Goal: Task Accomplishment & Management: Use online tool/utility

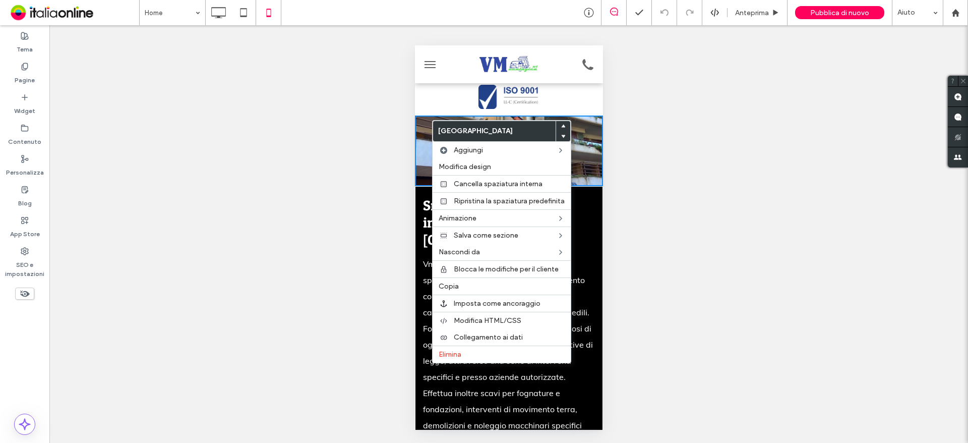
click at [679, 148] on div "Mostrare? Sì Mostrare? Sì Mostrare? Sì Mostrare? Sì Mostrare? Sì" at bounding box center [508, 234] width 919 height 418
click at [572, 101] on div "Button Button Mostra altri Click To Paste" at bounding box center [508, 74] width 188 height 70
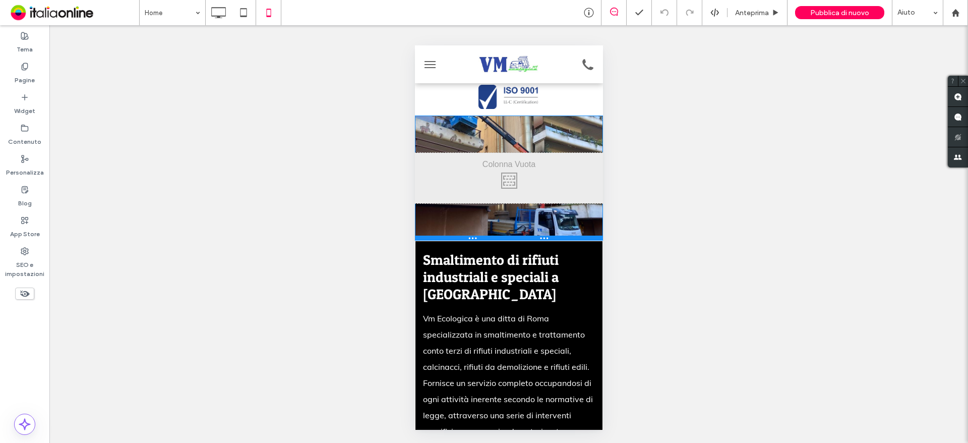
drag, startPoint x: 591, startPoint y: 184, endPoint x: 583, endPoint y: 239, distance: 55.0
click at [583, 239] on div at bounding box center [508, 237] width 188 height 5
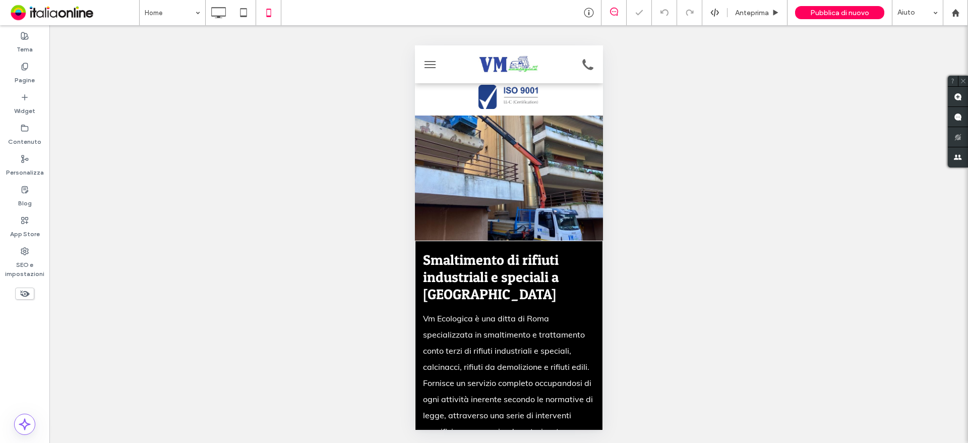
click at [703, 201] on div at bounding box center [484, 221] width 968 height 443
click at [433, 62] on span "menu" at bounding box center [429, 61] width 11 height 1
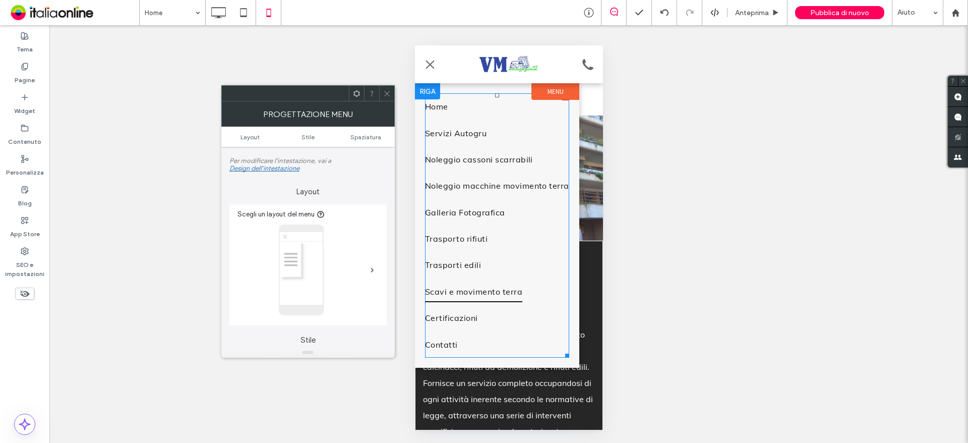
click at [463, 297] on span "Scavi e movimento terra" at bounding box center [473, 291] width 97 height 21
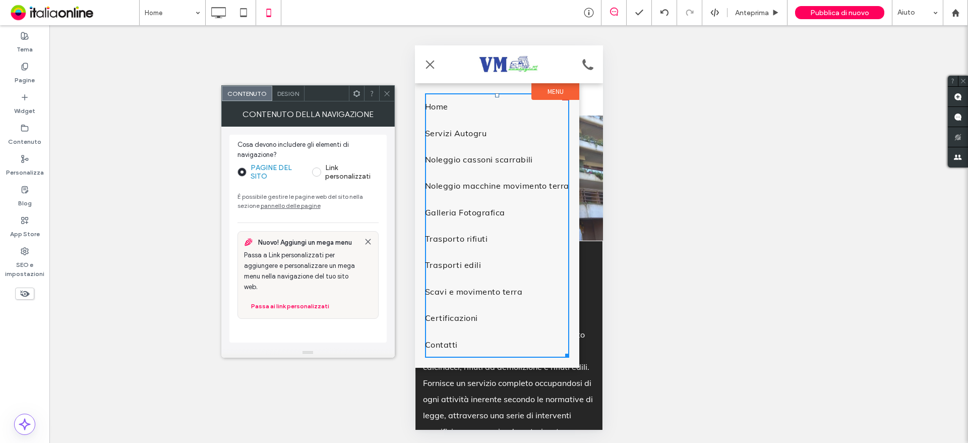
drag, startPoint x: 386, startPoint y: 93, endPoint x: 351, endPoint y: 75, distance: 39.5
click at [386, 93] on icon at bounding box center [387, 94] width 8 height 8
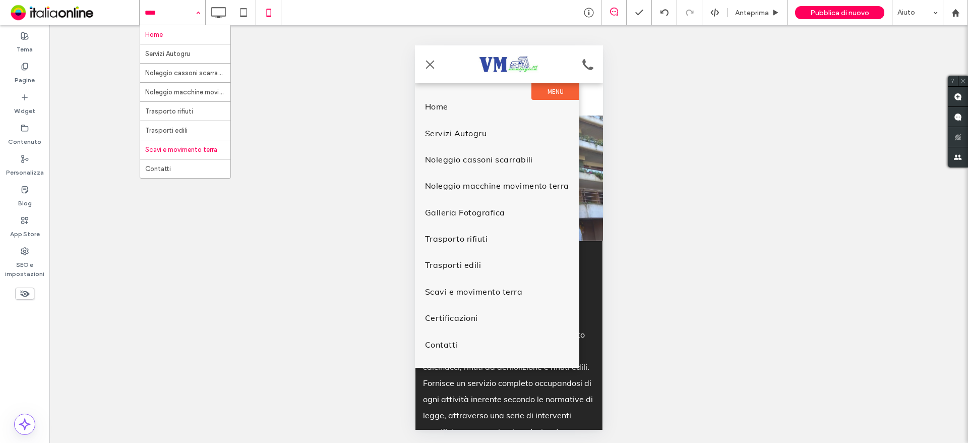
drag, startPoint x: 188, startPoint y: 152, endPoint x: 246, endPoint y: 147, distance: 58.7
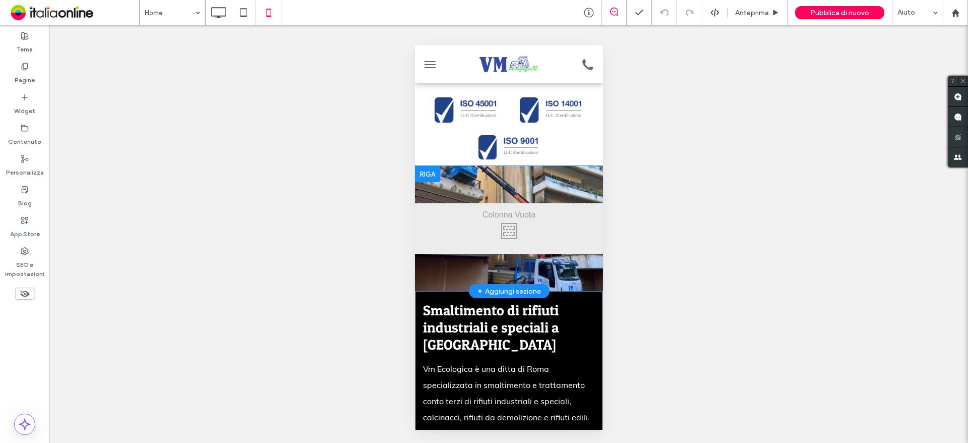
click at [572, 186] on div "Click To Paste Riga + Aggiungi sezione" at bounding box center [508, 228] width 188 height 125
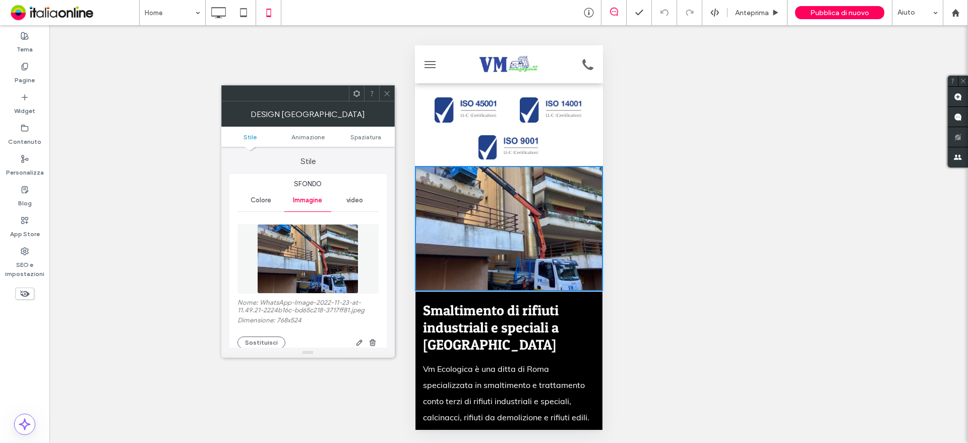
scroll to position [50, 0]
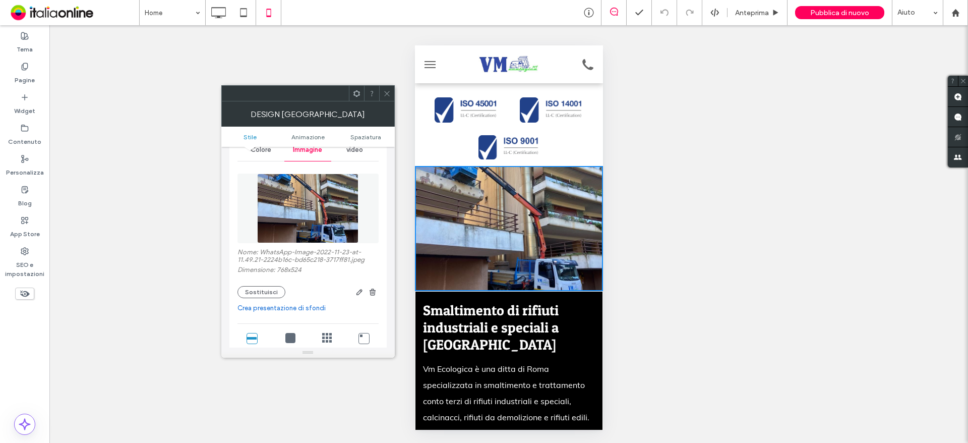
click at [386, 89] on span at bounding box center [387, 93] width 8 height 15
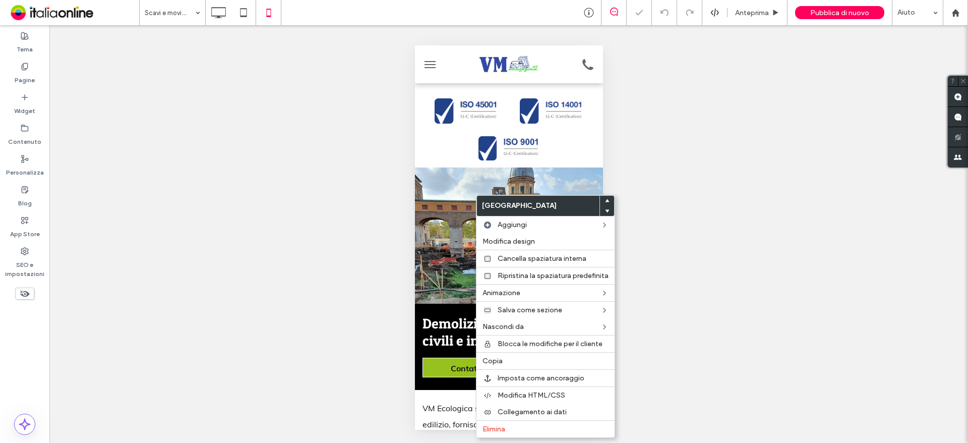
click at [452, 204] on div at bounding box center [508, 278] width 188 height 222
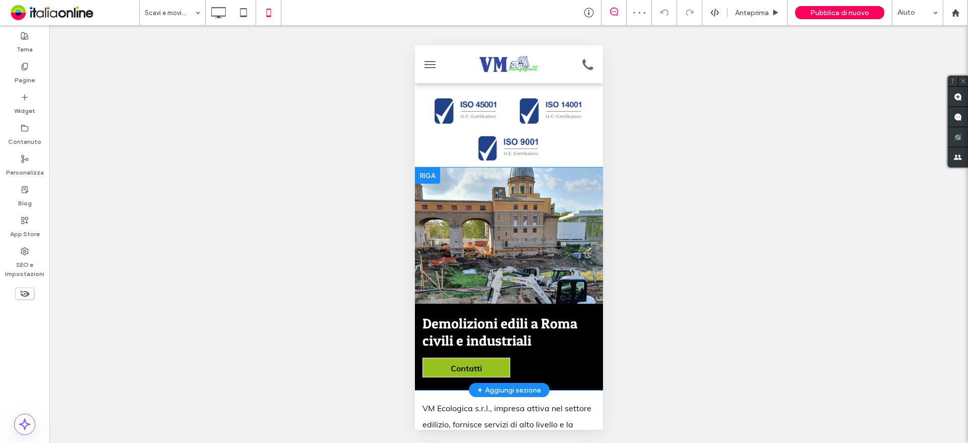
click at [430, 174] on div at bounding box center [426, 175] width 25 height 16
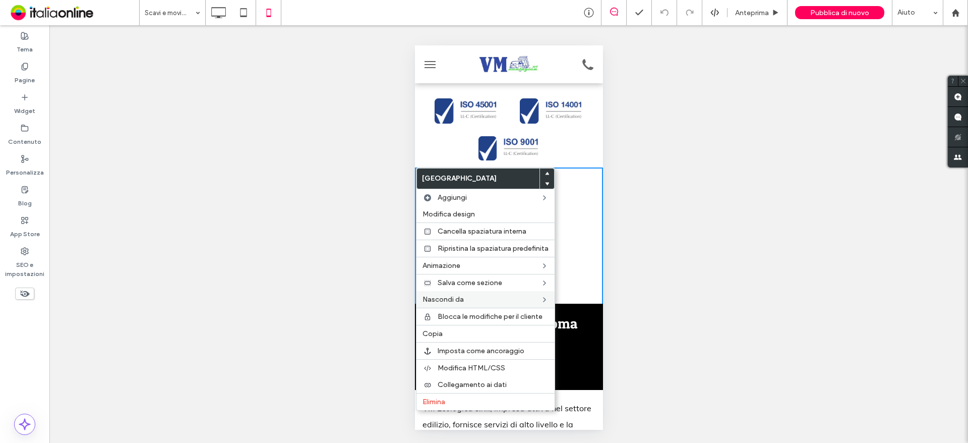
drag, startPoint x: 449, startPoint y: 331, endPoint x: 468, endPoint y: 300, distance: 36.7
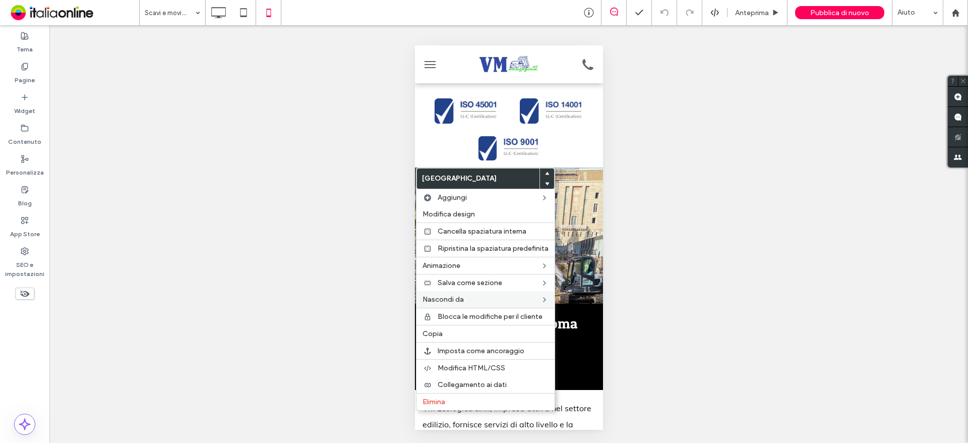
click at [449, 331] on label "Copia" at bounding box center [486, 333] width 126 height 9
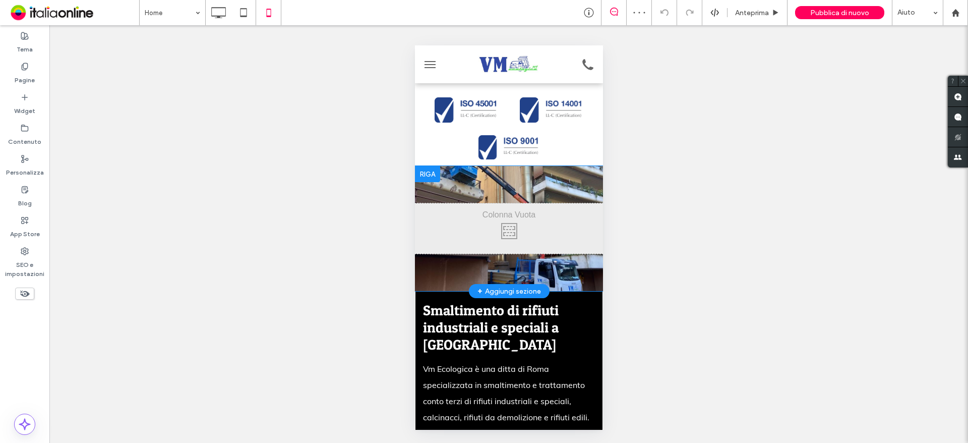
click at [429, 173] on div at bounding box center [426, 174] width 25 height 16
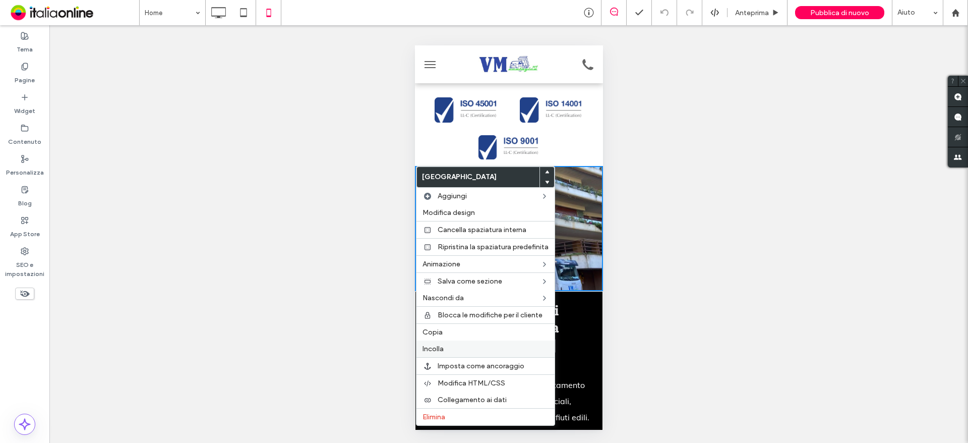
click at [455, 348] on label "Incolla" at bounding box center [486, 348] width 126 height 9
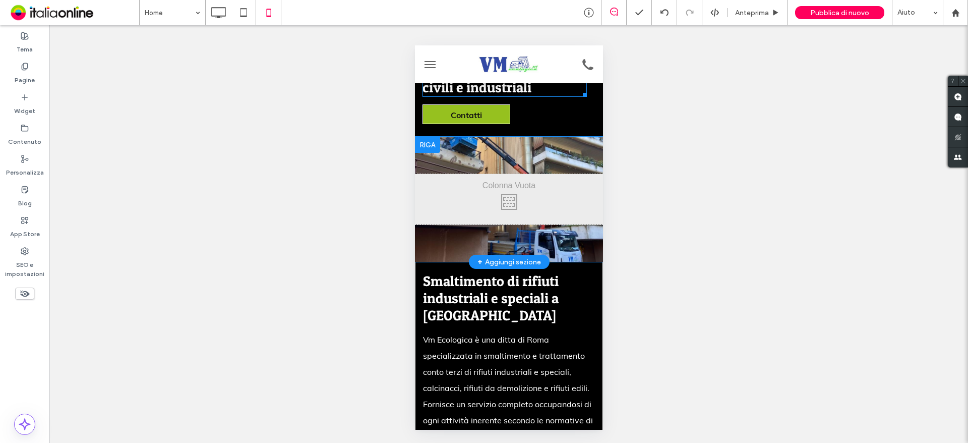
scroll to position [252, 0]
click at [430, 139] on div at bounding box center [426, 144] width 25 height 16
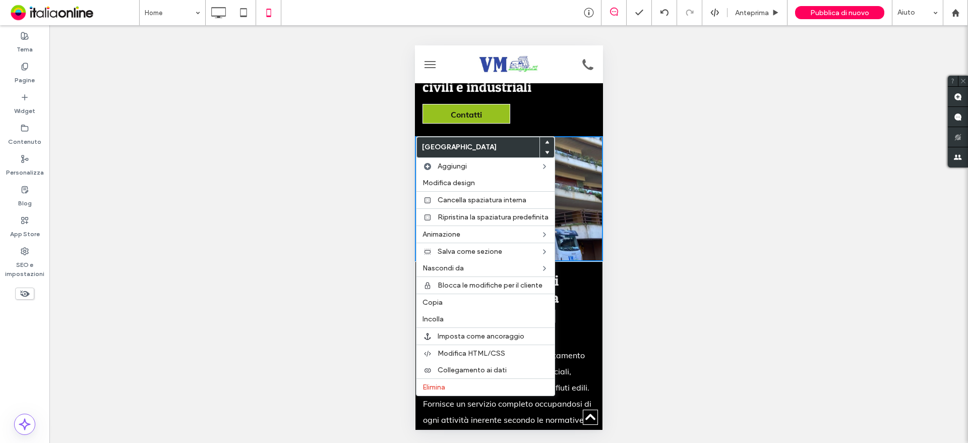
drag, startPoint x: 452, startPoint y: 387, endPoint x: 572, endPoint y: 278, distance: 162.4
click at [452, 387] on label "Elimina" at bounding box center [486, 387] width 126 height 9
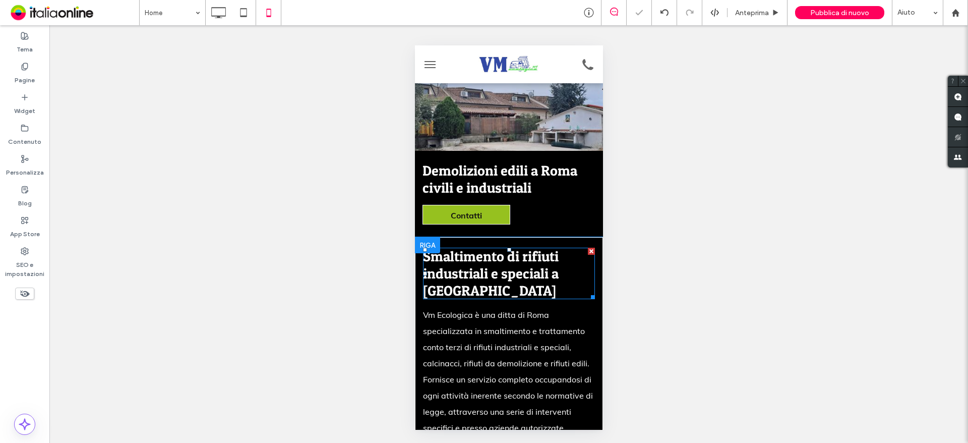
scroll to position [202, 0]
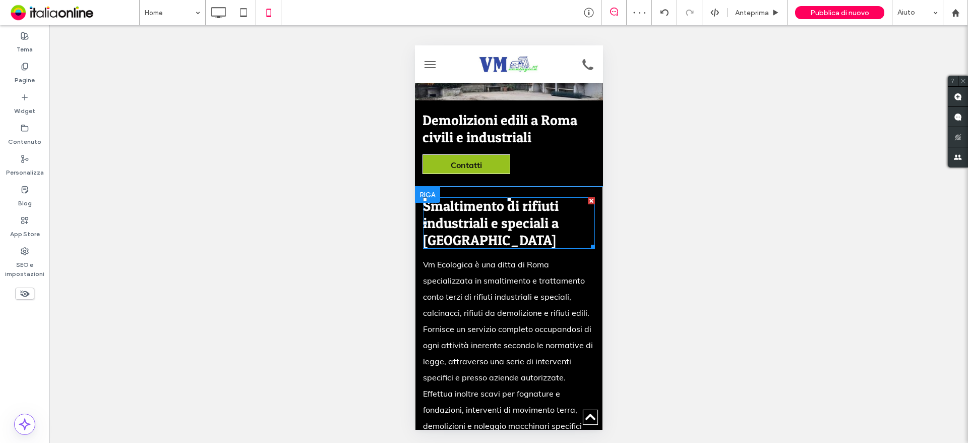
click at [519, 228] on span "Smaltimento di rifiuti industriali e speciali a Roma" at bounding box center [491, 222] width 136 height 51
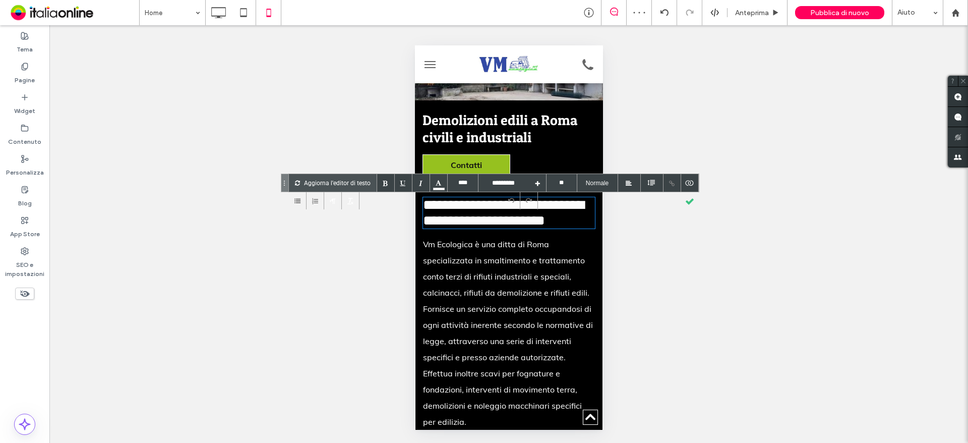
click at [519, 227] on span "**********" at bounding box center [503, 213] width 161 height 30
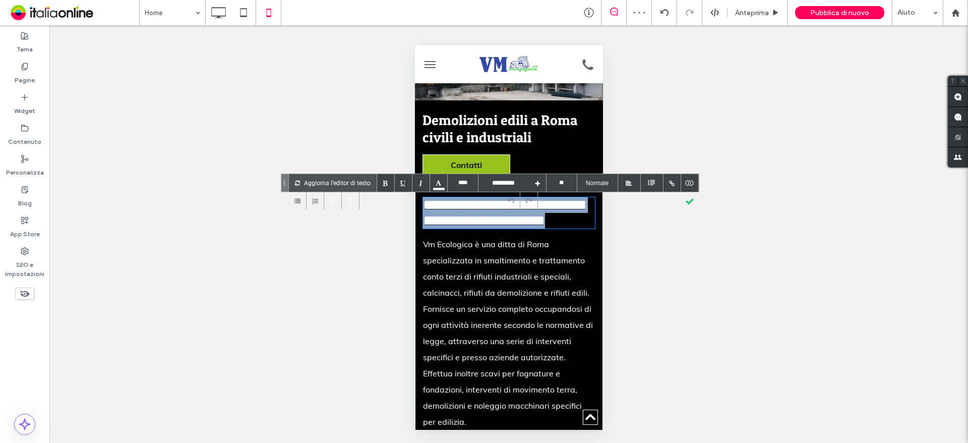
click at [519, 227] on span "**********" at bounding box center [503, 213] width 161 height 30
copy span "**********"
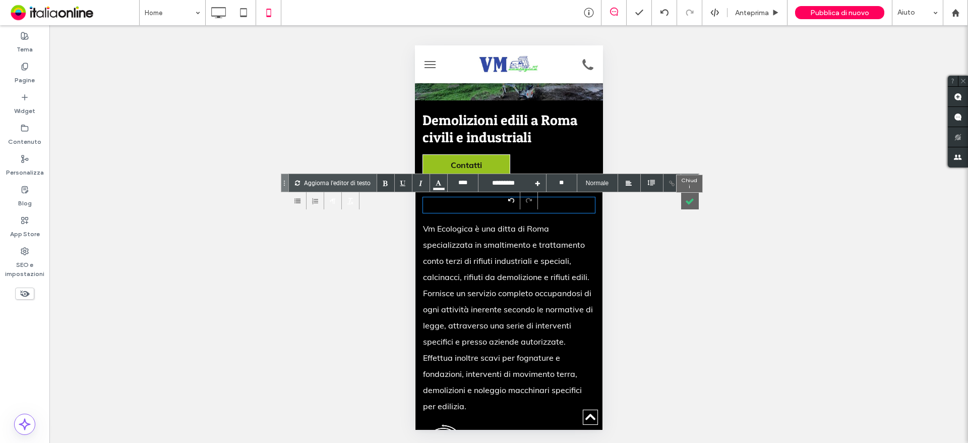
click at [692, 202] on div at bounding box center [690, 201] width 18 height 18
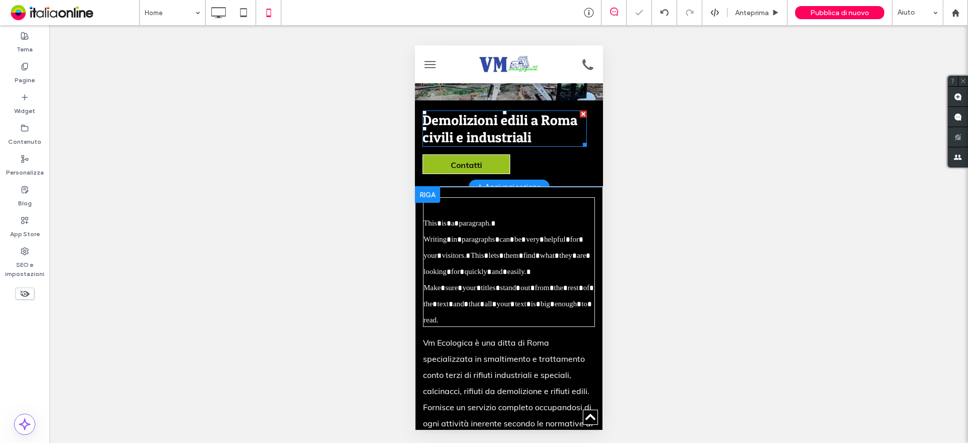
click at [534, 129] on div "Demolizioni edili a Roma civili e industriali" at bounding box center [504, 128] width 164 height 34
type input "****"
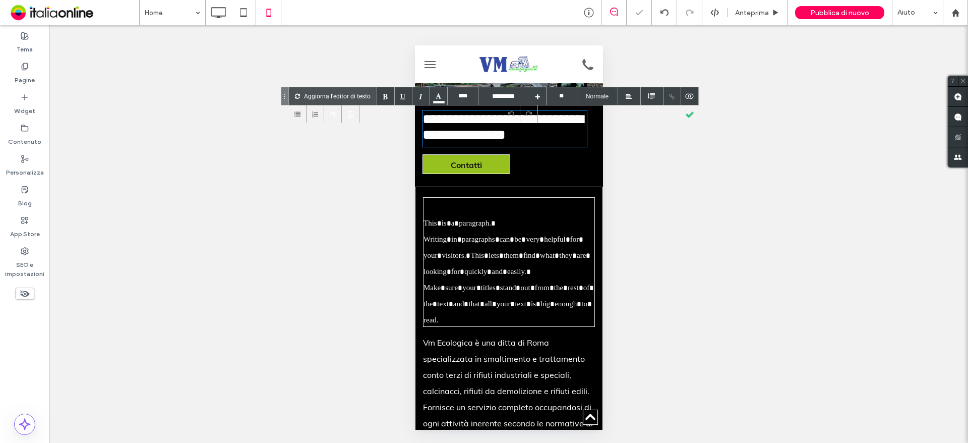
click at [534, 129] on div "**********" at bounding box center [504, 128] width 164 height 34
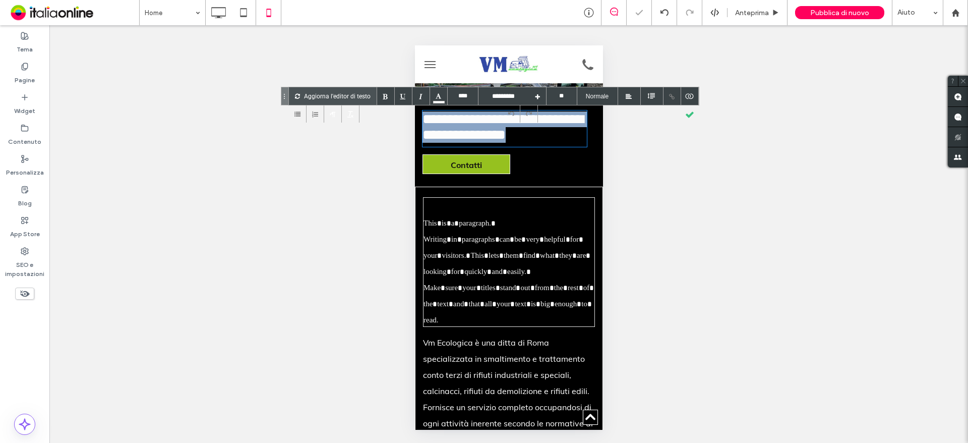
click at [534, 129] on div "**********" at bounding box center [504, 128] width 164 height 34
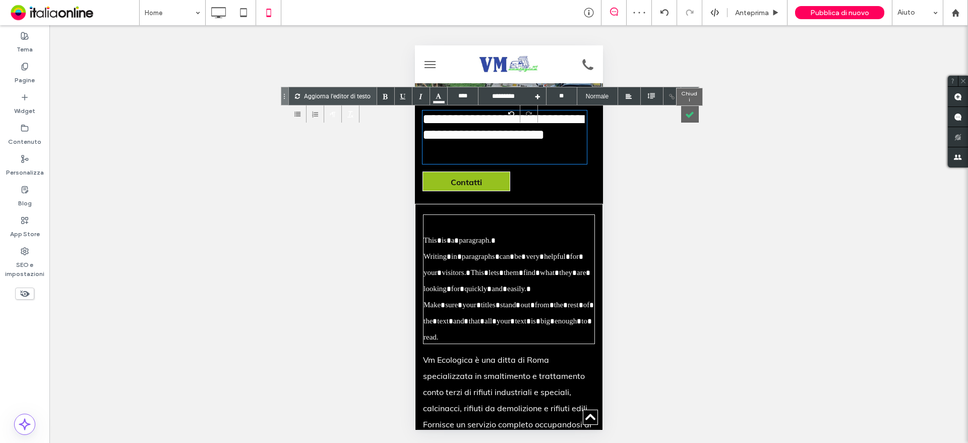
click at [688, 113] on div at bounding box center [690, 114] width 18 height 18
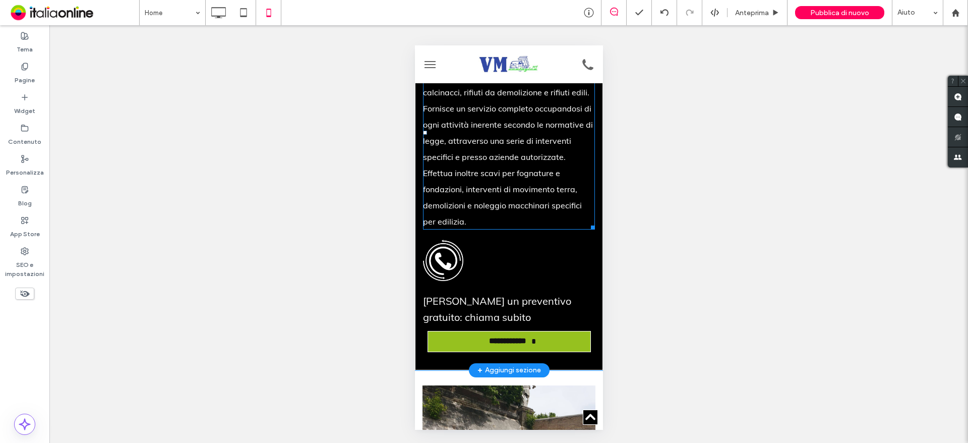
click at [501, 226] on font "Effettua inoltre scavi per fognature e fondazioni, interventi di movimento terr…" at bounding box center [502, 197] width 159 height 58
type input "****"
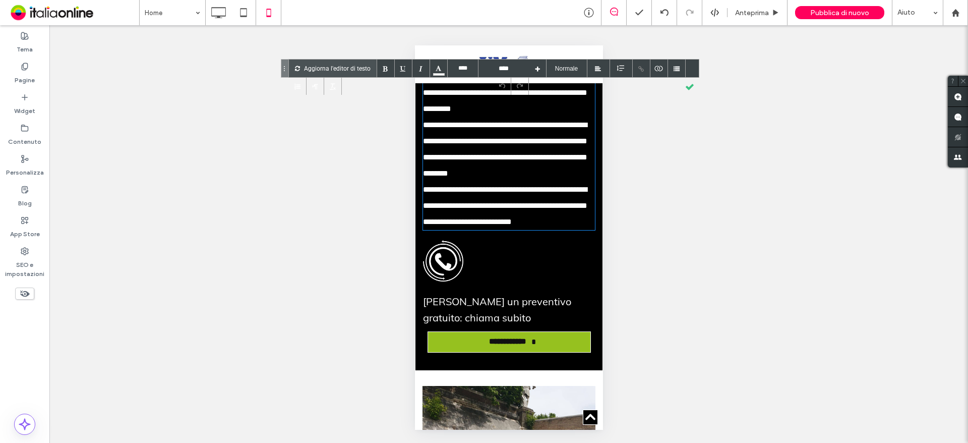
scroll to position [297, 0]
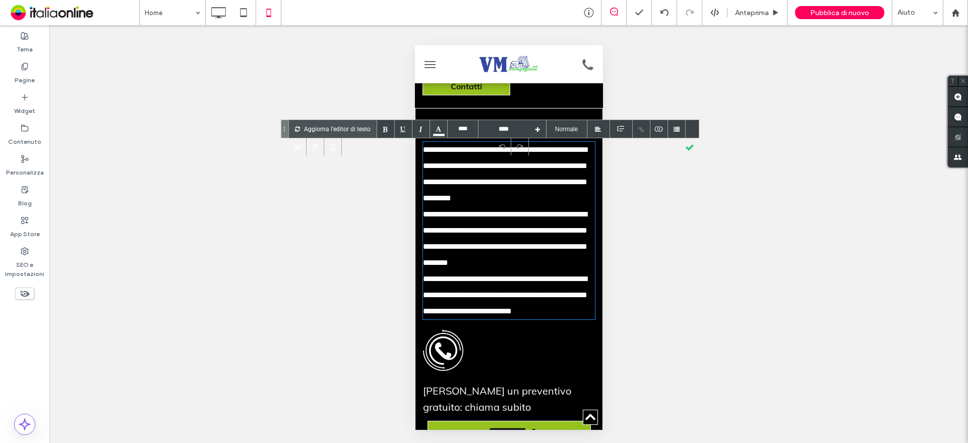
click at [467, 319] on div "**********" at bounding box center [509, 295] width 172 height 48
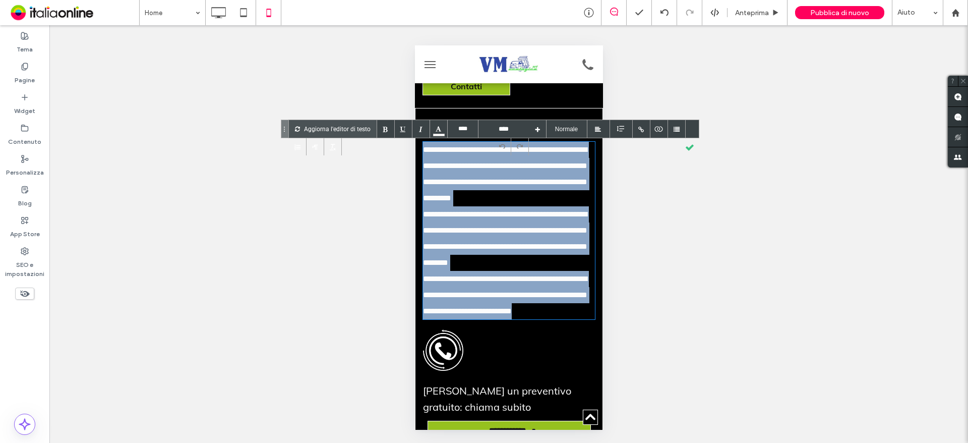
drag, startPoint x: 469, startPoint y: 361, endPoint x: 421, endPoint y: 151, distance: 215.2
click at [421, 151] on div "**********" at bounding box center [508, 284] width 188 height 352
copy div "**********"
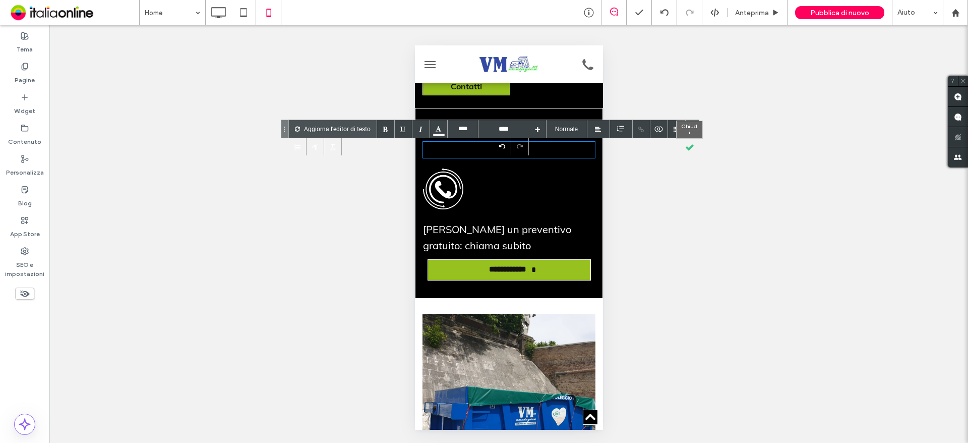
drag, startPoint x: 685, startPoint y: 148, endPoint x: 655, endPoint y: 225, distance: 82.9
click at [685, 148] on div at bounding box center [690, 147] width 18 height 18
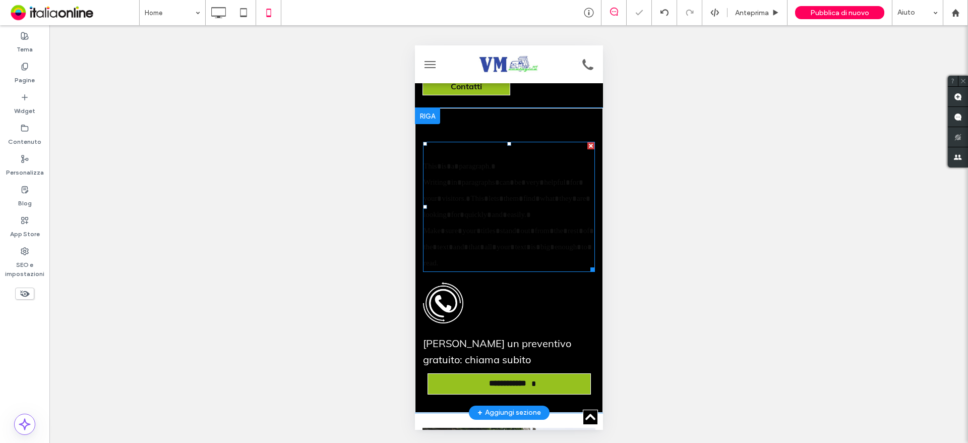
click at [587, 149] on div at bounding box center [590, 145] width 7 height 7
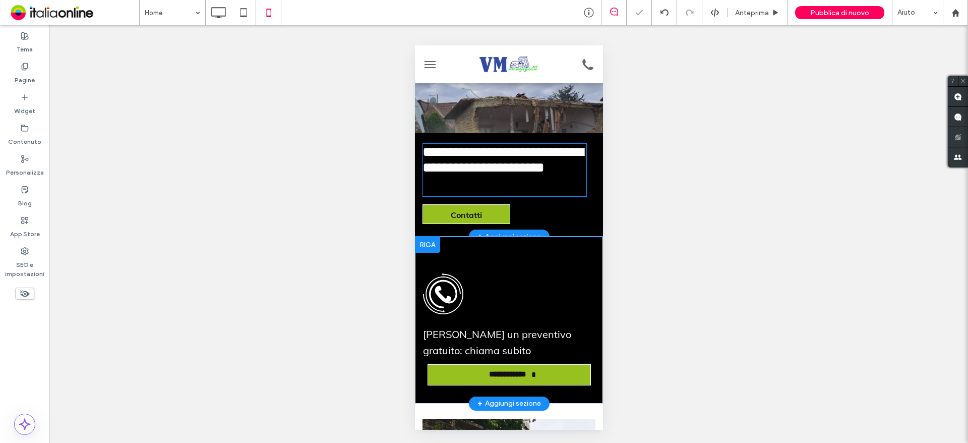
scroll to position [146, 0]
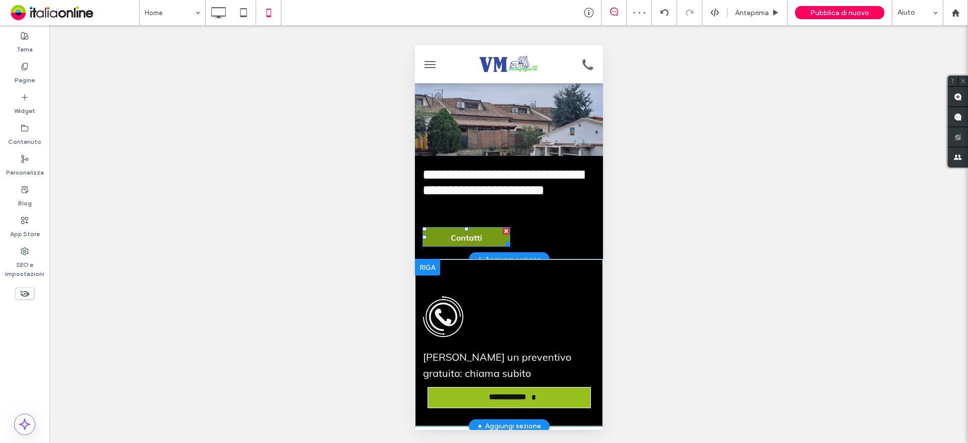
click at [508, 230] on div at bounding box center [505, 230] width 7 height 7
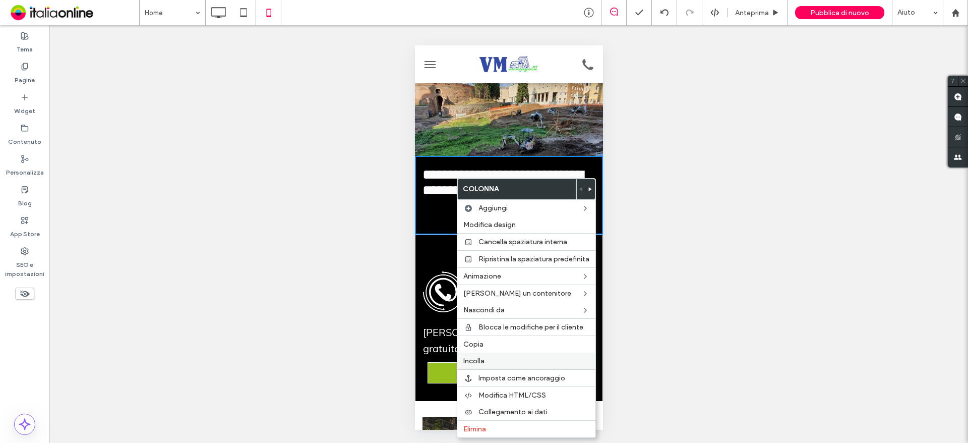
click at [496, 358] on label "Incolla" at bounding box center [526, 360] width 126 height 9
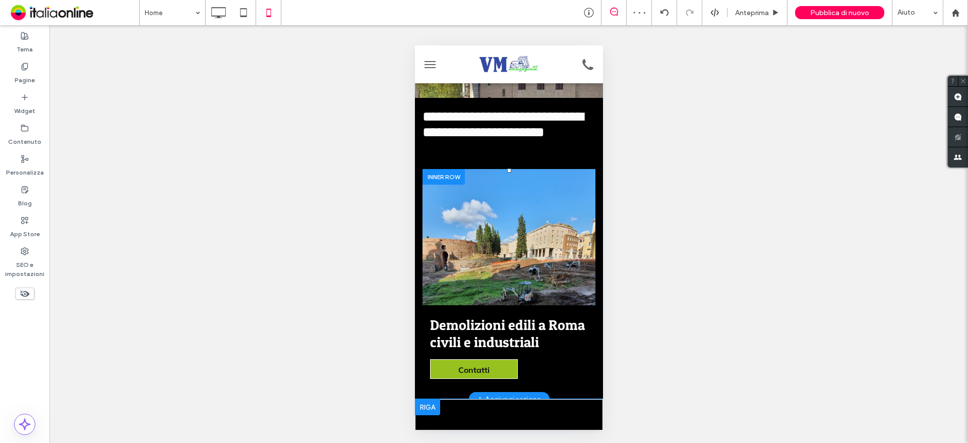
scroll to position [197, 0]
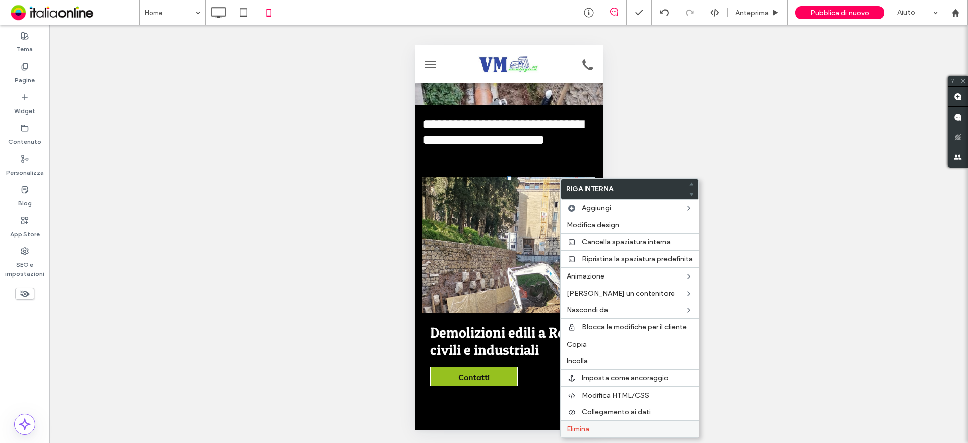
click at [584, 424] on div "Elimina" at bounding box center [630, 428] width 138 height 17
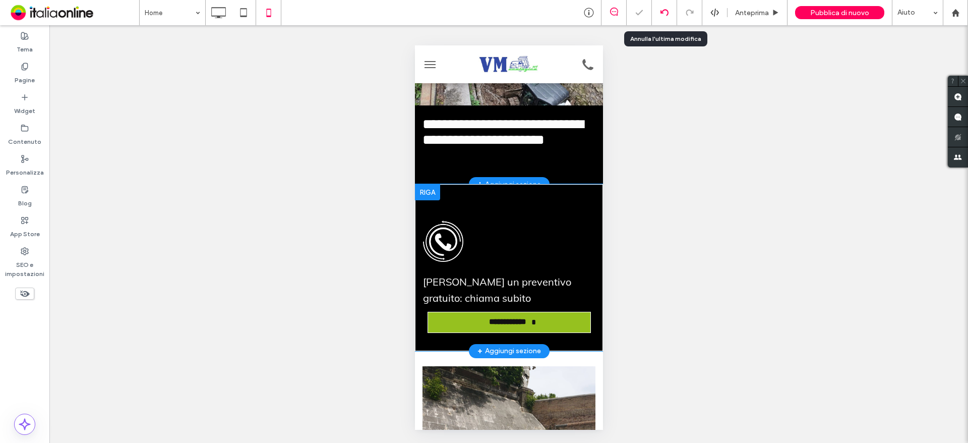
click at [661, 11] on use at bounding box center [664, 12] width 8 height 7
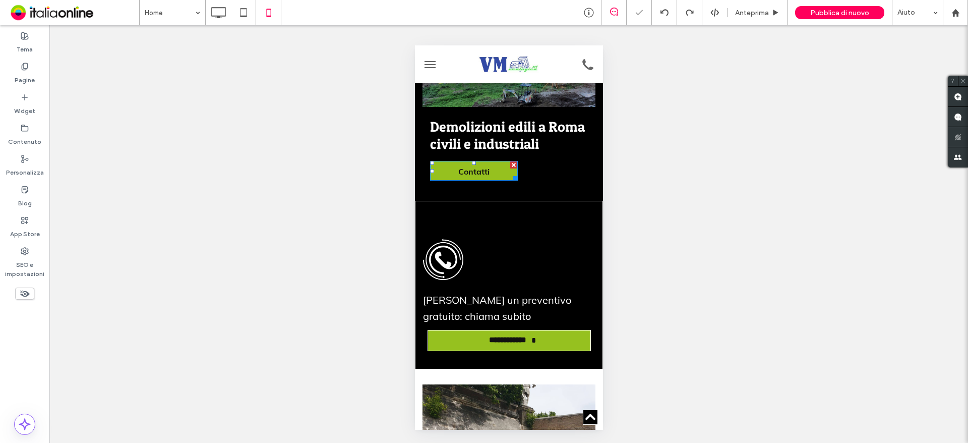
scroll to position [403, 0]
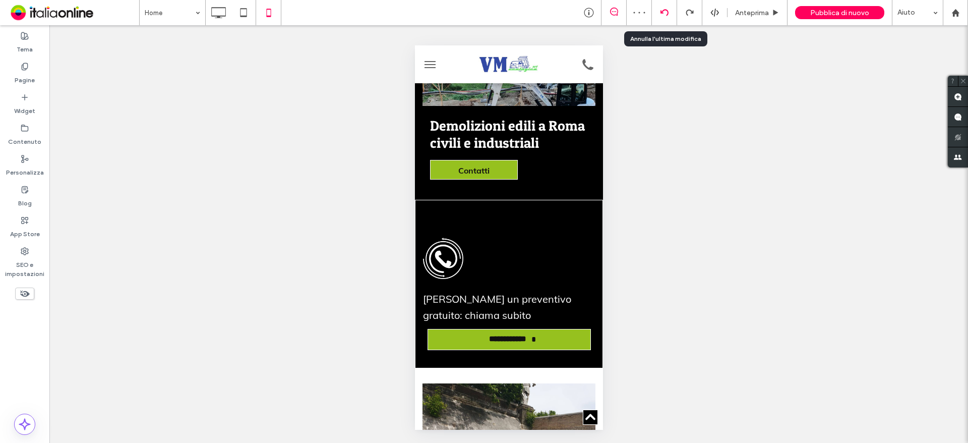
click at [669, 11] on icon at bounding box center [665, 13] width 8 height 8
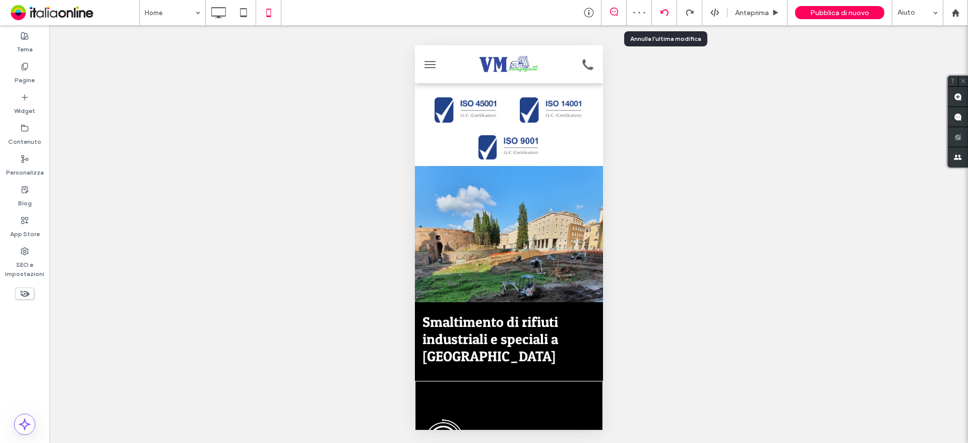
scroll to position [0, 0]
click at [669, 11] on icon at bounding box center [665, 13] width 8 height 8
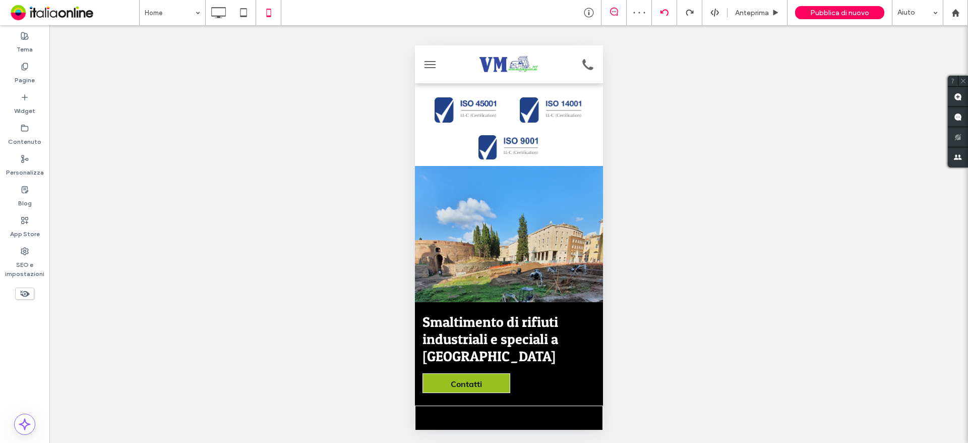
click at [665, 14] on icon at bounding box center [665, 13] width 8 height 8
click at [665, 11] on icon at bounding box center [665, 13] width 8 height 8
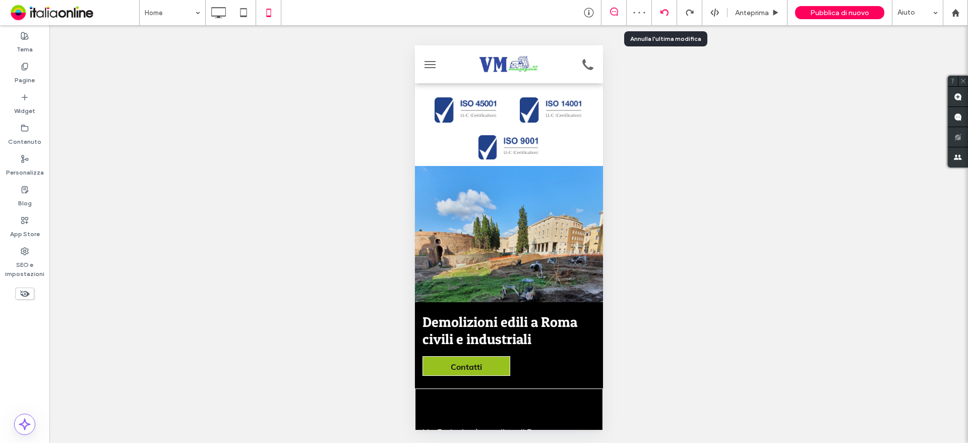
click at [665, 11] on icon at bounding box center [665, 13] width 8 height 8
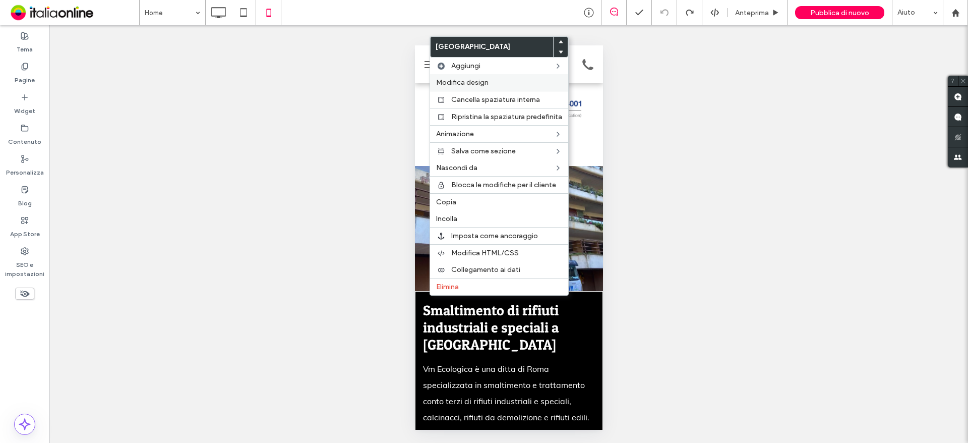
click at [468, 81] on span "Modifica design" at bounding box center [462, 82] width 52 height 9
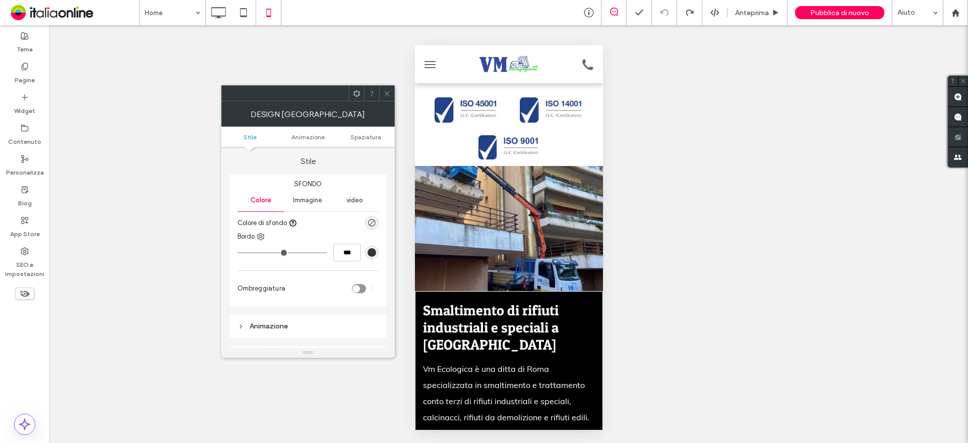
click at [309, 199] on span "Immagine" at bounding box center [307, 200] width 29 height 8
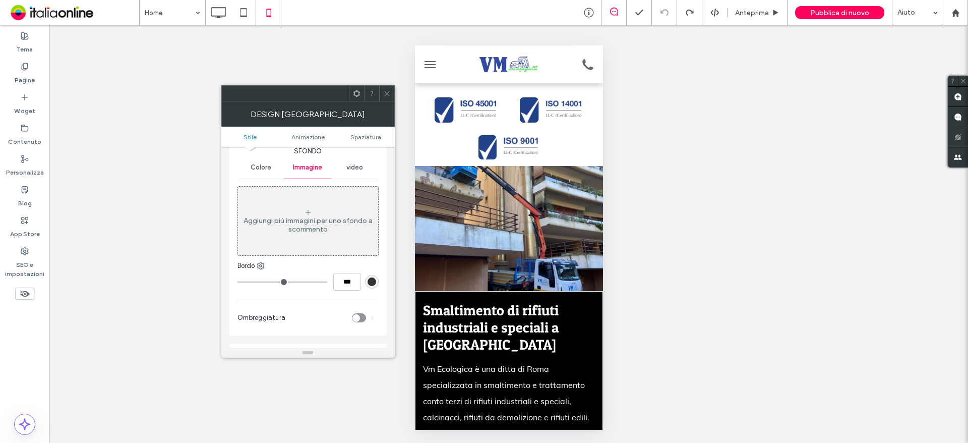
scroll to position [50, 0]
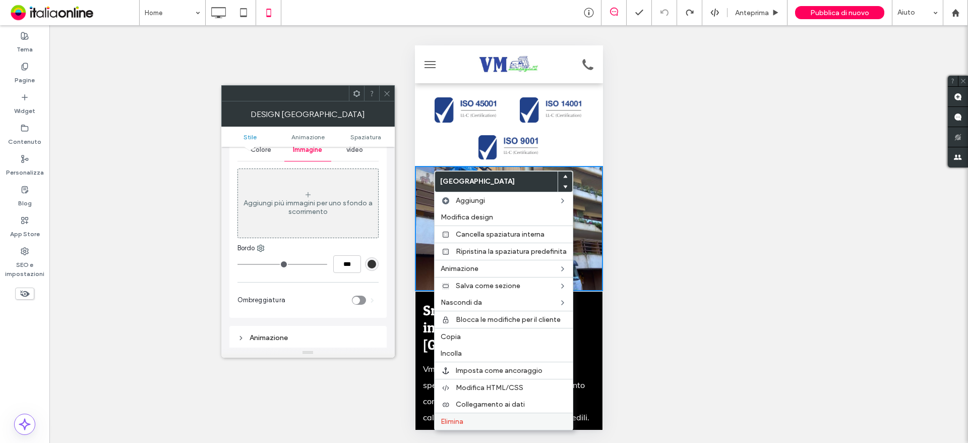
drag, startPoint x: 459, startPoint y: 419, endPoint x: 522, endPoint y: 190, distance: 237.3
click at [459, 419] on span "Elimina" at bounding box center [452, 421] width 23 height 9
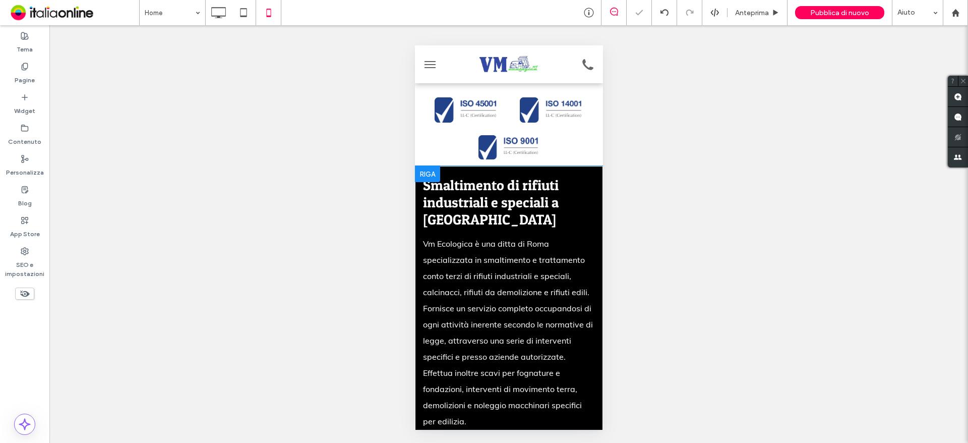
click at [427, 173] on div at bounding box center [426, 174] width 25 height 16
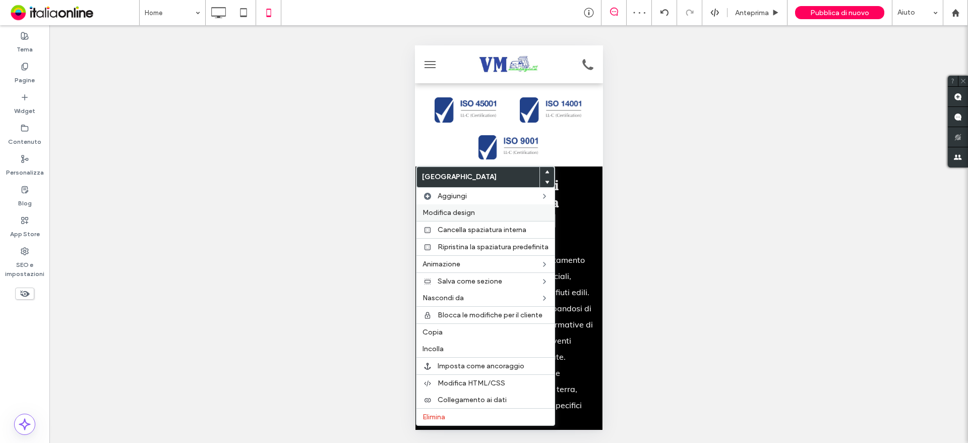
click at [460, 214] on span "Modifica design" at bounding box center [449, 212] width 52 height 9
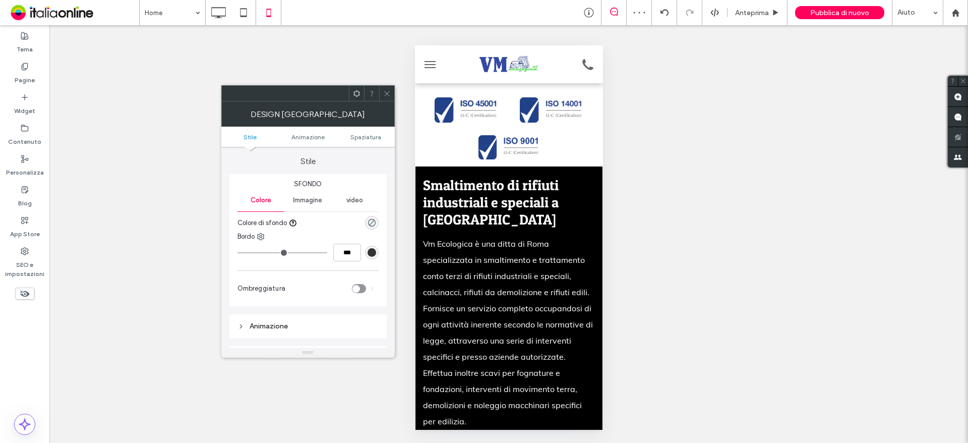
click at [316, 203] on span "Immagine" at bounding box center [307, 200] width 29 height 8
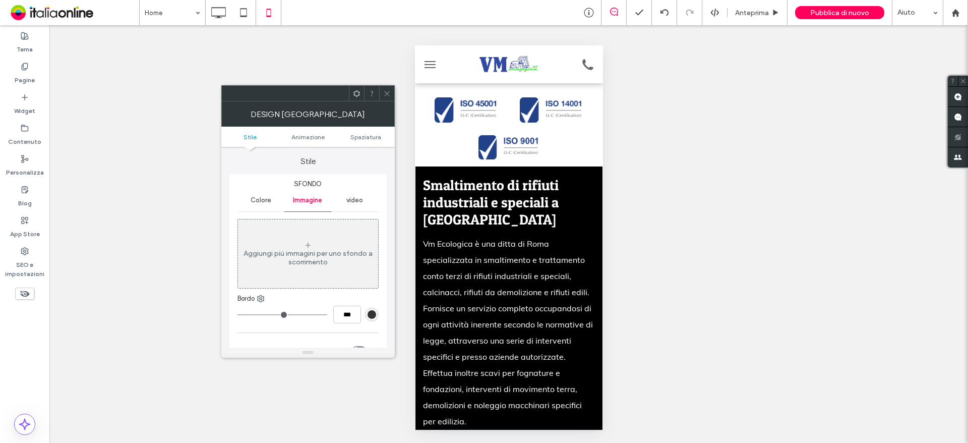
click at [303, 263] on div "Aggiungi più immagini per uno sfondo a scorrimento" at bounding box center [308, 257] width 140 height 17
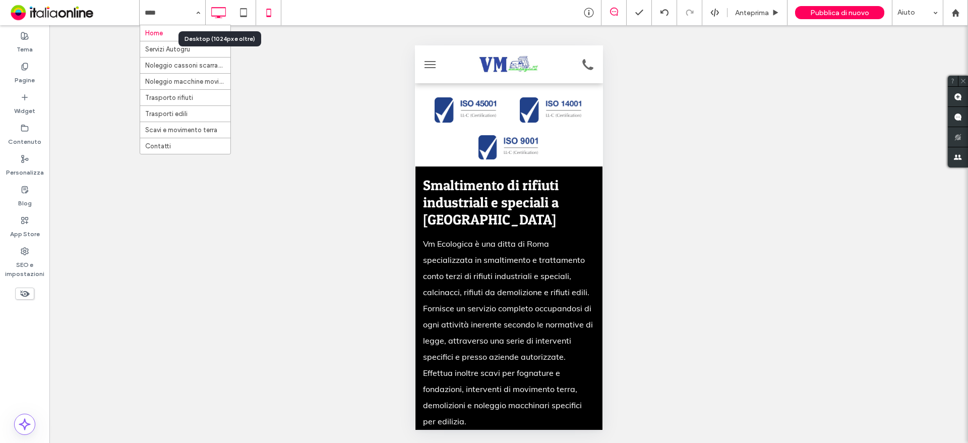
click at [220, 15] on icon at bounding box center [218, 13] width 20 height 20
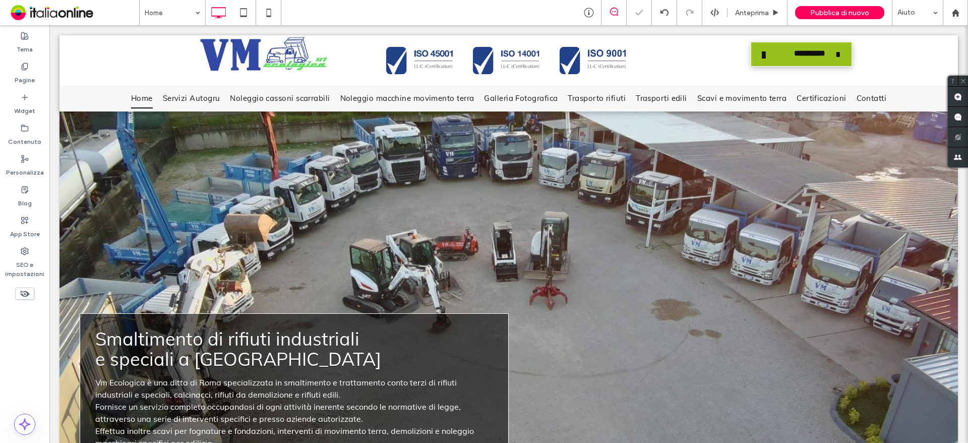
scroll to position [0, 0]
drag, startPoint x: 247, startPoint y: 40, endPoint x: 68, endPoint y: 118, distance: 195.3
click at [68, 118] on div at bounding box center [71, 119] width 25 height 16
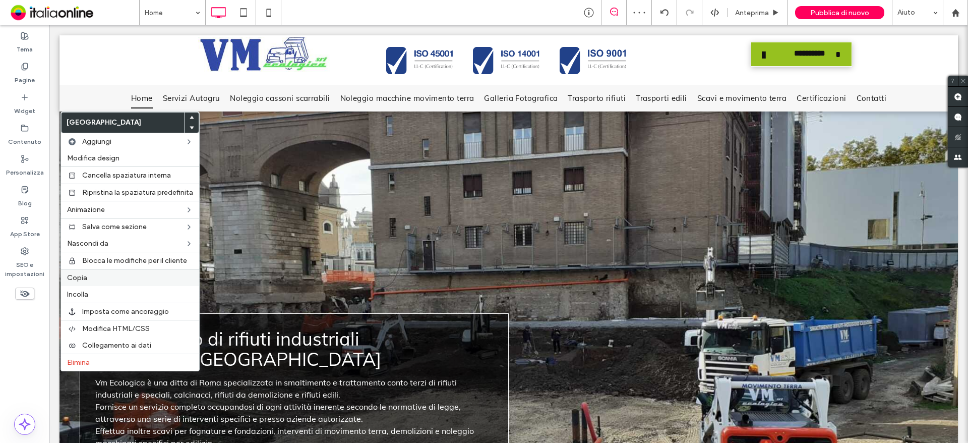
click at [90, 273] on div "Copia" at bounding box center [130, 277] width 138 height 17
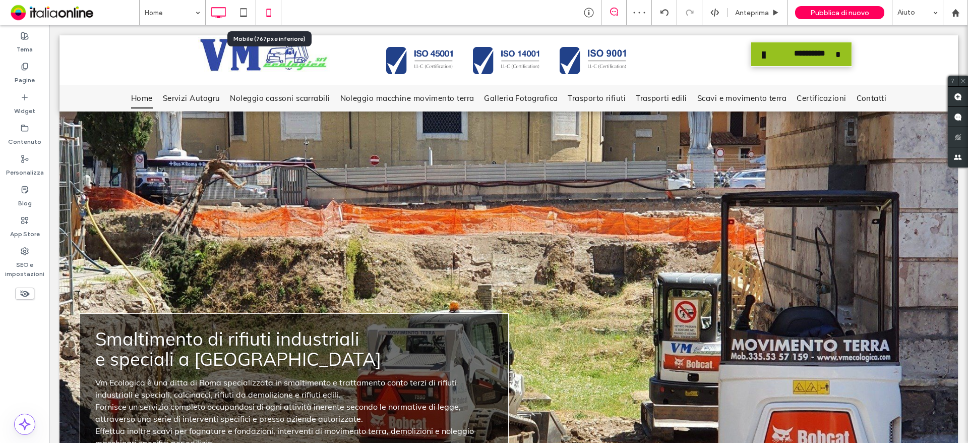
click at [262, 16] on icon at bounding box center [269, 13] width 20 height 20
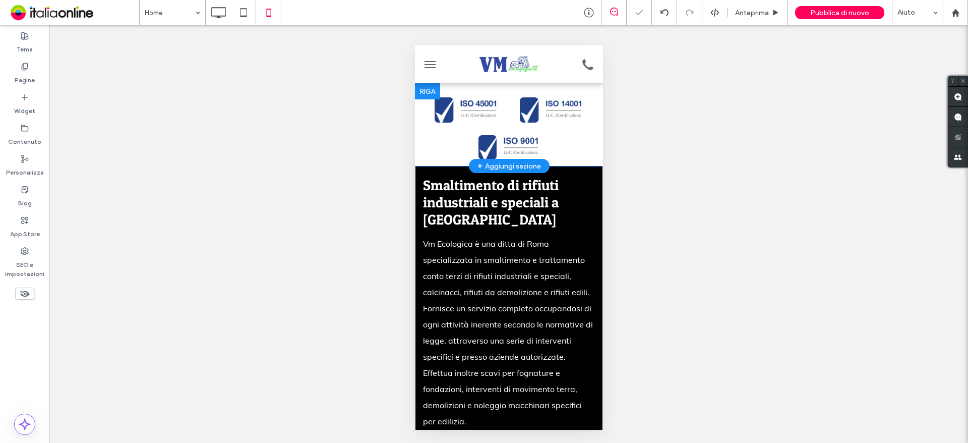
click at [502, 163] on div "+ Aggiungi sezione" at bounding box center [509, 165] width 64 height 11
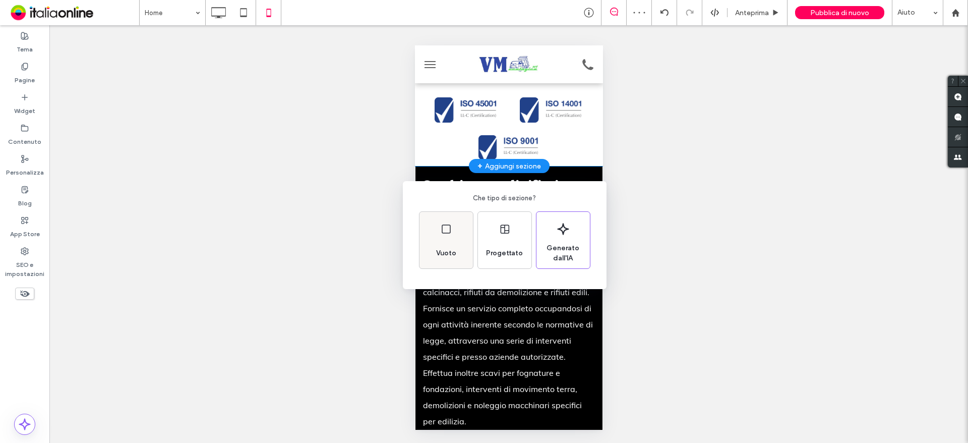
click at [429, 239] on div "Vuoto" at bounding box center [446, 240] width 53 height 56
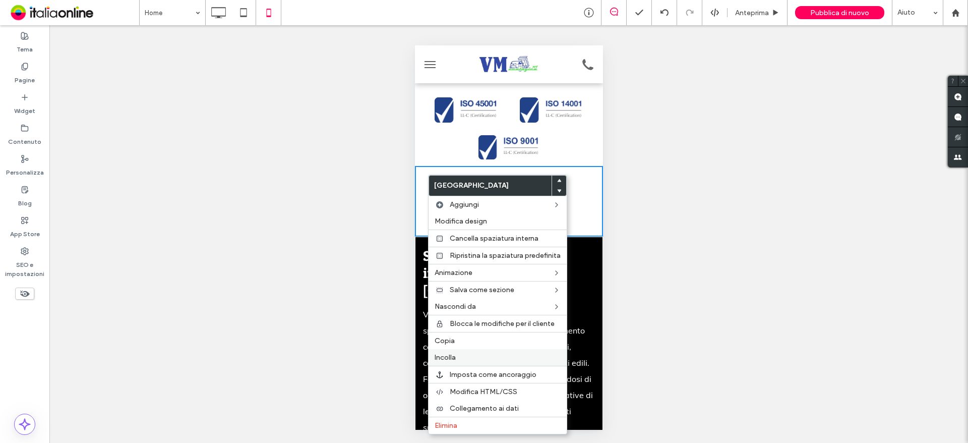
click at [454, 357] on span "Incolla" at bounding box center [445, 357] width 21 height 9
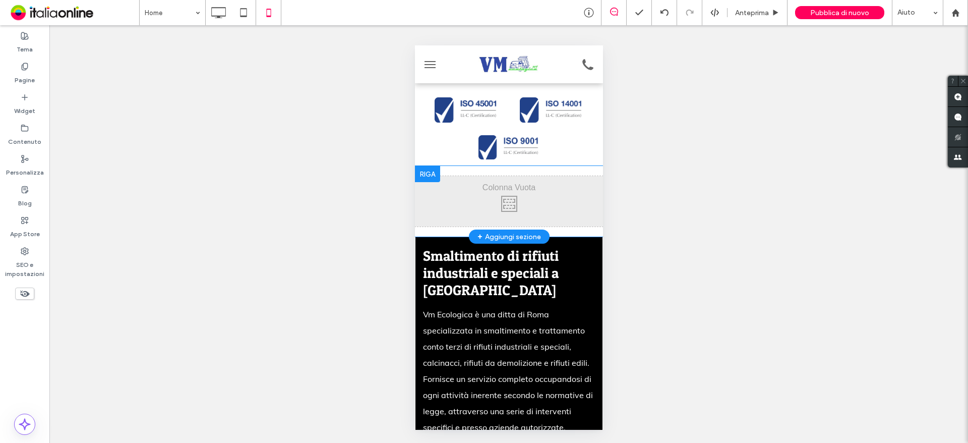
click at [428, 170] on div at bounding box center [426, 174] width 25 height 16
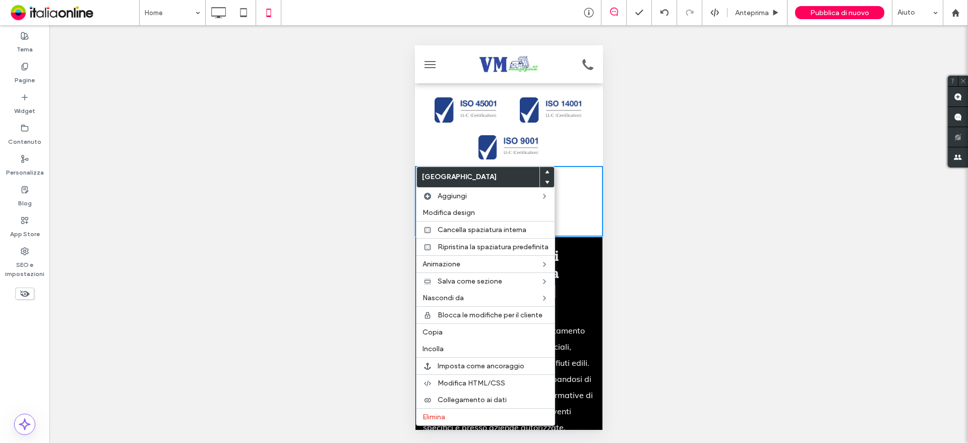
drag, startPoint x: 446, startPoint y: 412, endPoint x: 581, endPoint y: 226, distance: 229.3
click at [446, 412] on div "Elimina" at bounding box center [485, 416] width 138 height 17
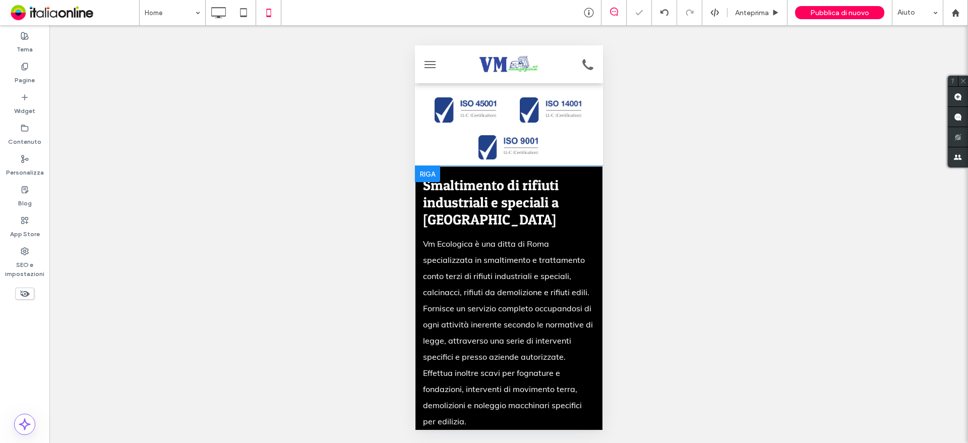
click at [427, 177] on div at bounding box center [426, 174] width 25 height 16
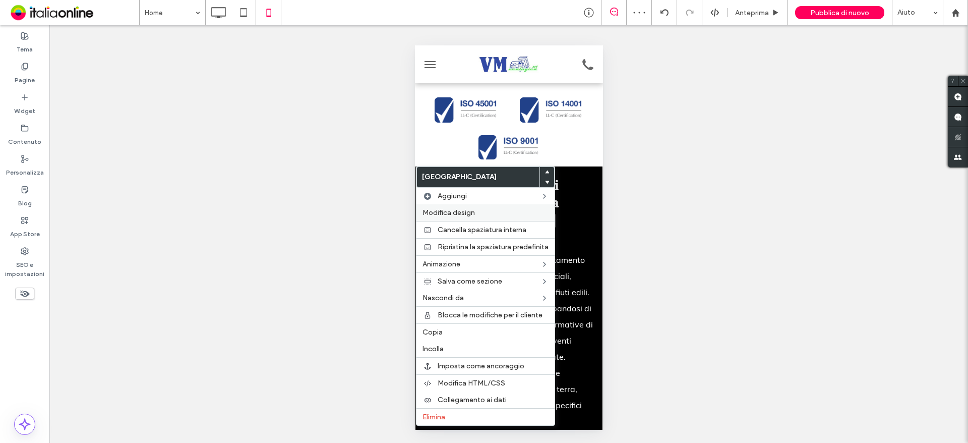
click at [449, 216] on span "Modifica design" at bounding box center [449, 212] width 52 height 9
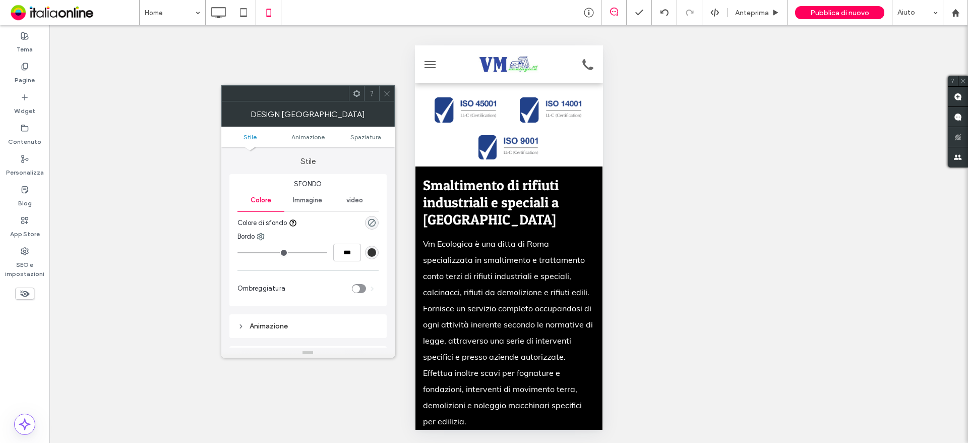
click at [313, 201] on span "Immagine" at bounding box center [307, 200] width 29 height 8
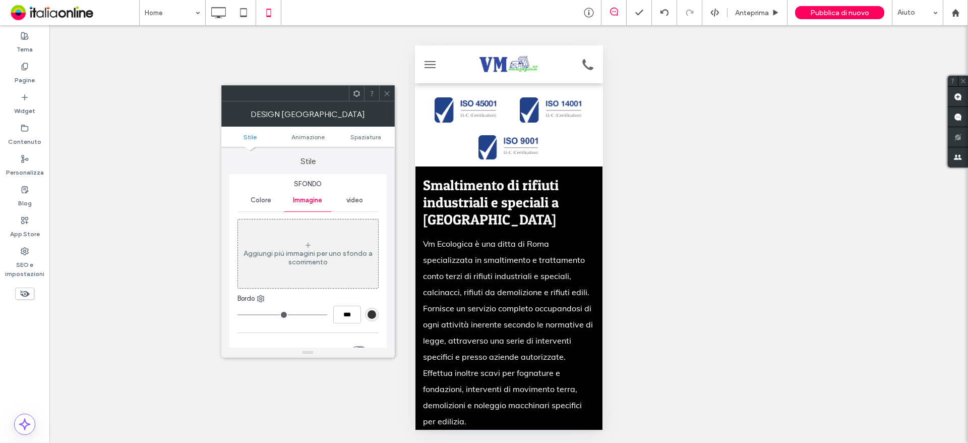
click at [314, 249] on div "Aggiungi più immagini per uno sfondo a scorrimento" at bounding box center [308, 257] width 140 height 17
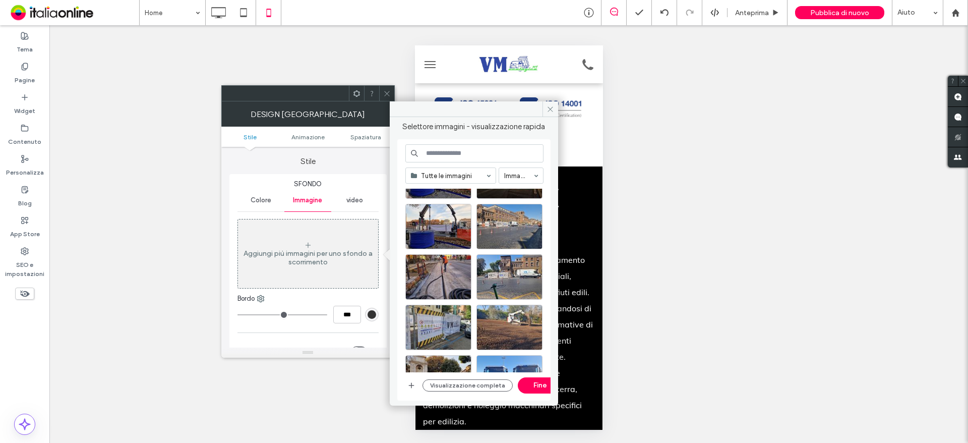
scroll to position [437, 0]
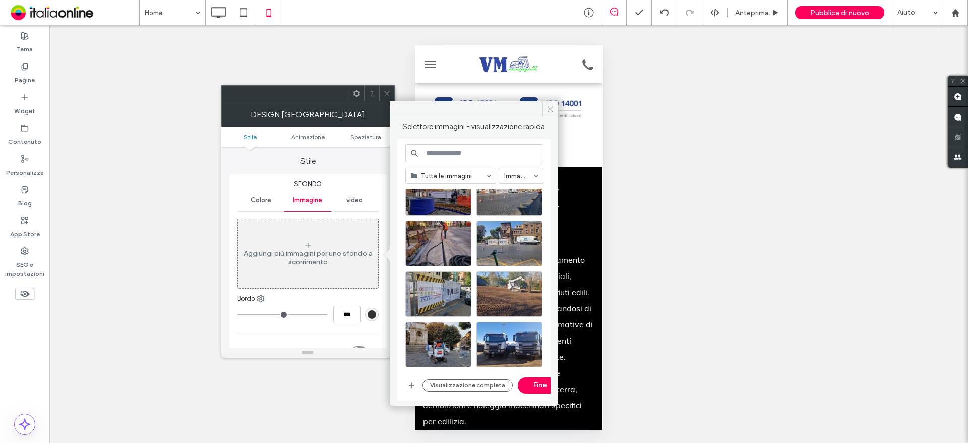
drag, startPoint x: 487, startPoint y: 177, endPoint x: 492, endPoint y: 176, distance: 5.1
click at [487, 177] on span "Tutte le immagini" at bounding box center [451, 175] width 90 height 15
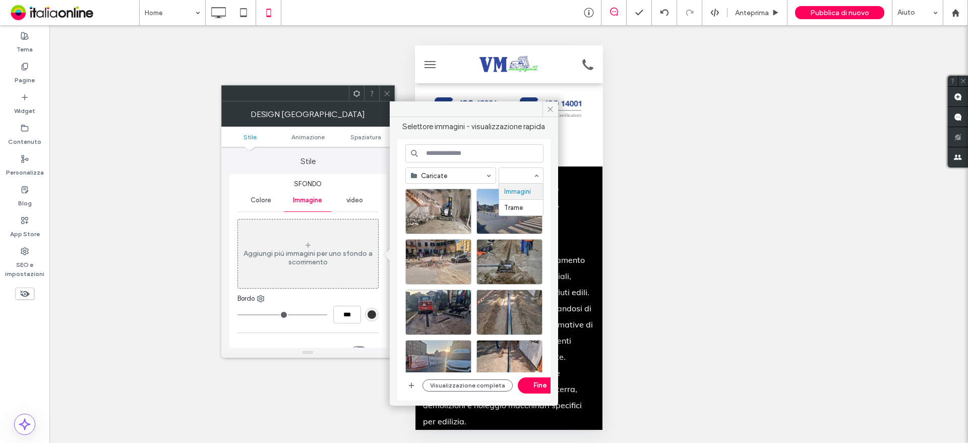
click at [530, 174] on div "Immagini Trame" at bounding box center [521, 175] width 44 height 16
click at [223, 13] on icon at bounding box center [218, 13] width 20 height 20
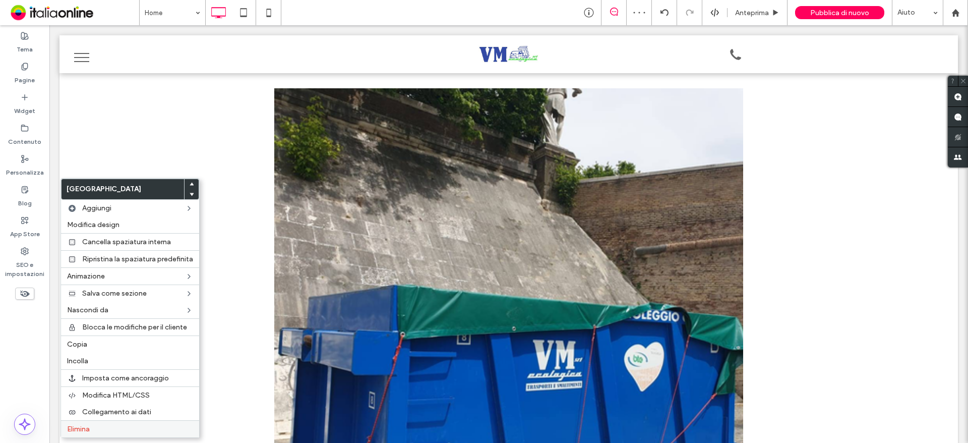
click at [99, 424] on div "Elimina" at bounding box center [130, 428] width 138 height 17
click at [94, 424] on div "Elimina" at bounding box center [130, 428] width 138 height 17
drag, startPoint x: 86, startPoint y: 430, endPoint x: 137, endPoint y: 322, distance: 119.5
click at [86, 430] on span "Elimina" at bounding box center [78, 429] width 23 height 9
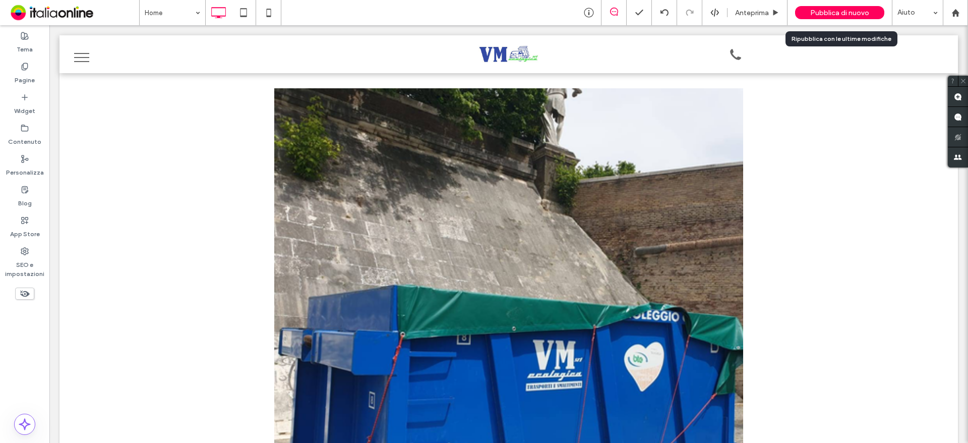
click at [821, 9] on span "Pubblica di nuovo" at bounding box center [839, 13] width 59 height 9
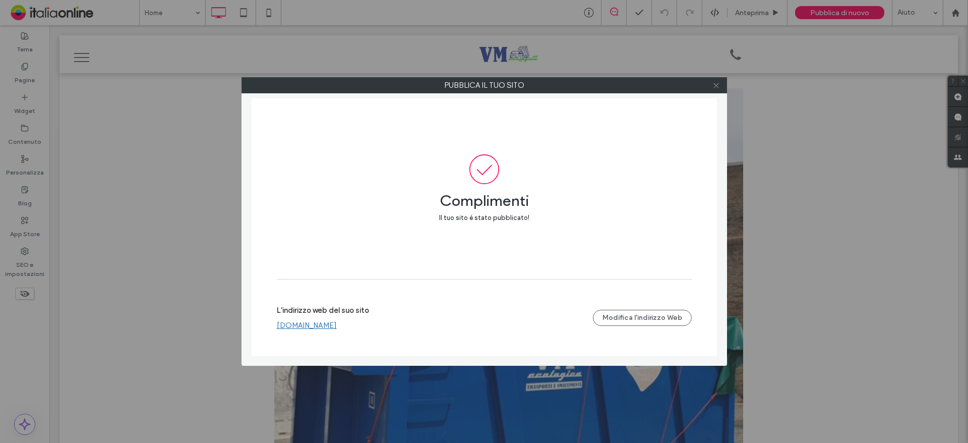
click at [718, 86] on icon at bounding box center [716, 86] width 8 height 8
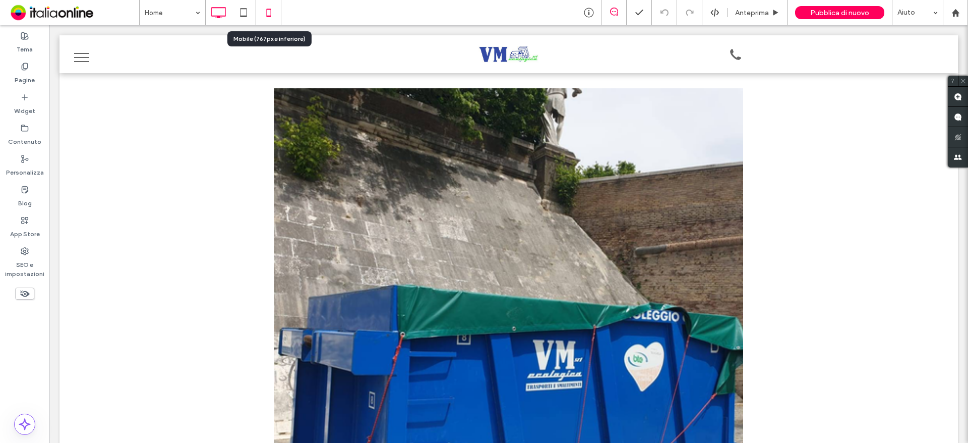
click at [269, 14] on icon at bounding box center [269, 13] width 20 height 20
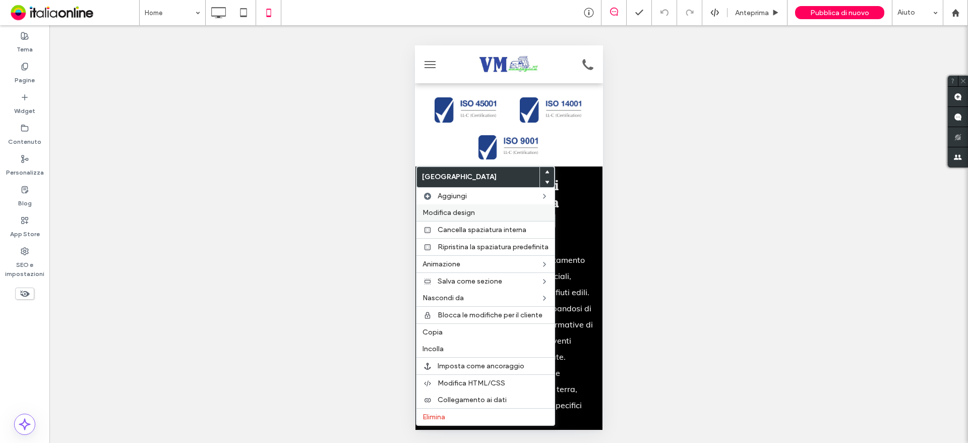
click at [454, 208] on span "Modifica design" at bounding box center [449, 212] width 52 height 9
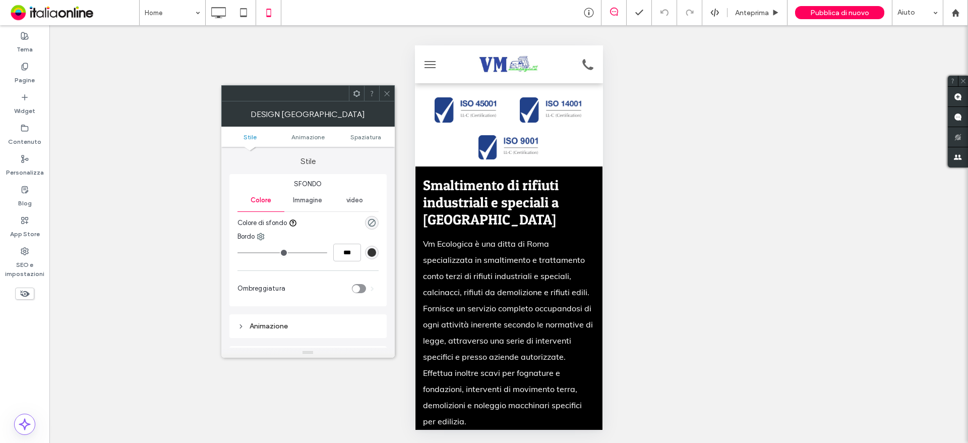
click at [307, 198] on span "Immagine" at bounding box center [307, 200] width 29 height 8
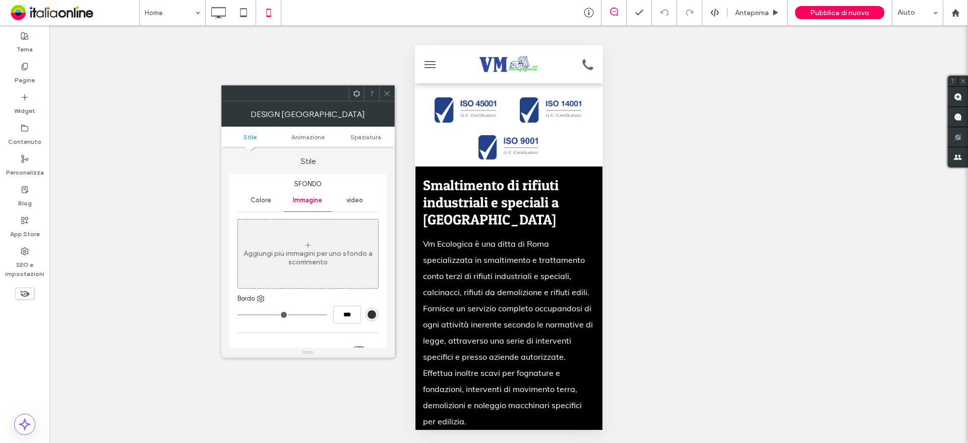
click at [303, 251] on div "Aggiungi più immagini per uno sfondo a scorrimento" at bounding box center [308, 257] width 140 height 17
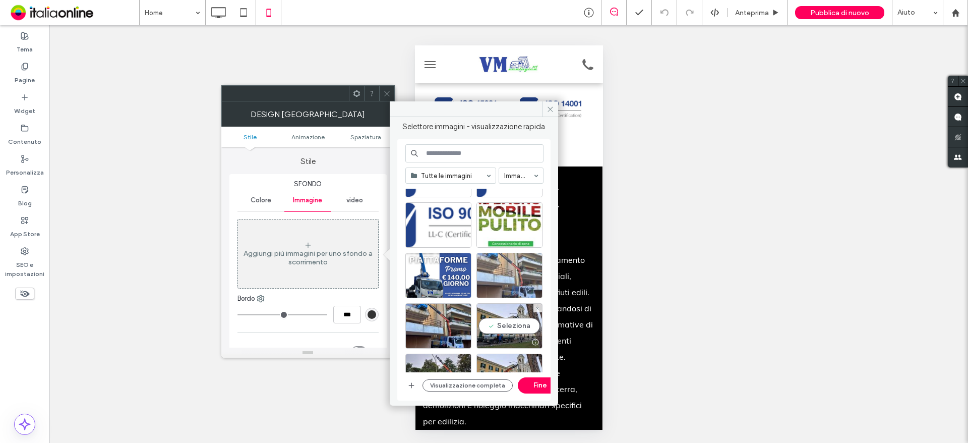
scroll to position [749, 0]
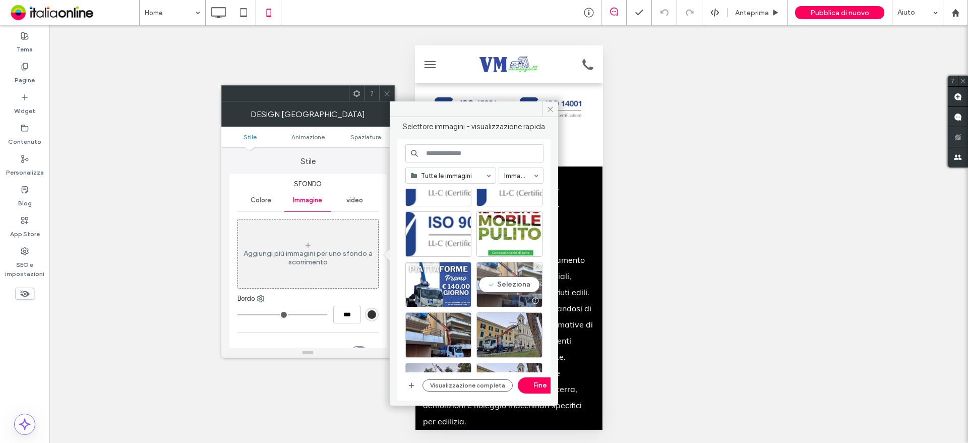
click at [505, 284] on div "Seleziona" at bounding box center [510, 284] width 66 height 45
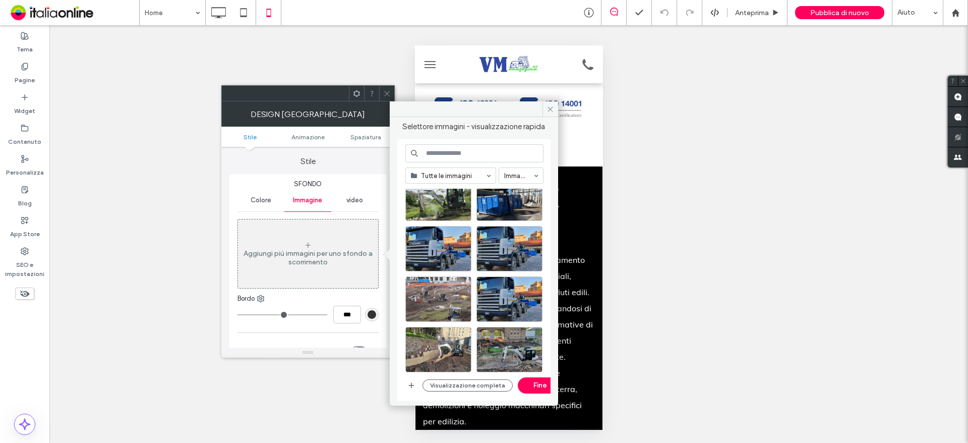
scroll to position [2857, 0]
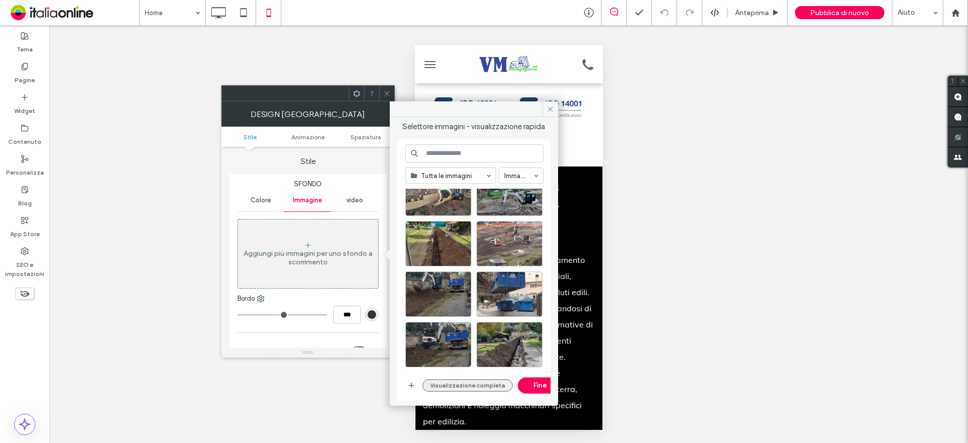
click at [487, 386] on button "Visualizzazione completa" at bounding box center [468, 385] width 90 height 12
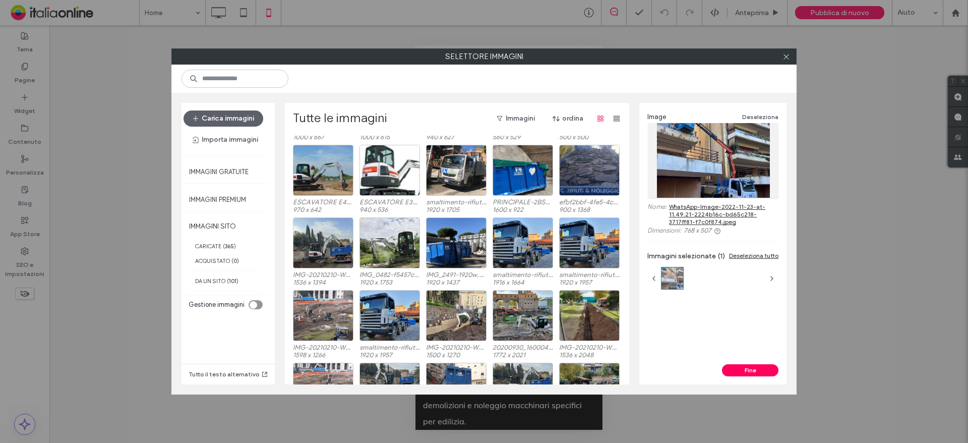
scroll to position [1514, 0]
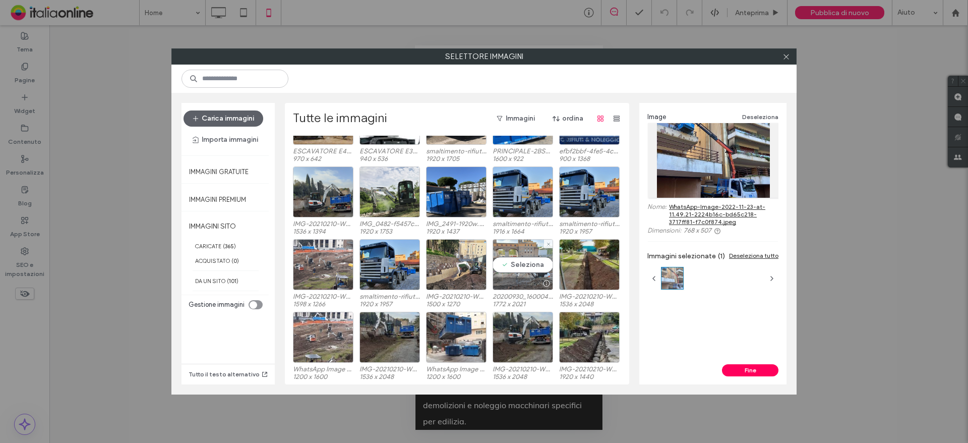
click at [515, 262] on div "Seleziona" at bounding box center [523, 264] width 61 height 51
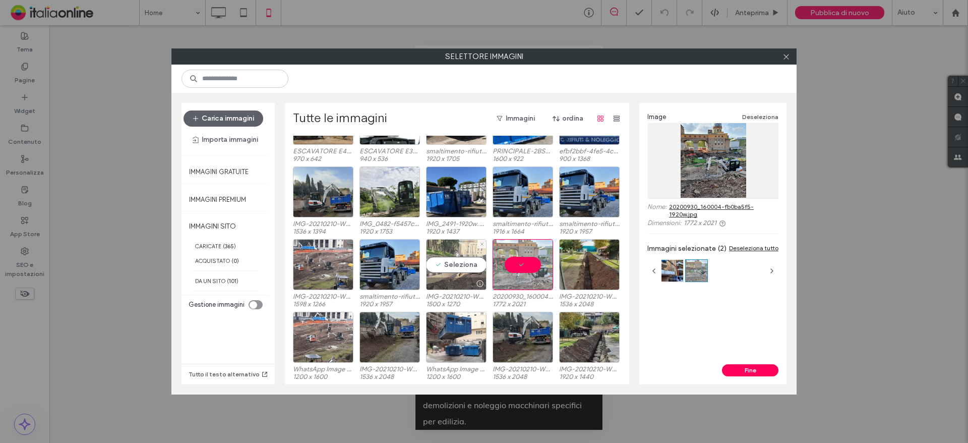
click at [443, 261] on div "Seleziona" at bounding box center [456, 264] width 61 height 51
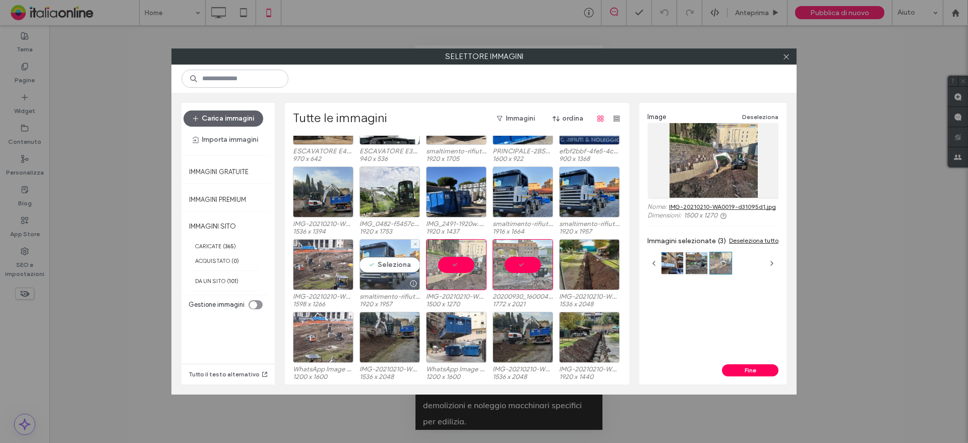
click at [375, 259] on div "Seleziona" at bounding box center [390, 264] width 61 height 51
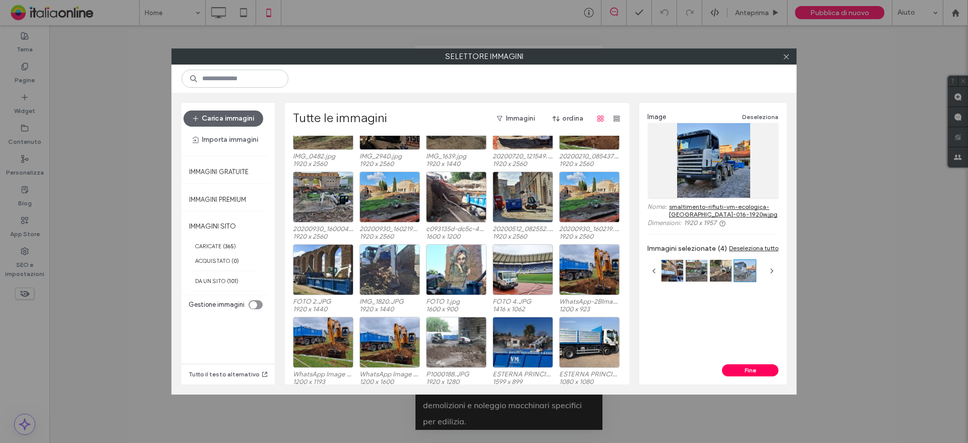
scroll to position [3398, 0]
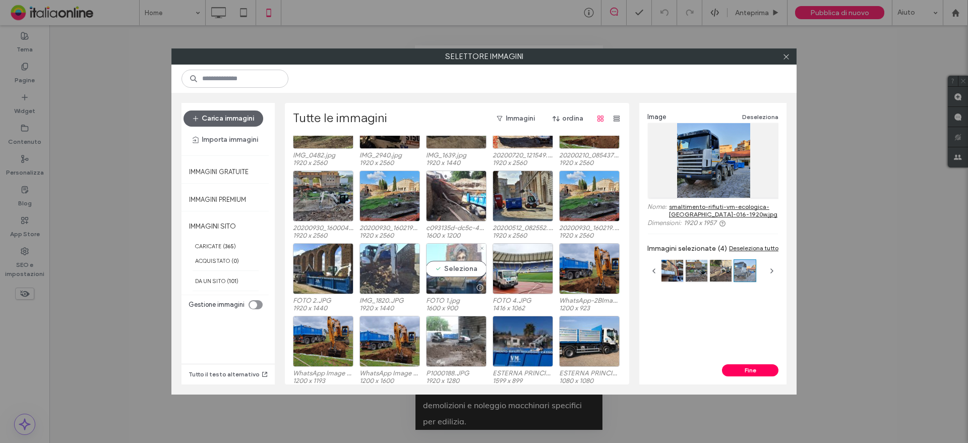
click at [455, 268] on div "Seleziona" at bounding box center [456, 268] width 61 height 51
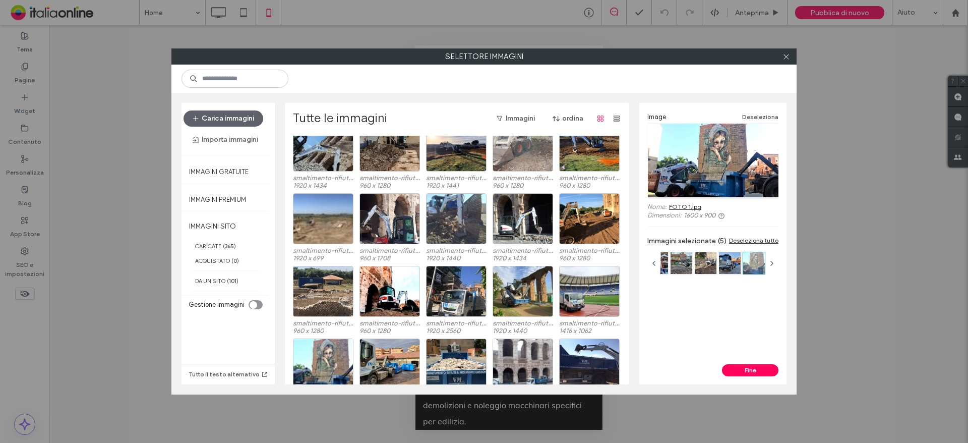
scroll to position [4253, 0]
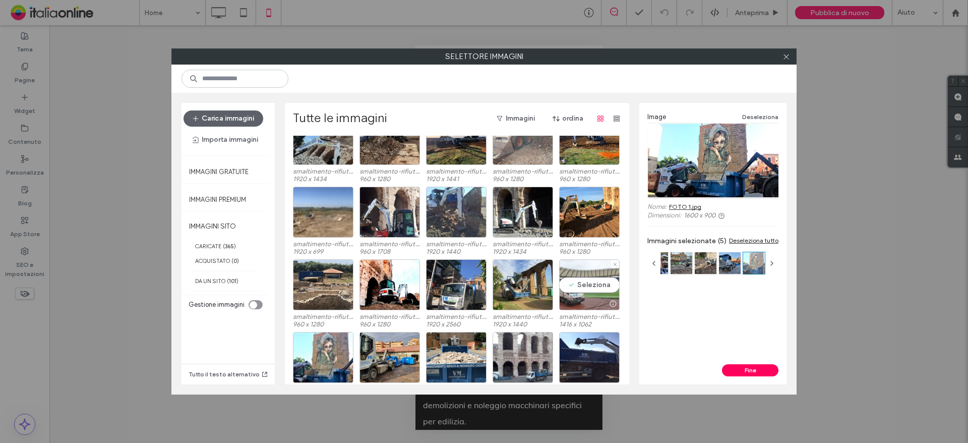
click at [588, 280] on div "Seleziona" at bounding box center [589, 284] width 61 height 51
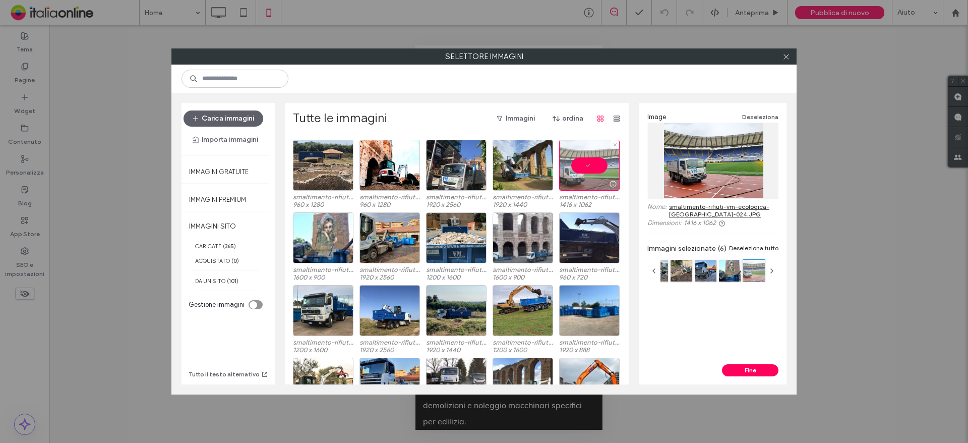
scroll to position [4405, 0]
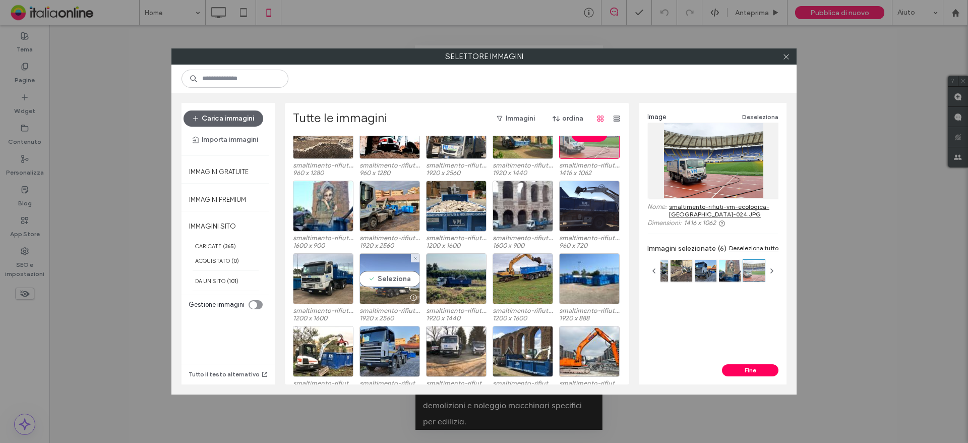
click at [402, 279] on div "Seleziona" at bounding box center [390, 278] width 61 height 51
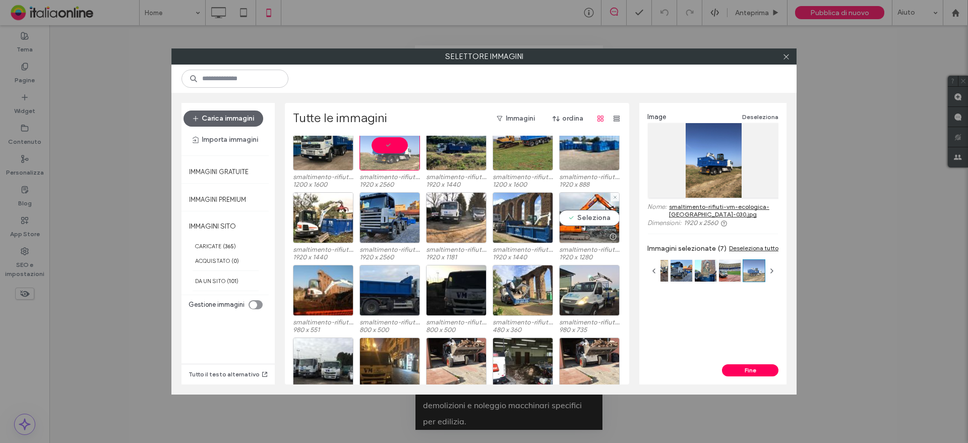
scroll to position [4556, 0]
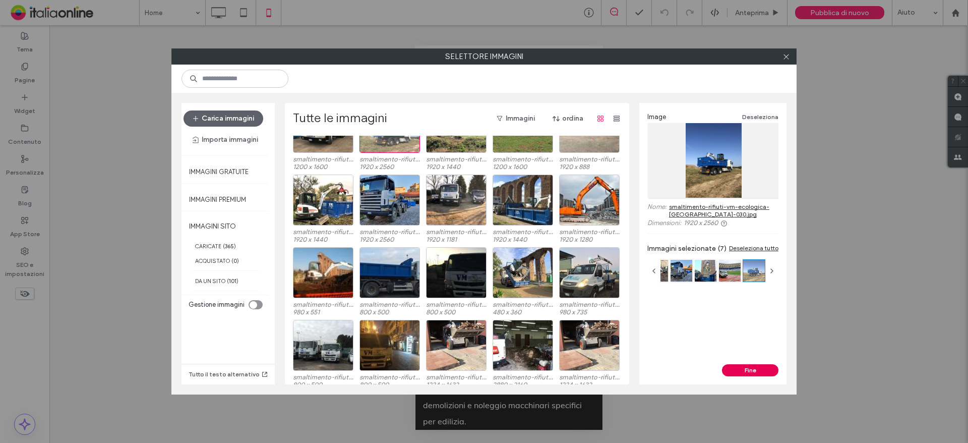
click at [753, 372] on button "Fine" at bounding box center [750, 370] width 56 height 12
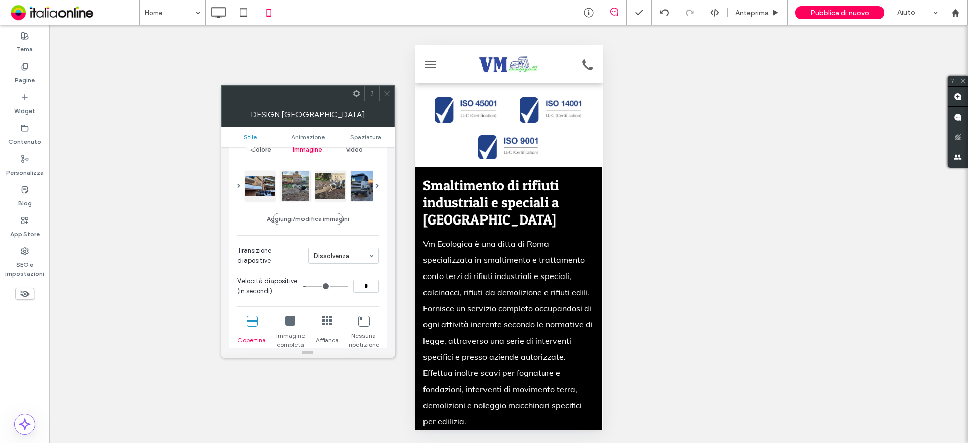
scroll to position [0, 0]
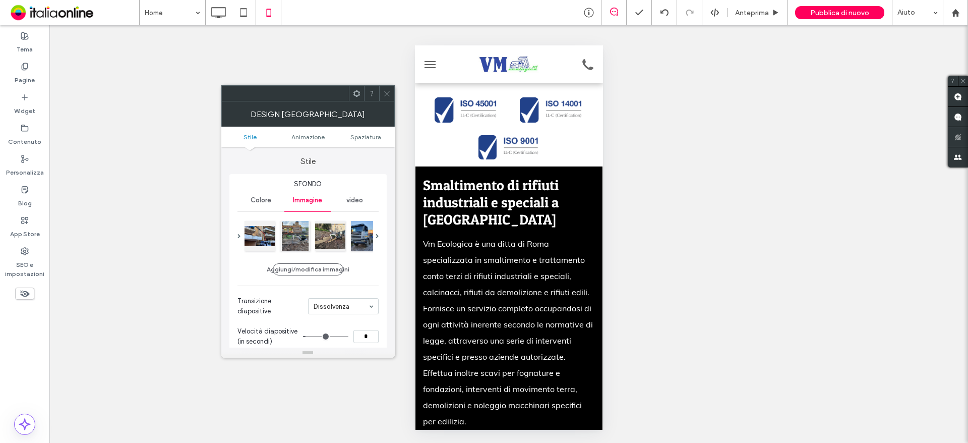
click at [269, 202] on span "Colore" at bounding box center [261, 200] width 21 height 8
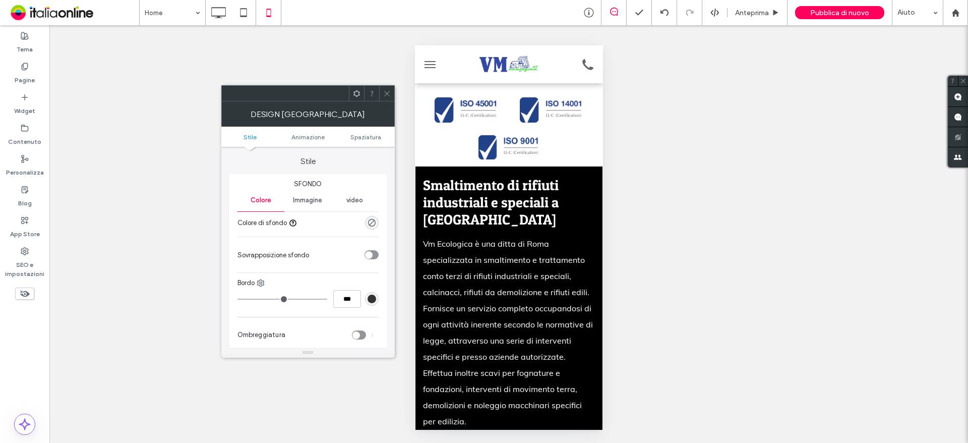
click at [305, 200] on span "Immagine" at bounding box center [307, 200] width 29 height 8
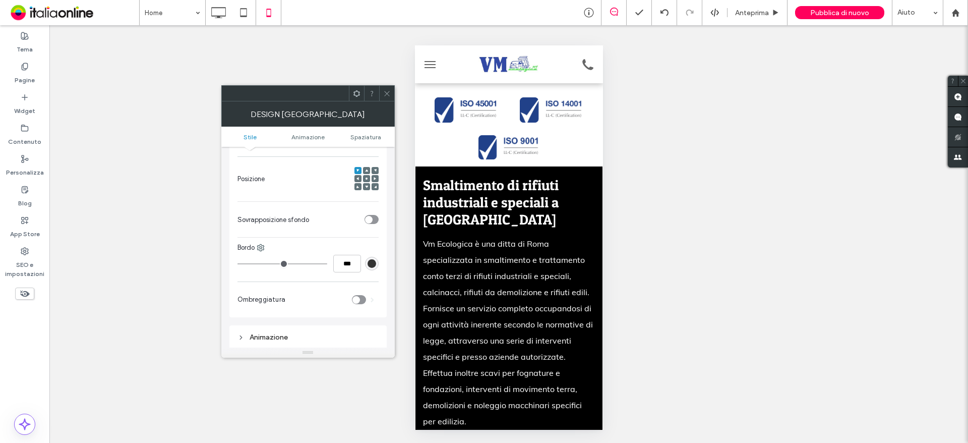
scroll to position [303, 0]
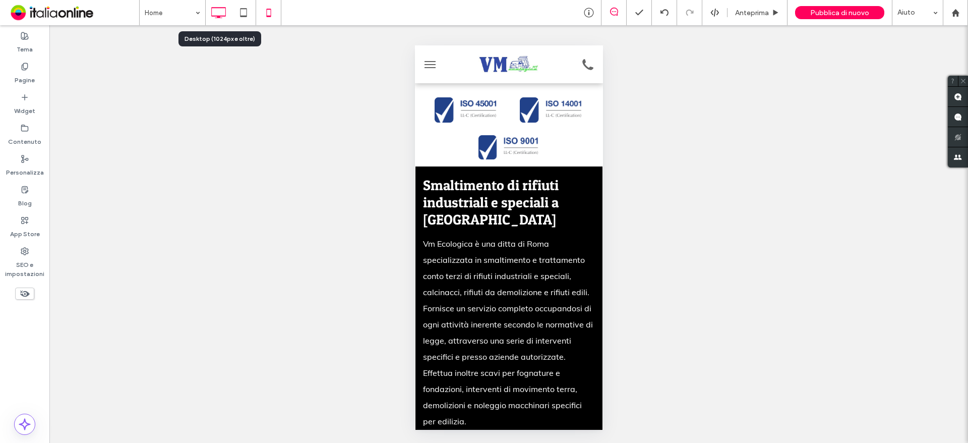
click at [225, 16] on use at bounding box center [219, 12] width 15 height 11
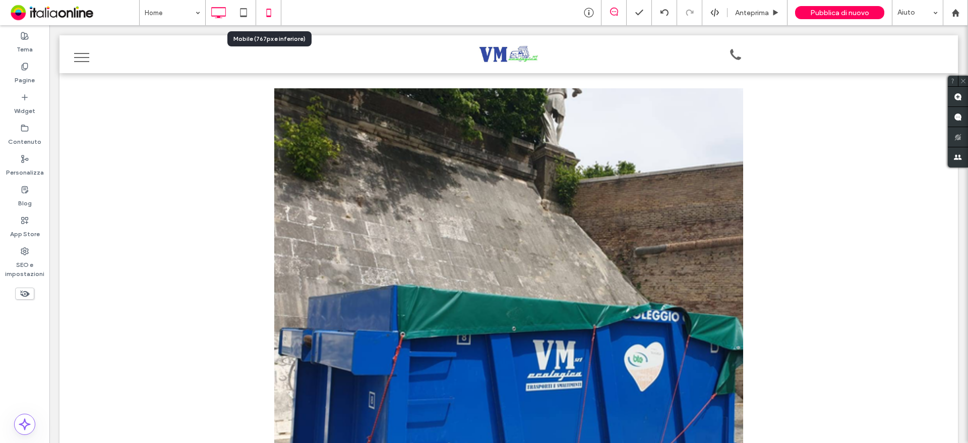
click at [266, 8] on icon at bounding box center [269, 13] width 20 height 20
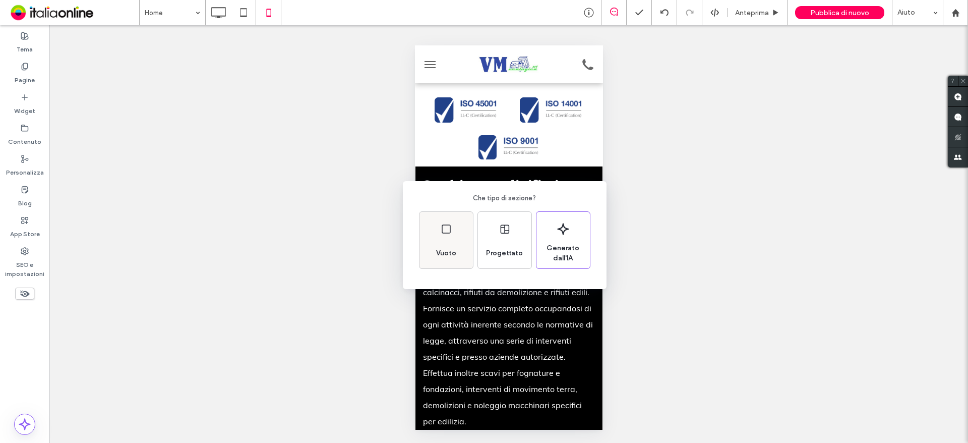
click at [449, 241] on div "Vuoto" at bounding box center [446, 240] width 53 height 56
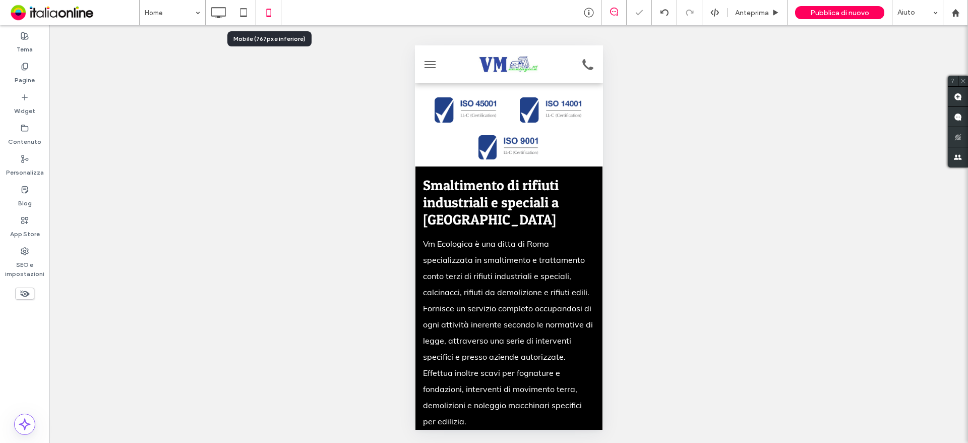
click at [266, 8] on icon at bounding box center [269, 13] width 20 height 20
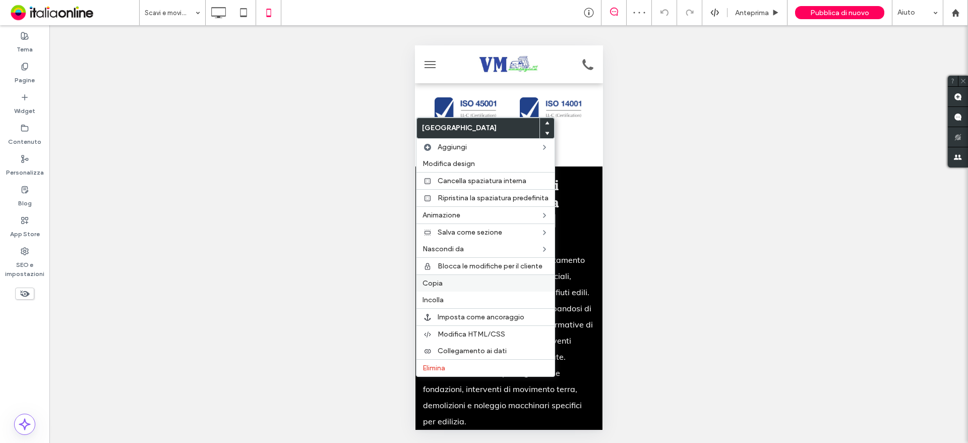
click at [443, 284] on label "Copia" at bounding box center [486, 283] width 126 height 9
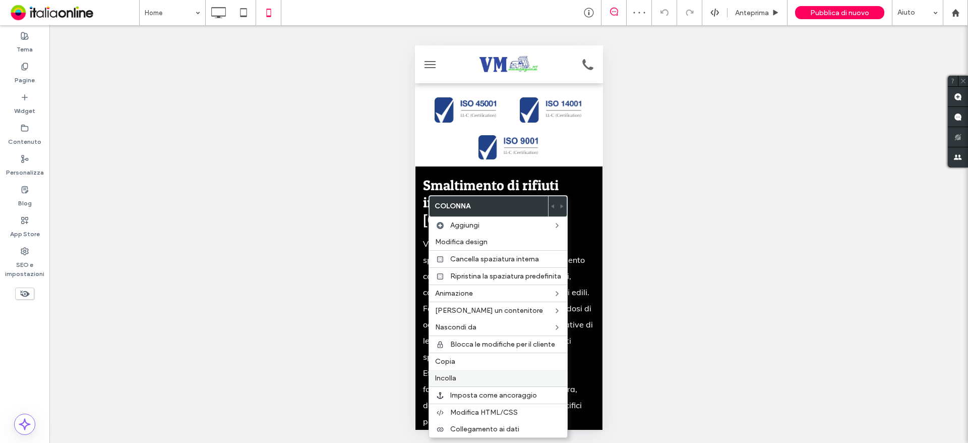
click at [475, 381] on label "Incolla" at bounding box center [498, 378] width 126 height 9
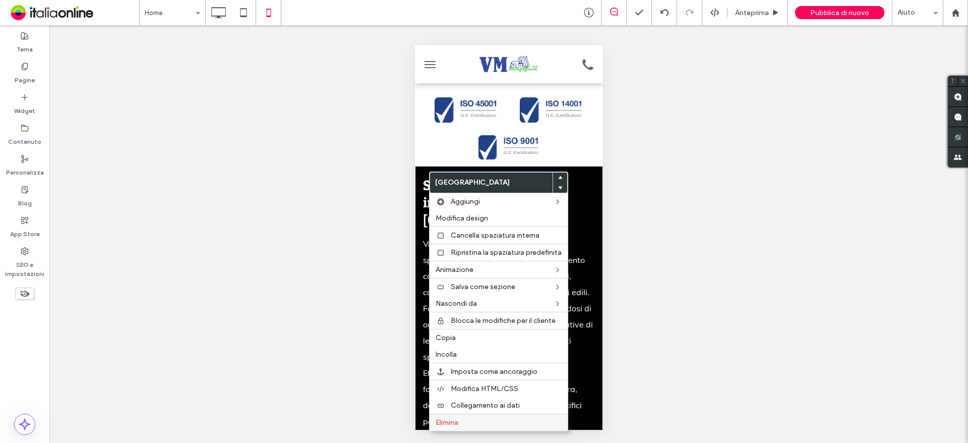
click at [458, 424] on span "Elimina" at bounding box center [447, 422] width 23 height 9
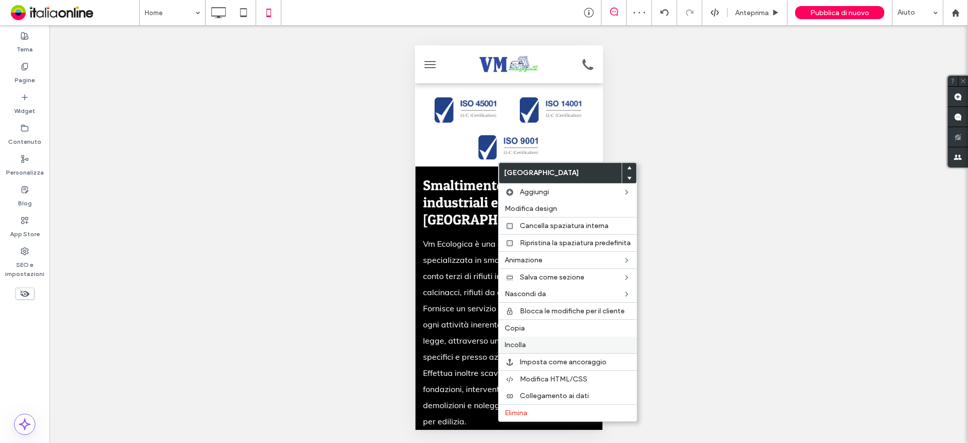
click at [531, 341] on label "Incolla" at bounding box center [568, 344] width 126 height 9
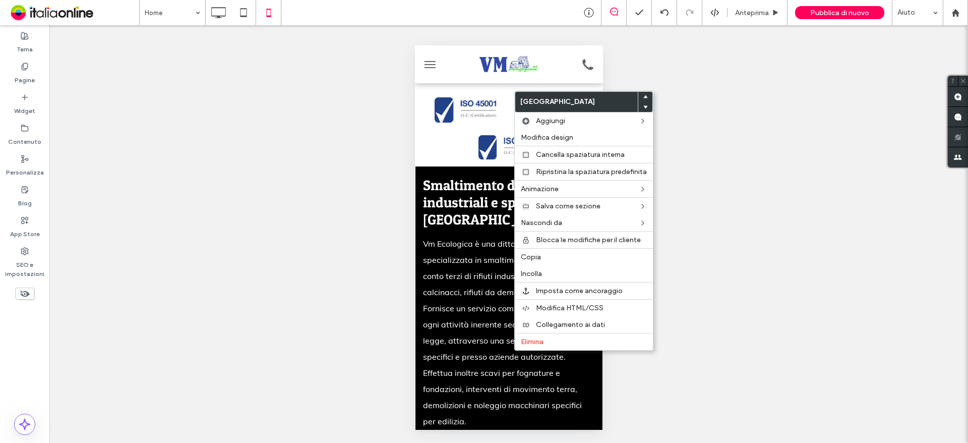
click at [643, 104] on span at bounding box center [645, 107] width 4 height 10
click at [734, 118] on div "**********" at bounding box center [508, 234] width 919 height 418
click at [697, 106] on div "**********" at bounding box center [508, 234] width 919 height 418
click at [643, 63] on div "**********" at bounding box center [508, 234] width 919 height 418
click at [338, 153] on div "**********" at bounding box center [508, 234] width 919 height 418
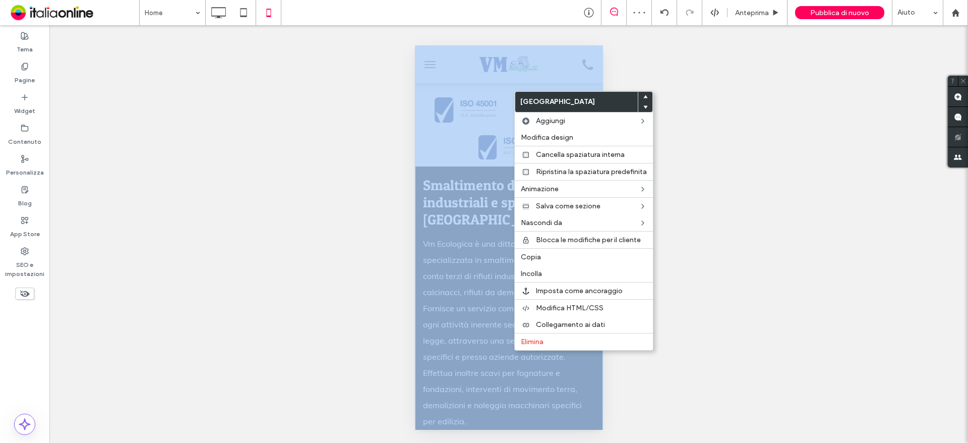
click at [338, 153] on div "**********" at bounding box center [508, 234] width 919 height 418
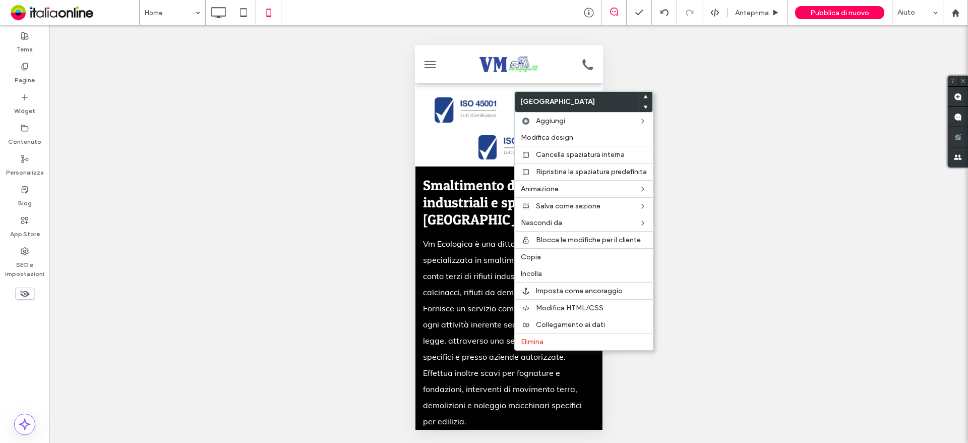
click at [335, 153] on div "**********" at bounding box center [508, 234] width 919 height 418
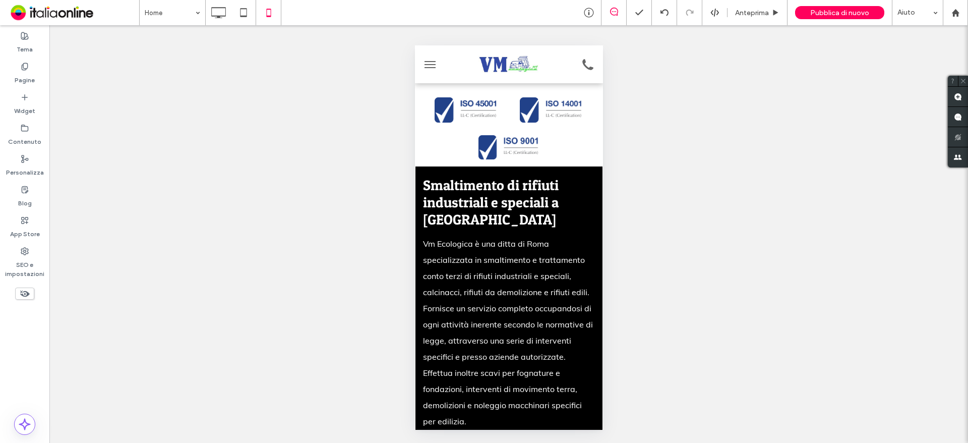
type input "**"
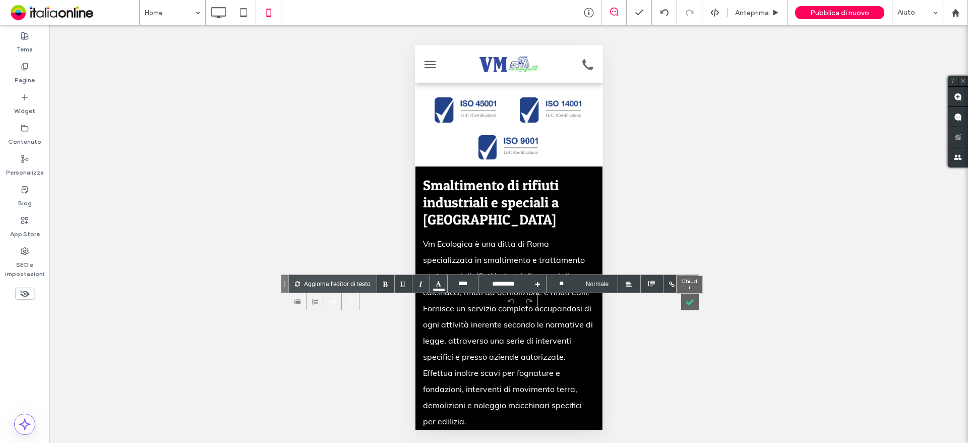
click at [687, 301] on div at bounding box center [690, 301] width 18 height 18
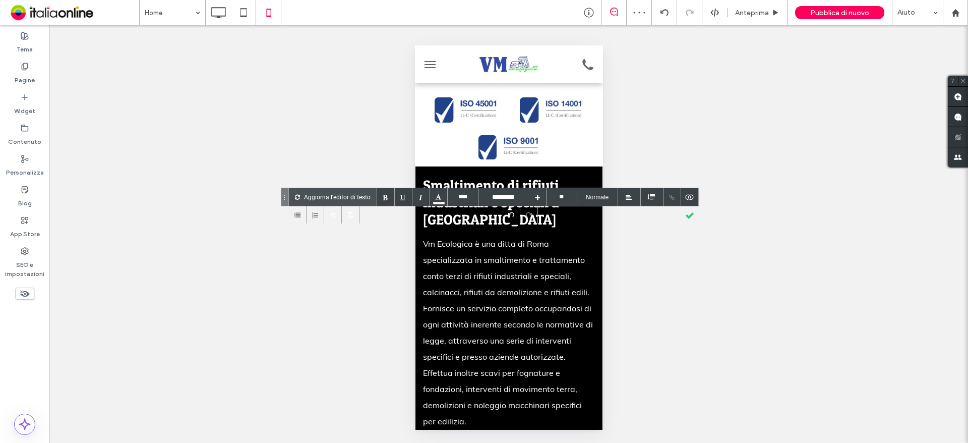
type input "****"
click at [687, 213] on div at bounding box center [690, 215] width 18 height 18
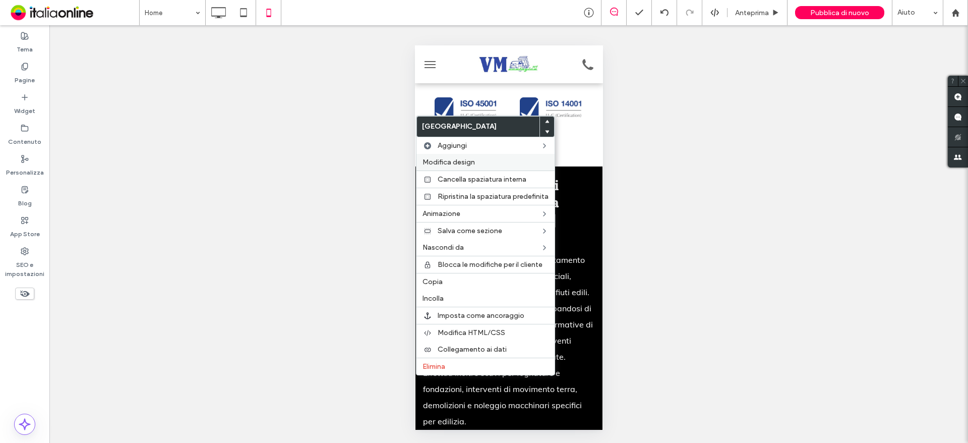
click at [452, 161] on span "Modifica design" at bounding box center [449, 162] width 52 height 9
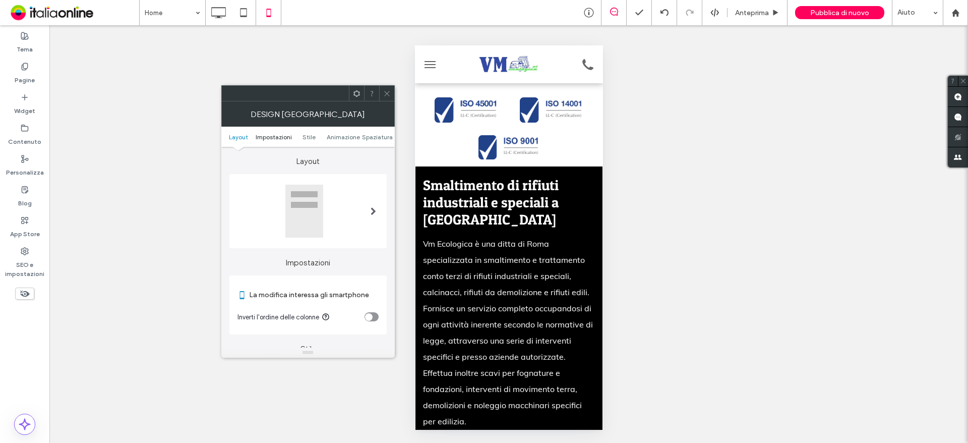
click at [267, 135] on span "Impostazioni" at bounding box center [274, 137] width 36 height 8
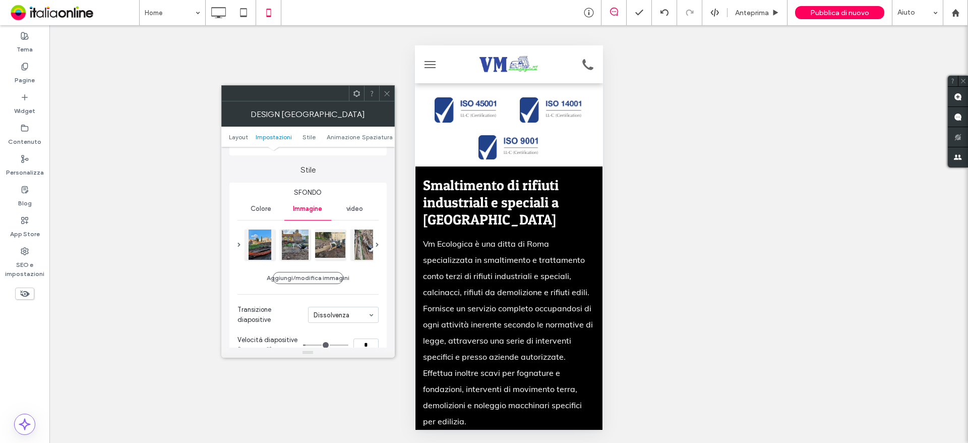
scroll to position [202, 0]
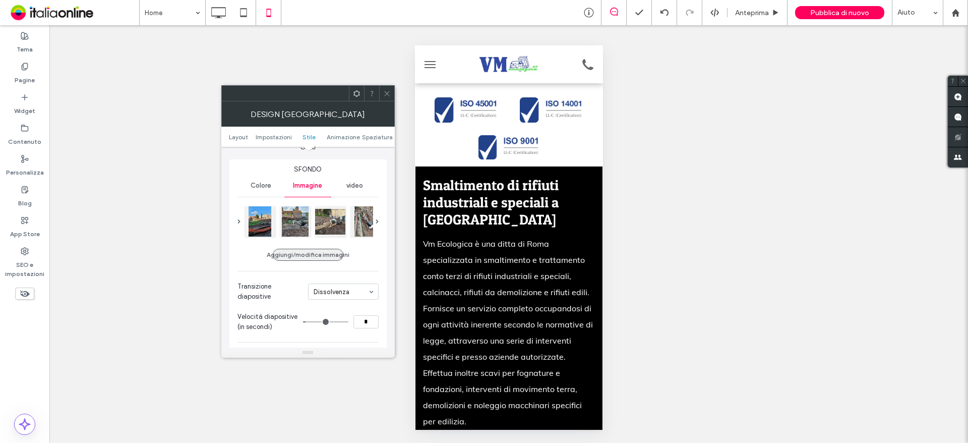
click at [295, 255] on button "Aggiungi/modifica immagini" at bounding box center [308, 255] width 71 height 12
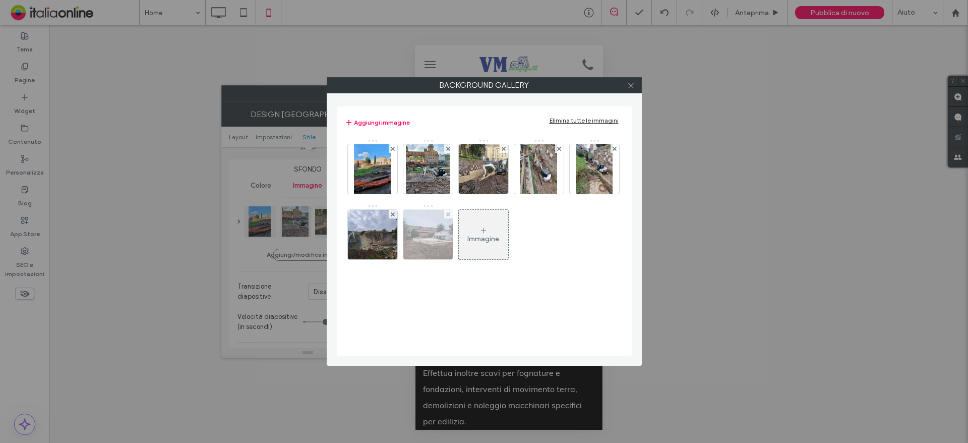
click at [447, 214] on icon at bounding box center [448, 214] width 4 height 4
click at [394, 212] on icon at bounding box center [393, 214] width 4 height 4
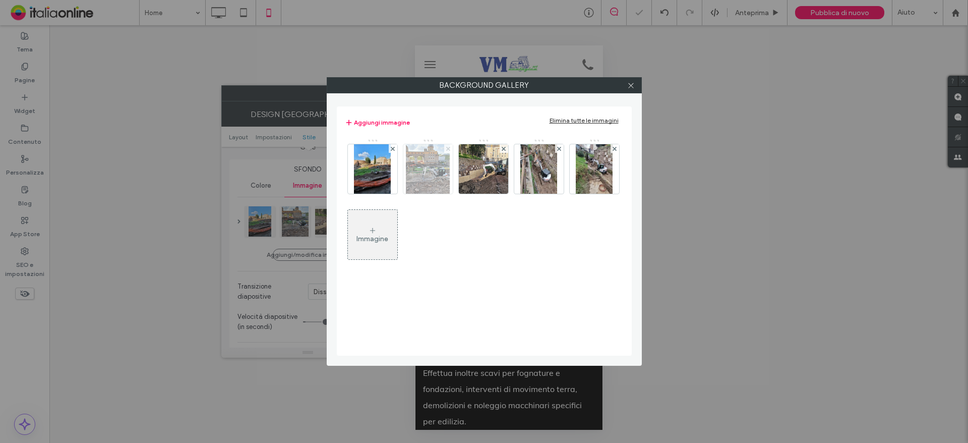
click at [450, 150] on use at bounding box center [448, 148] width 4 height 4
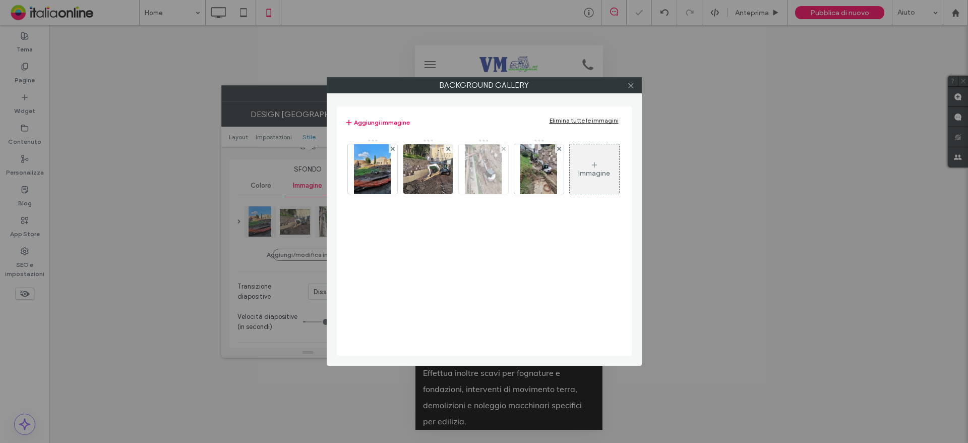
click at [506, 149] on div at bounding box center [504, 148] width 9 height 9
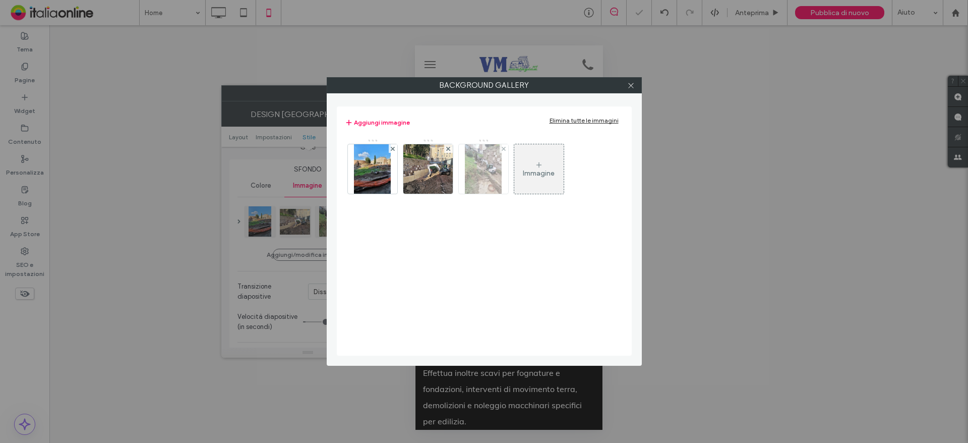
click at [506, 149] on div at bounding box center [504, 148] width 9 height 9
click at [494, 171] on div "Immagine" at bounding box center [483, 173] width 32 height 9
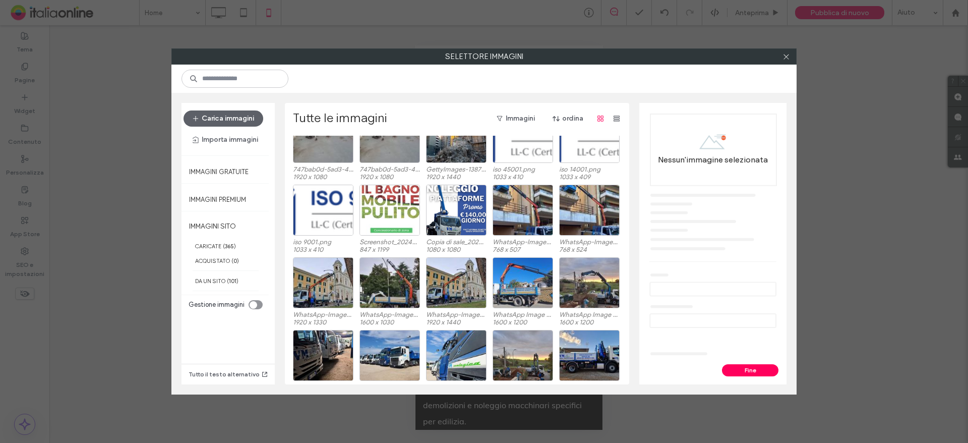
scroll to position [425, 0]
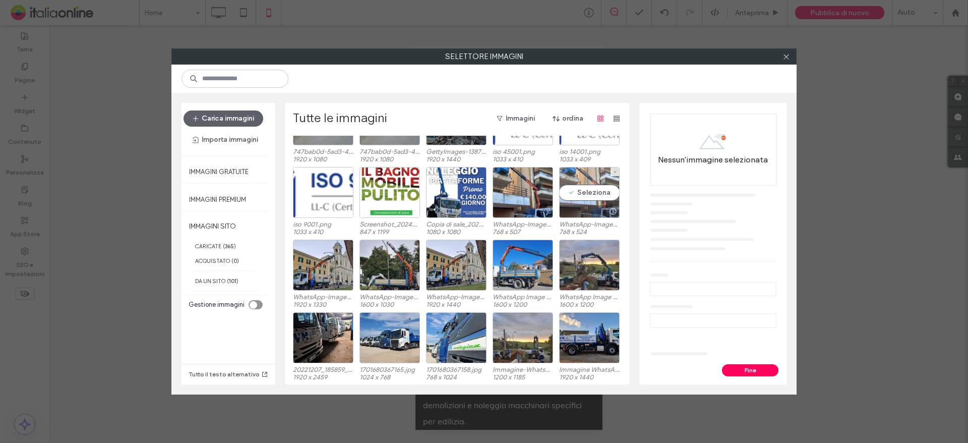
click at [578, 192] on div "Seleziona" at bounding box center [589, 192] width 61 height 51
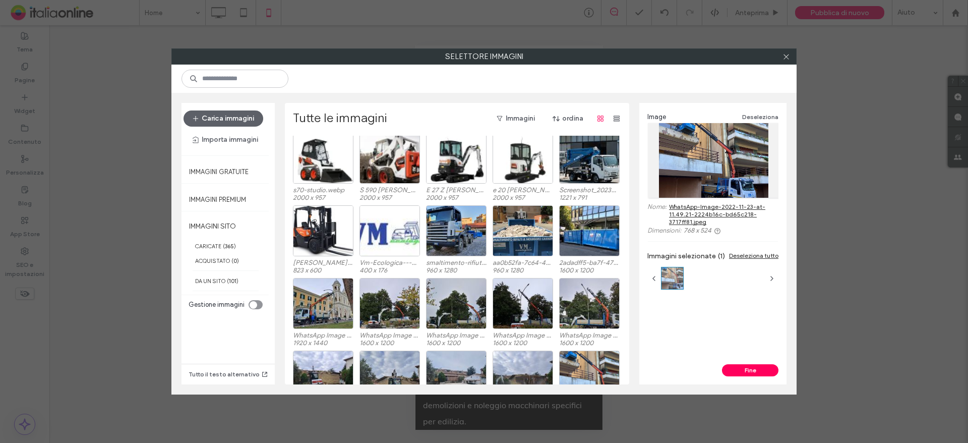
scroll to position [899, 0]
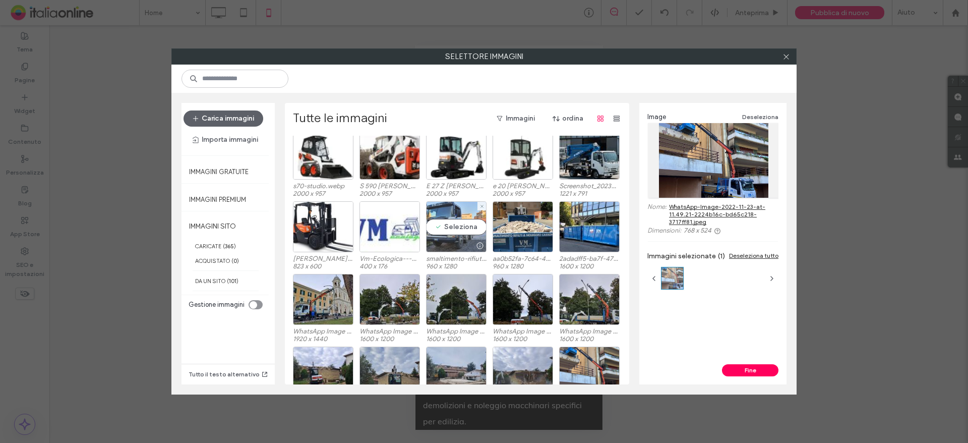
click at [442, 223] on div "Seleziona" at bounding box center [456, 226] width 61 height 51
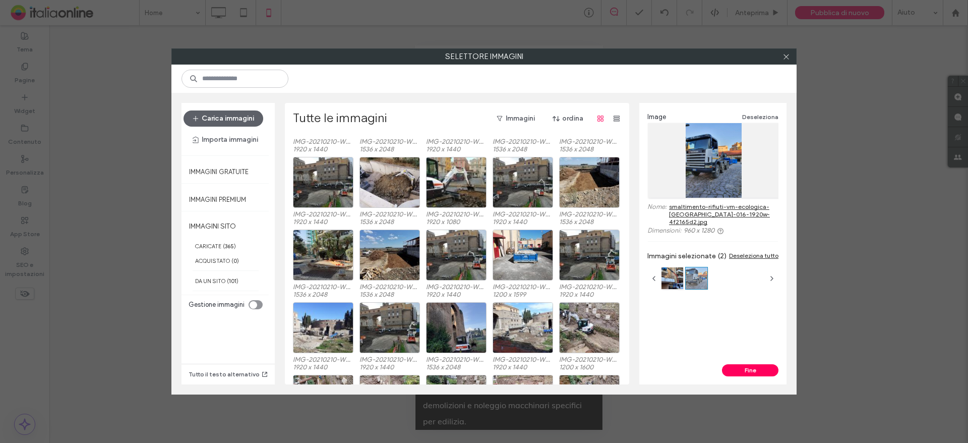
scroll to position [1906, 0]
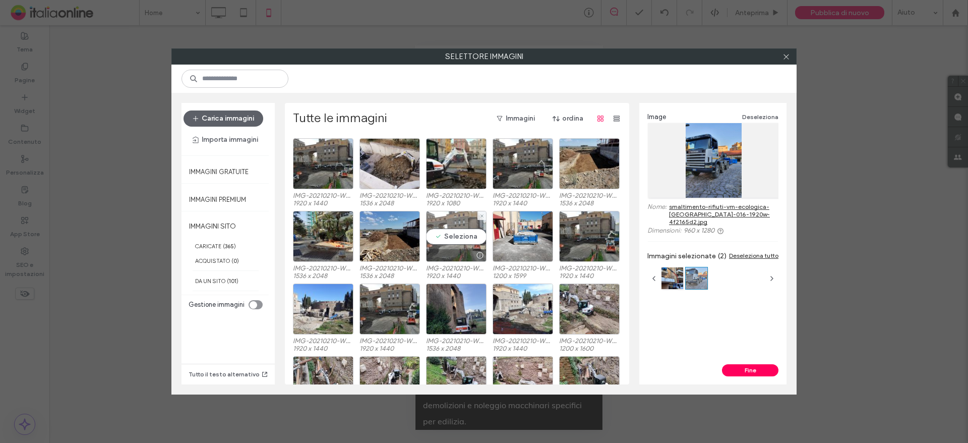
drag, startPoint x: 467, startPoint y: 235, endPoint x: 473, endPoint y: 231, distance: 7.3
click at [467, 235] on div "Seleziona" at bounding box center [456, 236] width 61 height 51
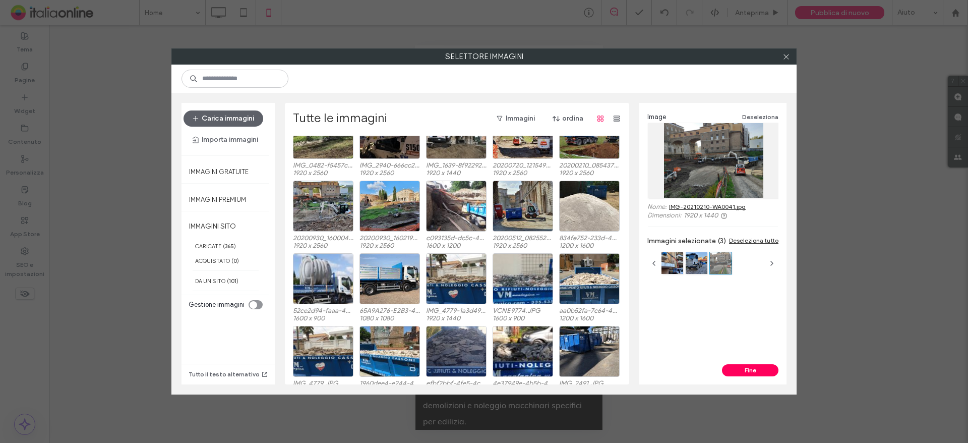
scroll to position [2884, 0]
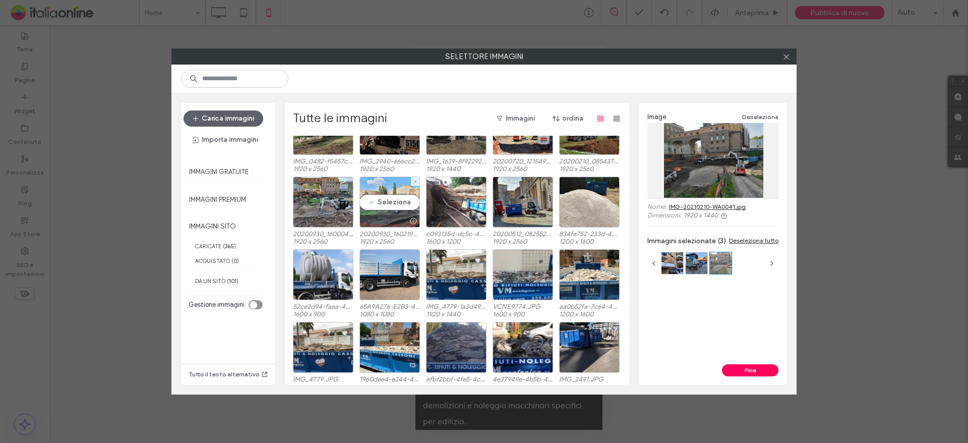
drag, startPoint x: 401, startPoint y: 202, endPoint x: 411, endPoint y: 201, distance: 10.6
click at [401, 202] on div "Seleziona" at bounding box center [390, 201] width 61 height 51
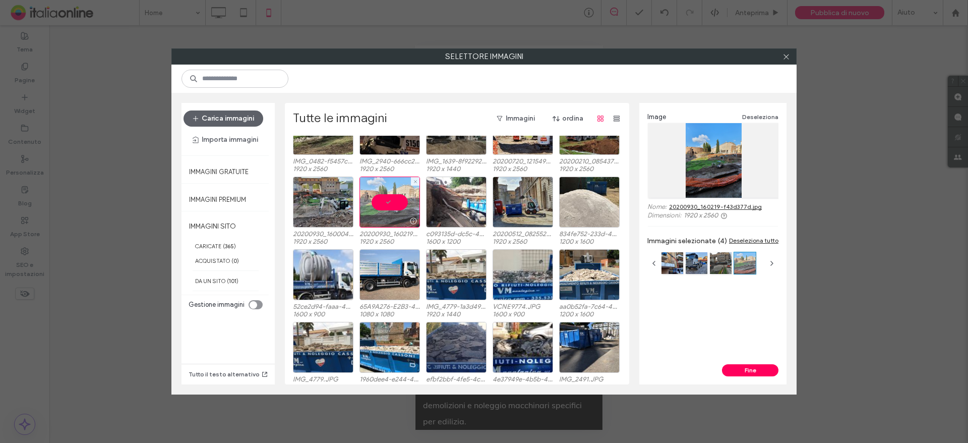
click at [393, 200] on div at bounding box center [390, 201] width 61 height 51
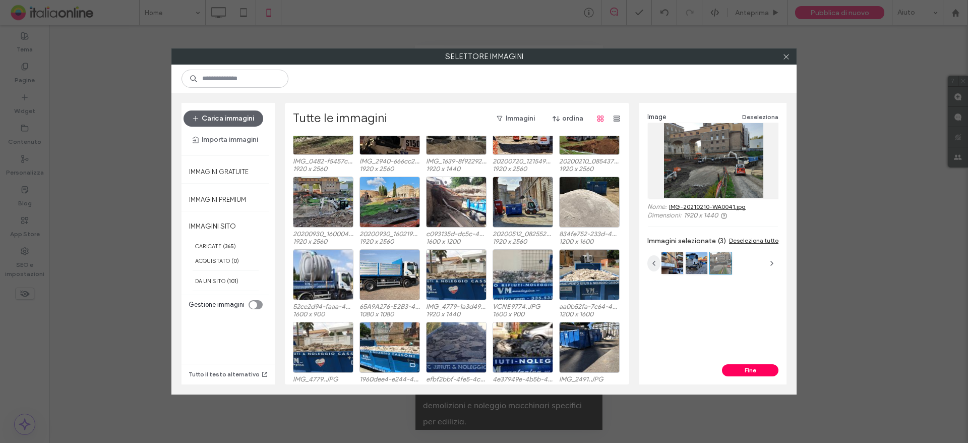
click at [650, 264] on icon "button" at bounding box center [654, 263] width 8 height 8
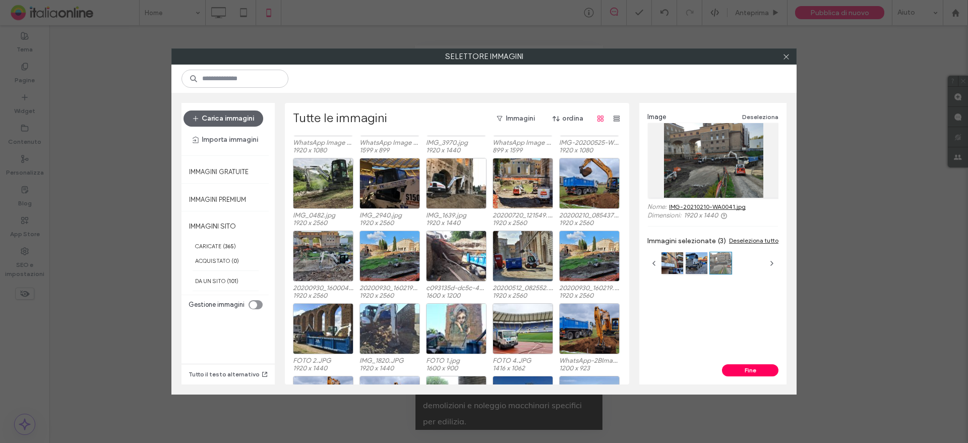
scroll to position [3388, 0]
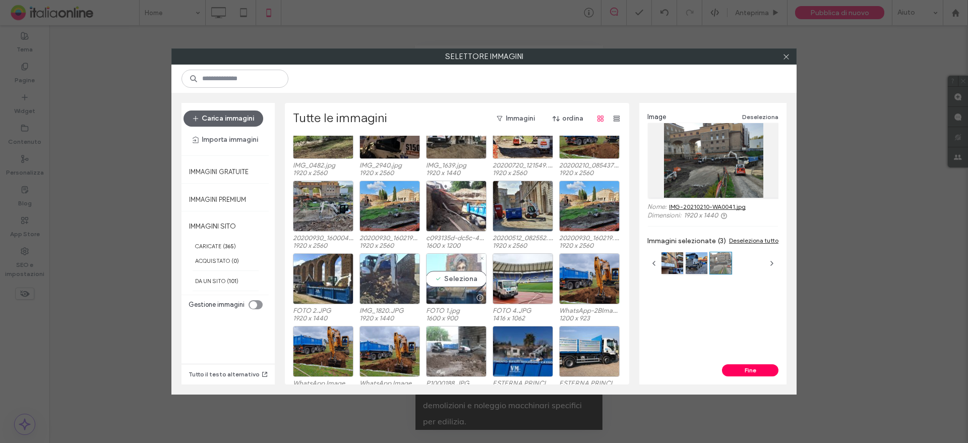
drag, startPoint x: 449, startPoint y: 271, endPoint x: 456, endPoint y: 275, distance: 7.7
click at [449, 271] on div "Seleziona" at bounding box center [456, 278] width 61 height 51
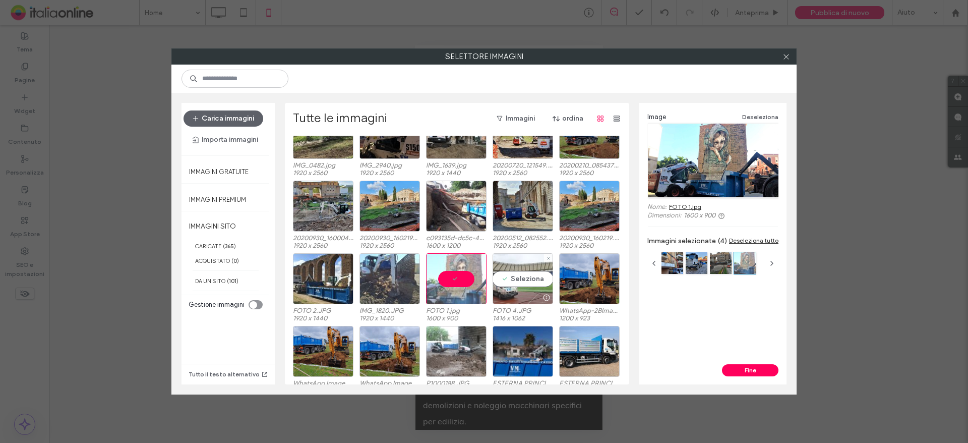
click at [531, 279] on div "Seleziona" at bounding box center [523, 278] width 61 height 51
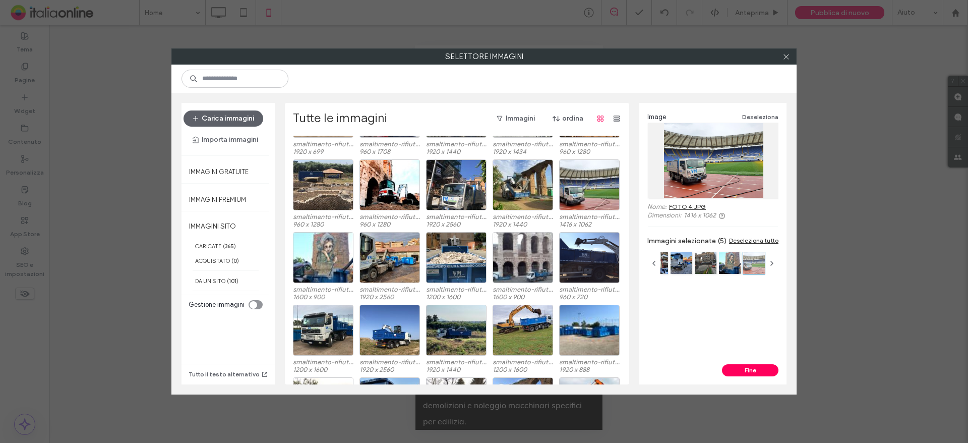
scroll to position [4424, 0]
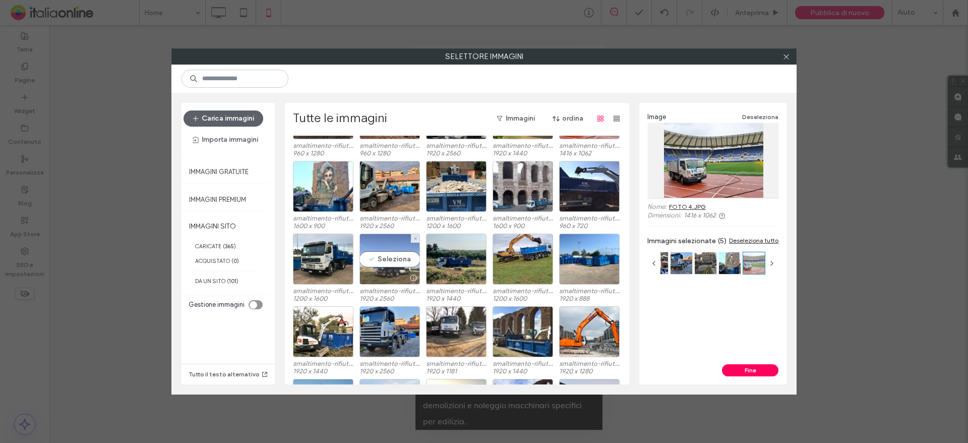
click at [399, 257] on div "Seleziona" at bounding box center [390, 258] width 61 height 51
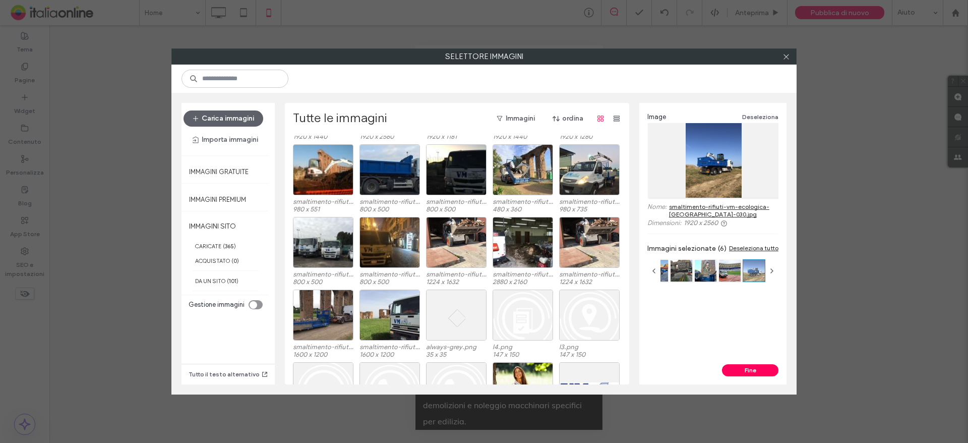
scroll to position [4676, 0]
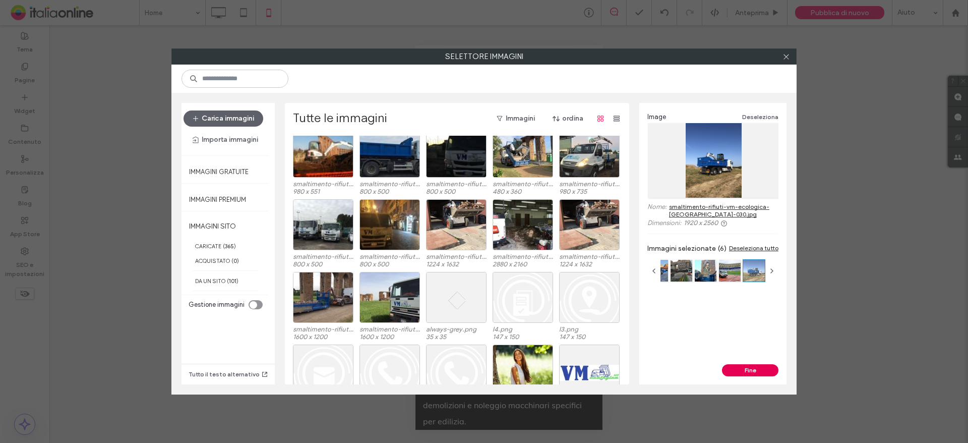
click at [737, 372] on button "Fine" at bounding box center [750, 370] width 56 height 12
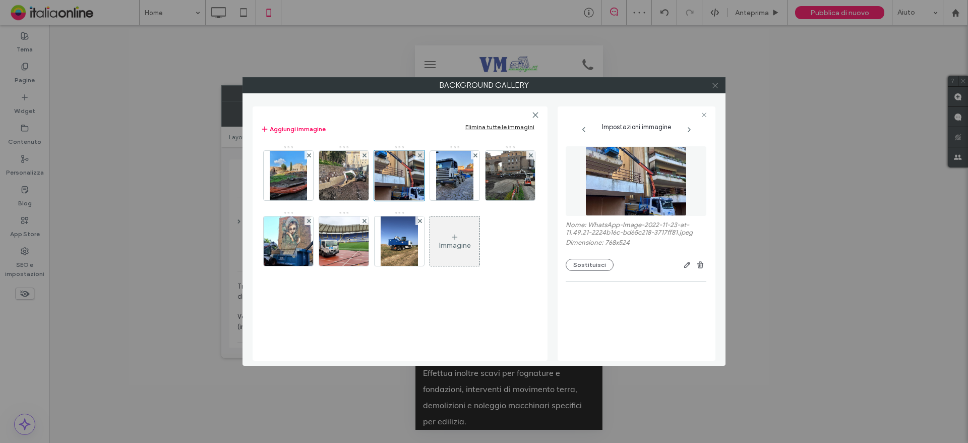
click at [714, 87] on icon at bounding box center [715, 86] width 8 height 8
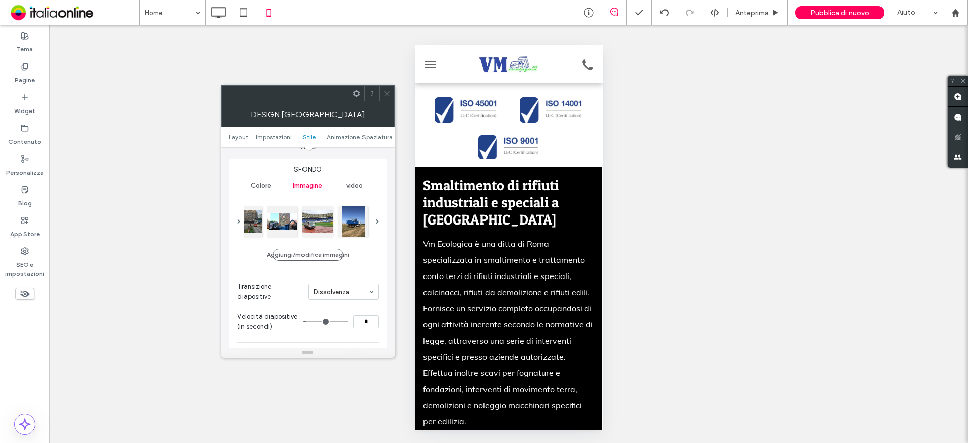
click at [388, 97] on icon at bounding box center [387, 94] width 8 height 8
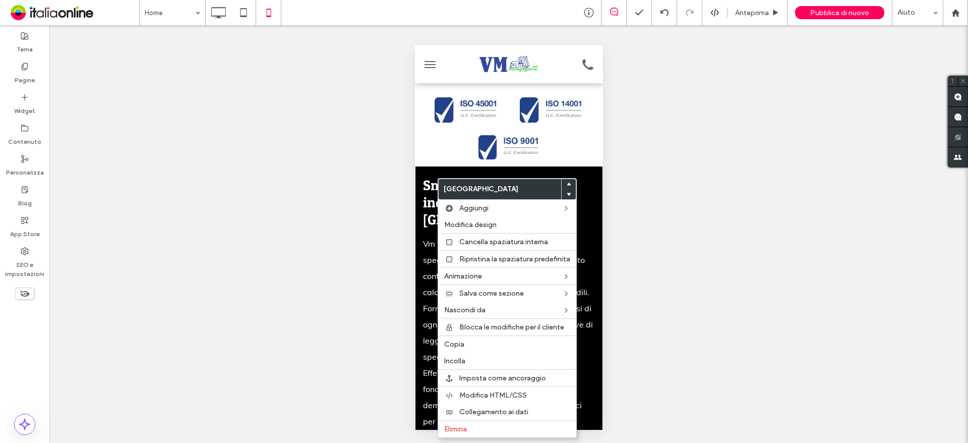
drag, startPoint x: 459, startPoint y: 428, endPoint x: 628, endPoint y: 280, distance: 225.1
click at [459, 428] on span "Elimina" at bounding box center [455, 429] width 23 height 9
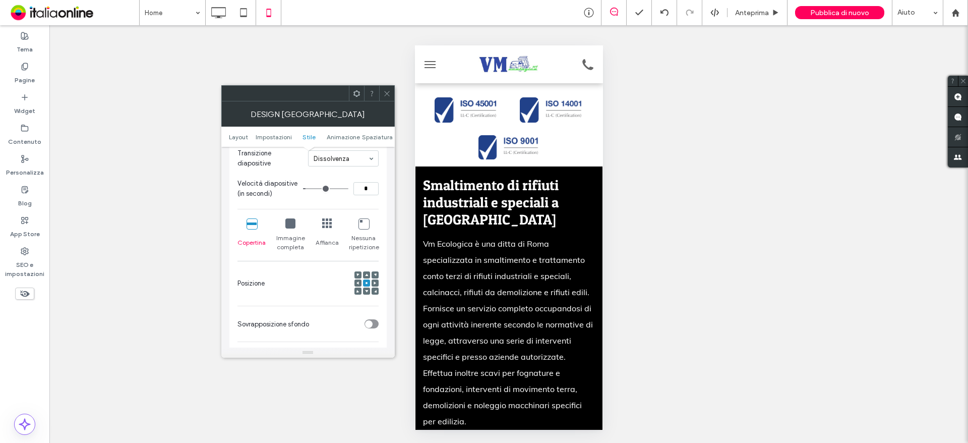
scroll to position [353, 0]
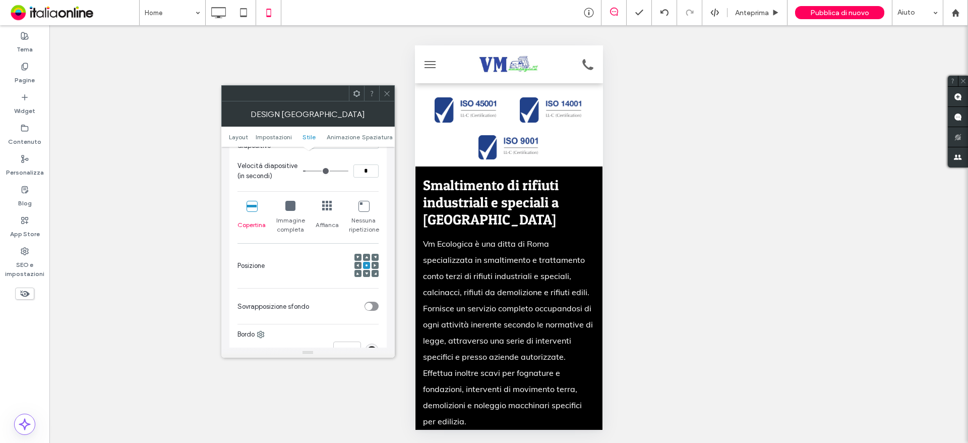
click at [294, 206] on icon at bounding box center [290, 206] width 10 height 10
click at [247, 205] on icon at bounding box center [252, 206] width 10 height 10
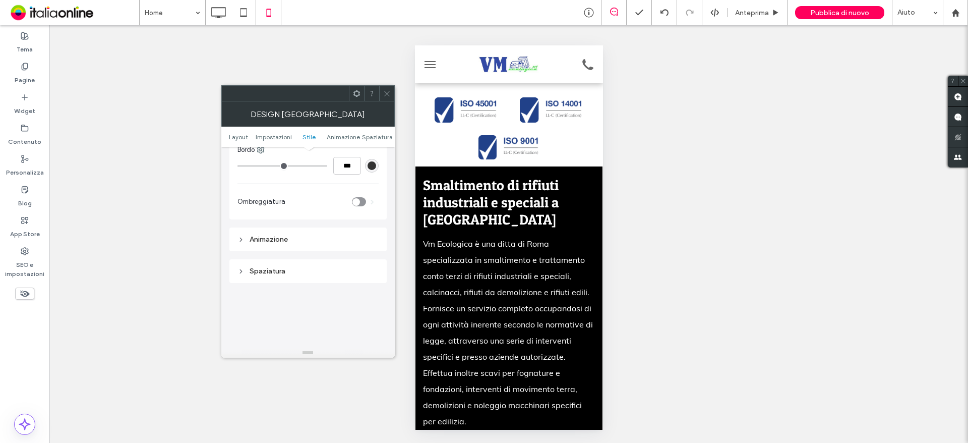
scroll to position [642, 0]
click at [383, 90] on icon at bounding box center [387, 94] width 8 height 8
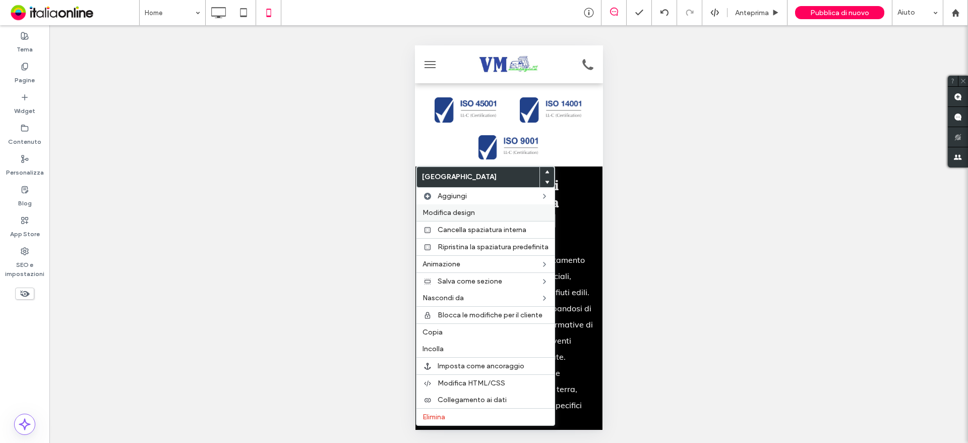
click at [457, 213] on span "Modifica design" at bounding box center [449, 212] width 52 height 9
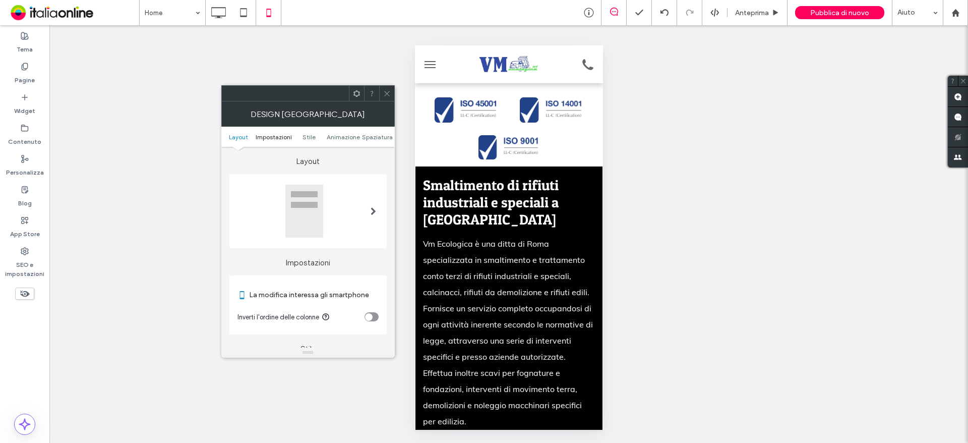
click at [266, 140] on span "Impostazioni" at bounding box center [274, 137] width 36 height 8
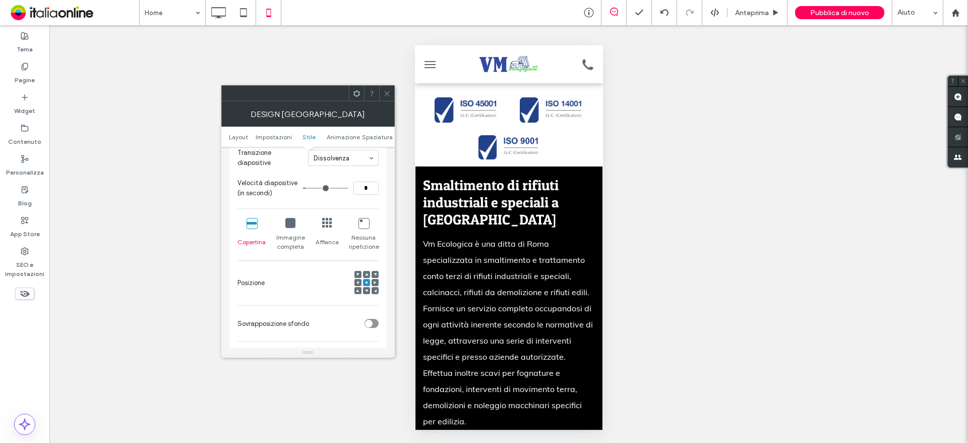
scroll to position [353, 0]
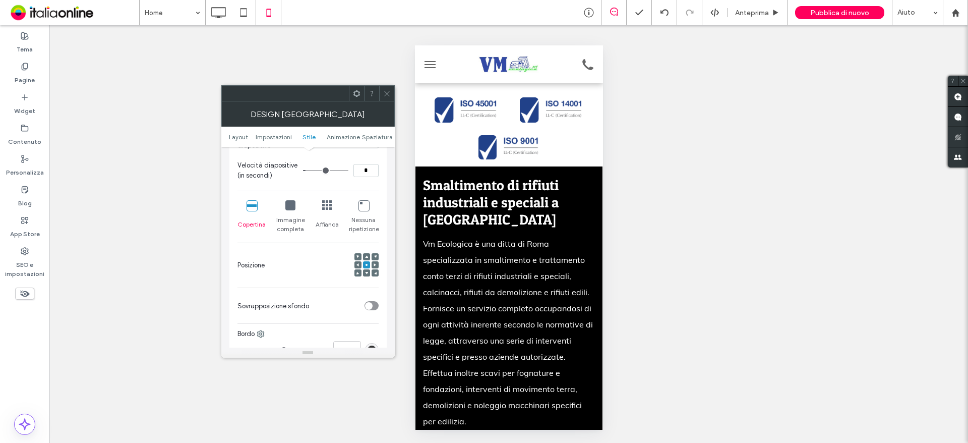
click at [291, 209] on icon at bounding box center [290, 205] width 10 height 10
click at [251, 207] on icon at bounding box center [252, 205] width 10 height 10
click at [387, 95] on icon at bounding box center [387, 94] width 8 height 8
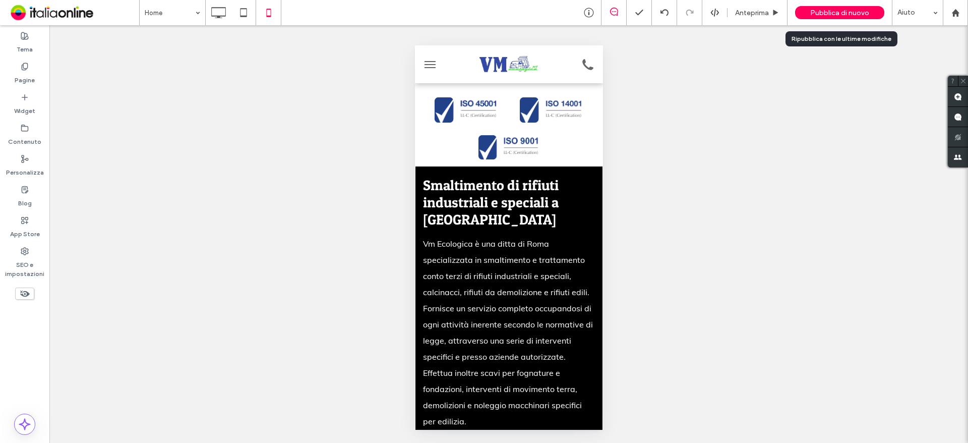
click at [840, 15] on span "Pubblica di nuovo" at bounding box center [839, 13] width 59 height 9
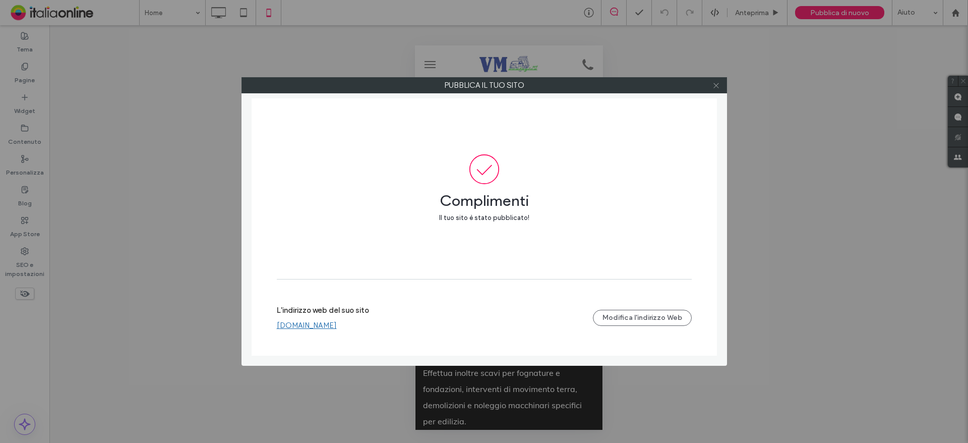
click at [716, 86] on use at bounding box center [715, 85] width 5 height 5
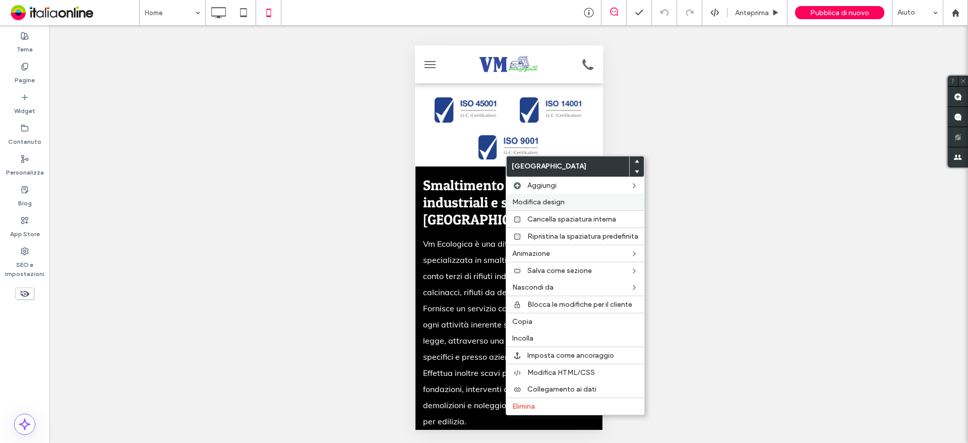
click at [527, 200] on span "Modifica design" at bounding box center [538, 202] width 52 height 9
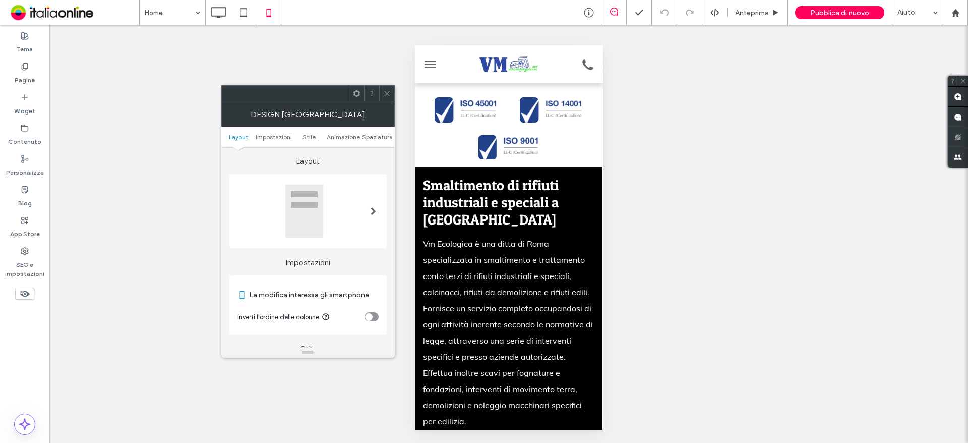
click at [371, 208] on span at bounding box center [374, 211] width 6 height 8
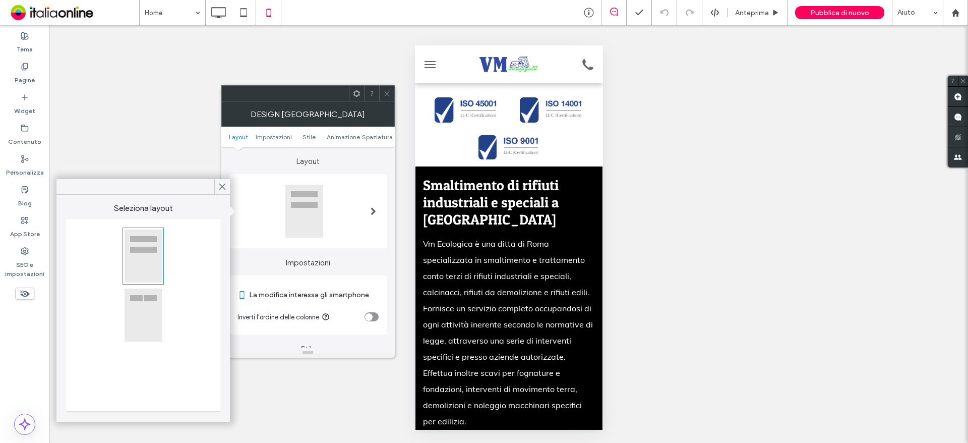
click at [144, 312] on div at bounding box center [143, 315] width 38 height 54
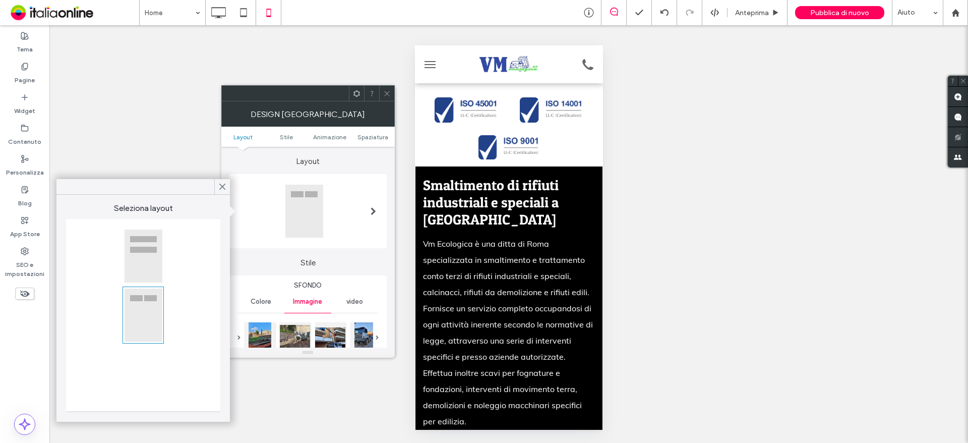
click at [374, 212] on span at bounding box center [374, 211] width 6 height 8
click at [149, 254] on div at bounding box center [143, 256] width 38 height 54
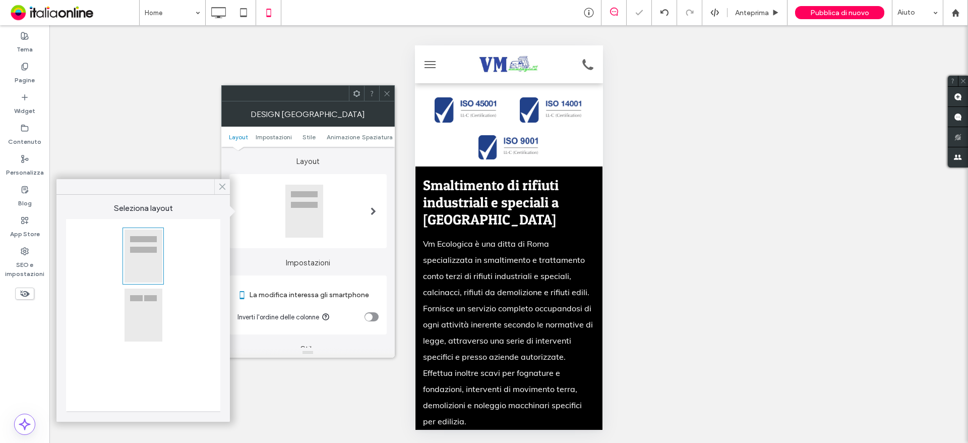
click at [225, 188] on icon at bounding box center [222, 186] width 9 height 9
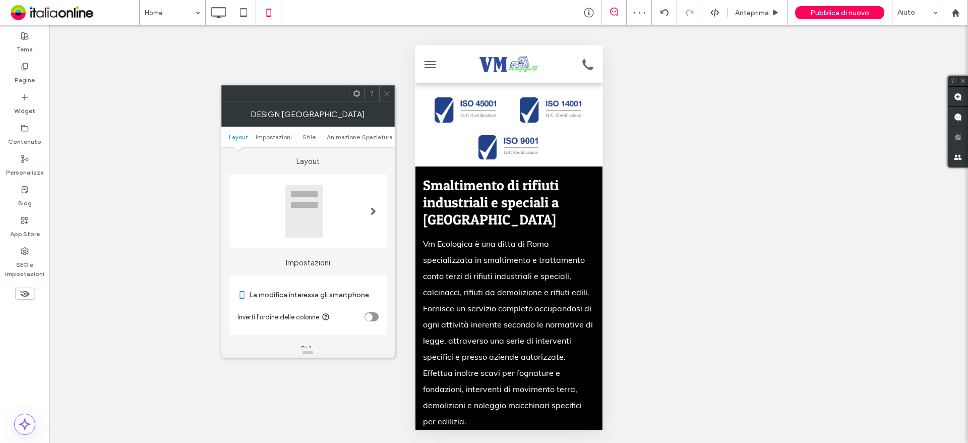
scroll to position [50, 0]
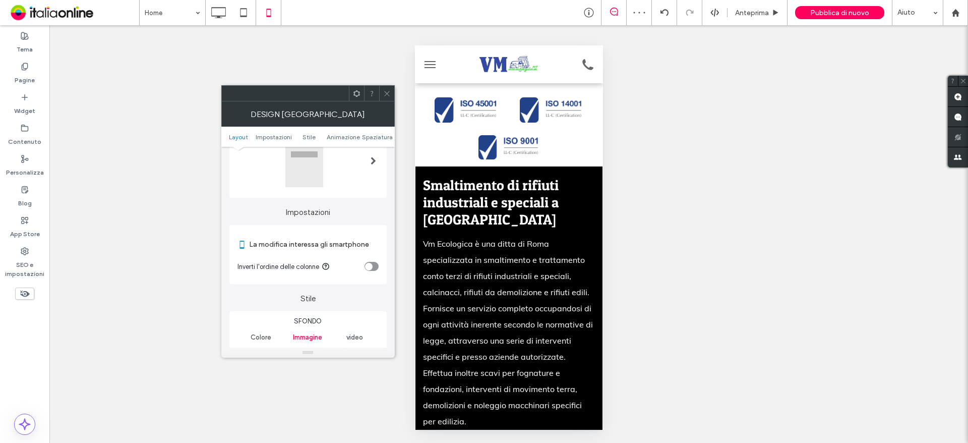
click at [371, 266] on icon "toggle" at bounding box center [369, 266] width 4 height 3
click at [371, 266] on div "toggle" at bounding box center [374, 267] width 8 height 8
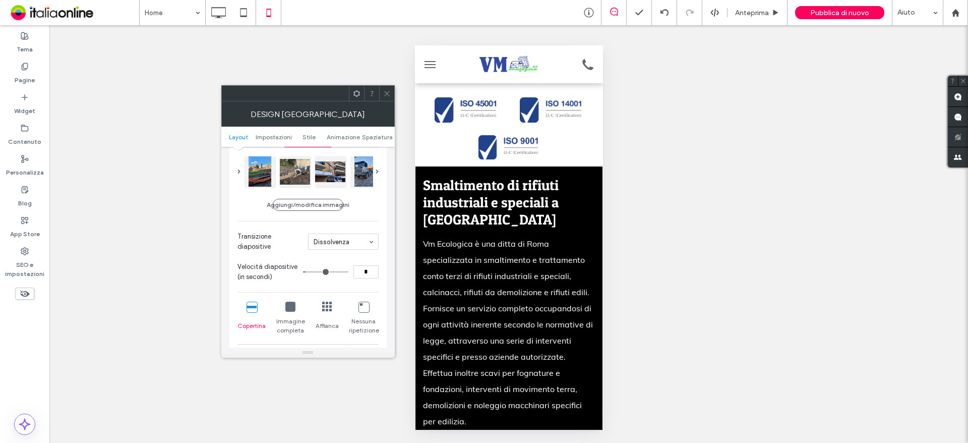
scroll to position [303, 0]
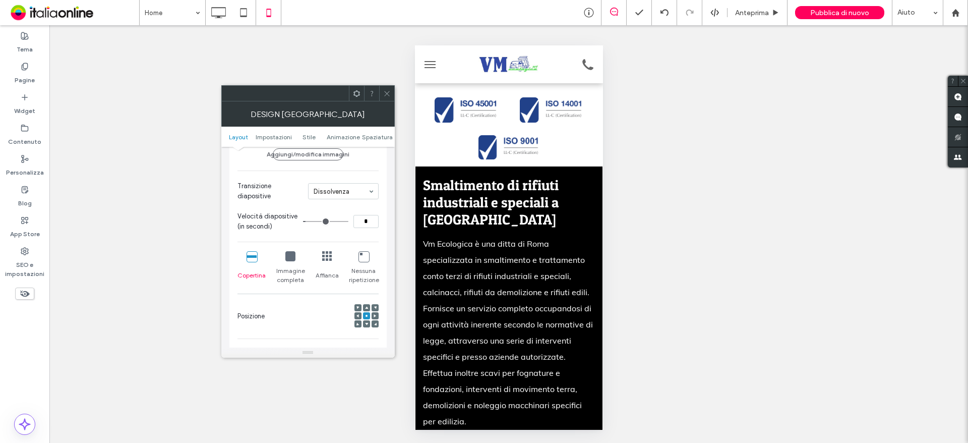
click at [327, 259] on icon at bounding box center [327, 256] width 10 height 10
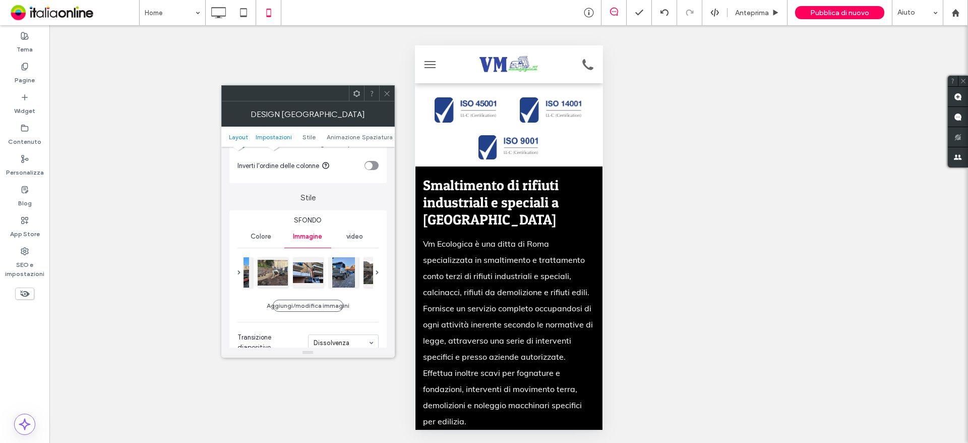
scroll to position [202, 0]
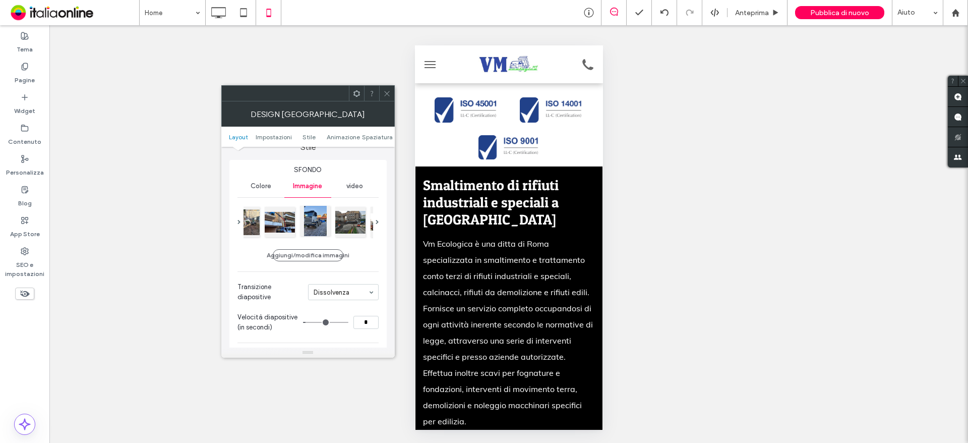
click at [316, 225] on div at bounding box center [315, 221] width 30 height 30
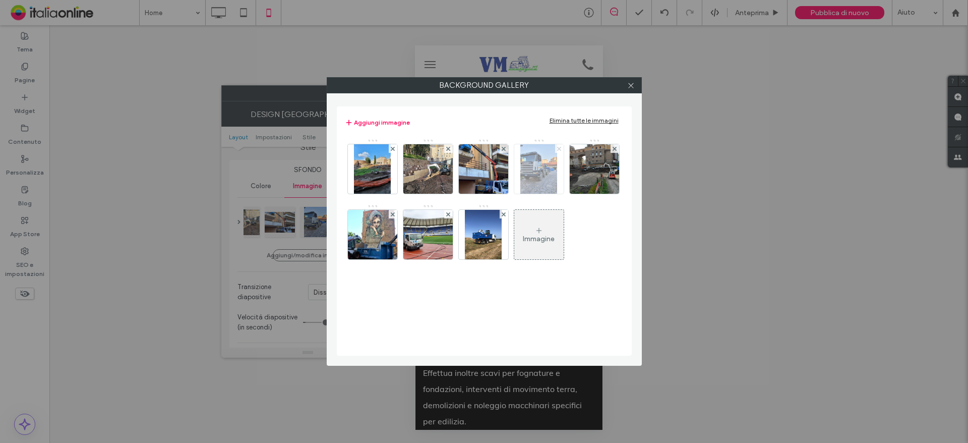
click at [559, 147] on icon at bounding box center [559, 149] width 4 height 4
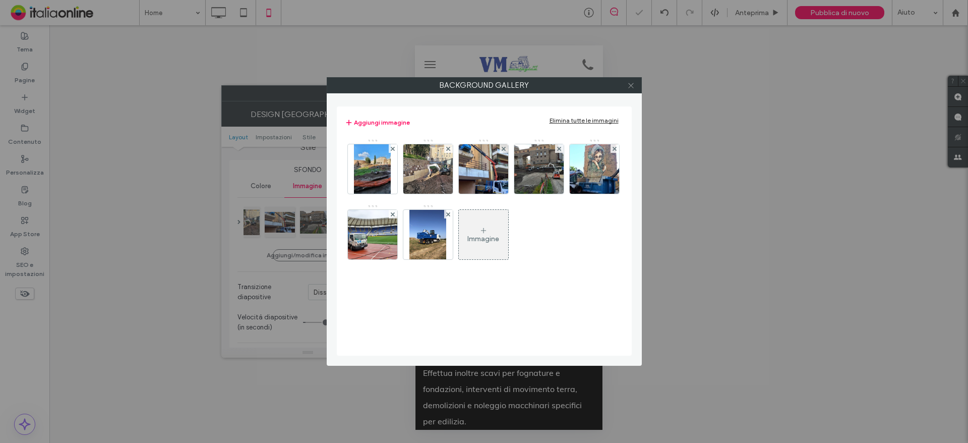
click at [631, 82] on icon at bounding box center [631, 86] width 8 height 8
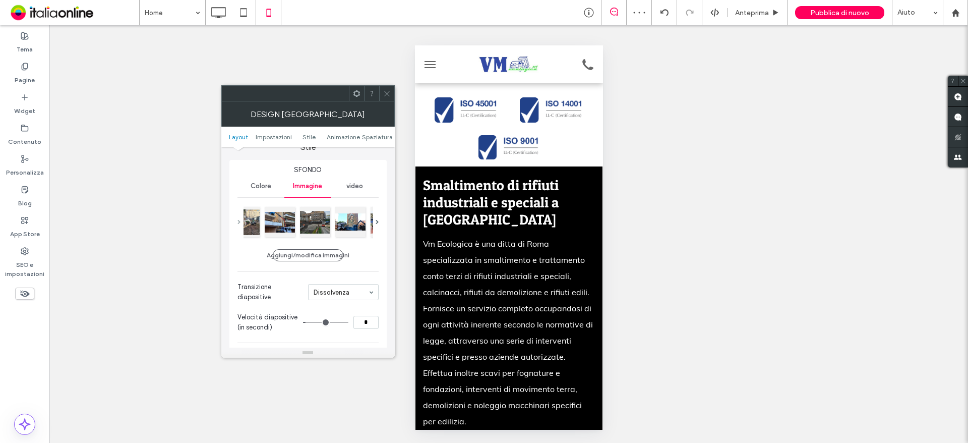
click at [238, 222] on span at bounding box center [238, 222] width 3 height 5
click at [239, 221] on span at bounding box center [238, 222] width 3 height 5
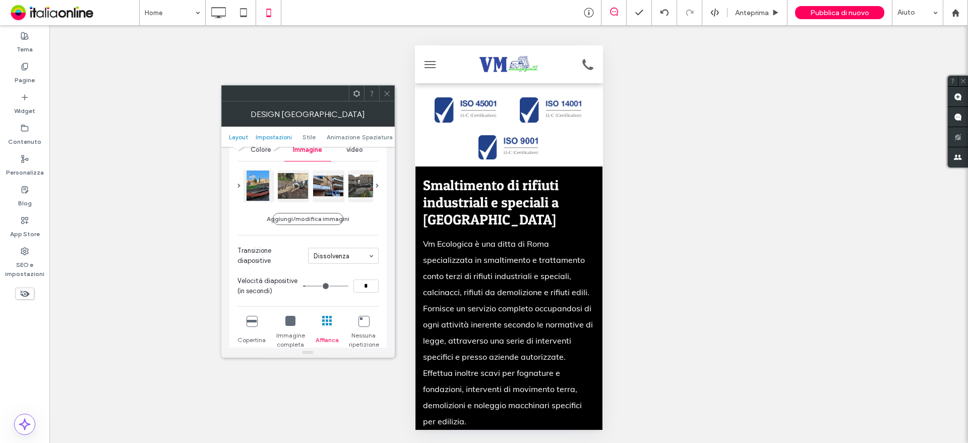
scroll to position [151, 0]
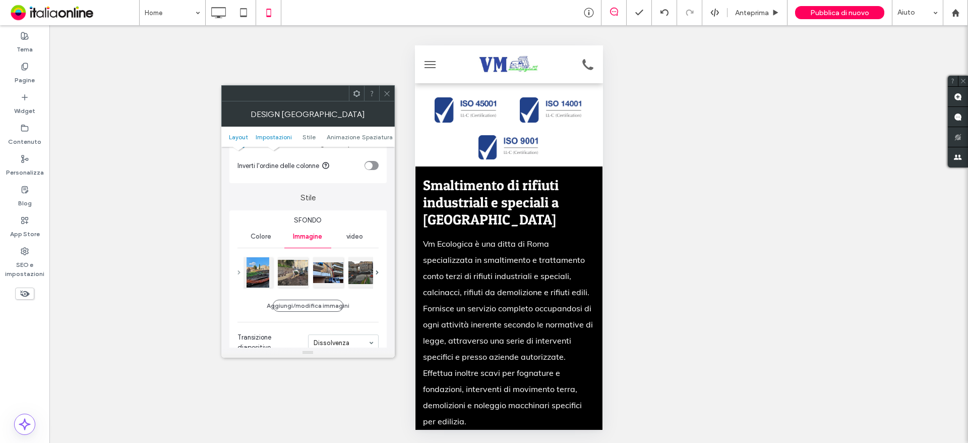
click at [239, 273] on span at bounding box center [238, 272] width 3 height 5
click at [303, 271] on div at bounding box center [295, 271] width 30 height 30
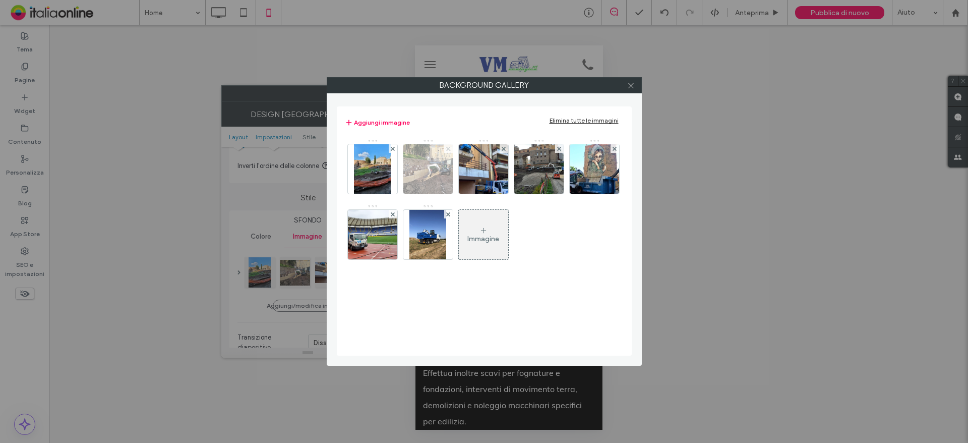
click at [449, 149] on use at bounding box center [448, 148] width 4 height 4
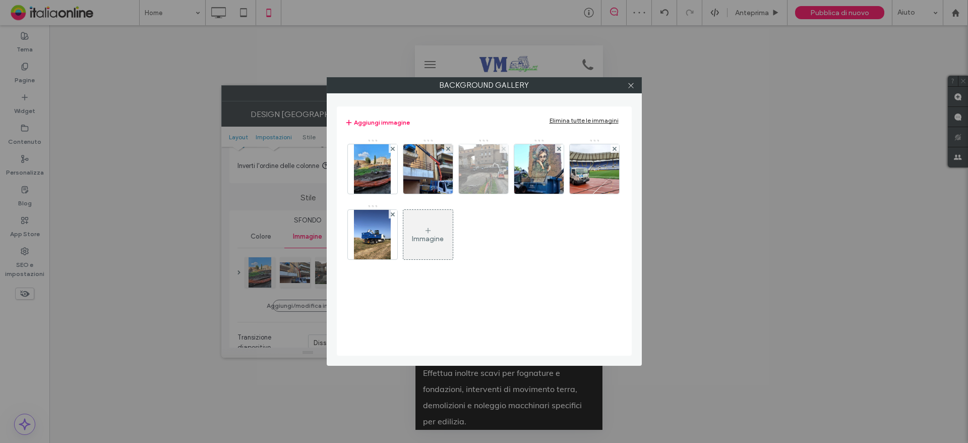
click at [503, 150] on icon at bounding box center [504, 149] width 4 height 4
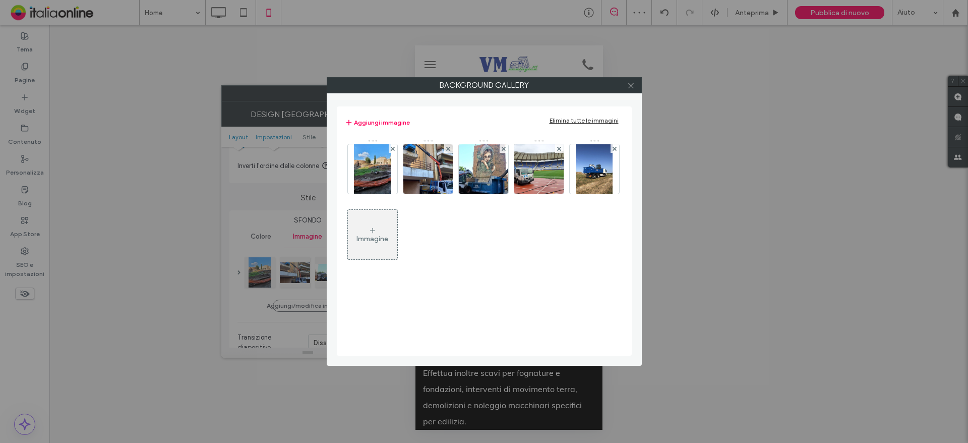
click at [635, 86] on div at bounding box center [631, 85] width 15 height 15
click at [629, 84] on icon at bounding box center [631, 86] width 8 height 8
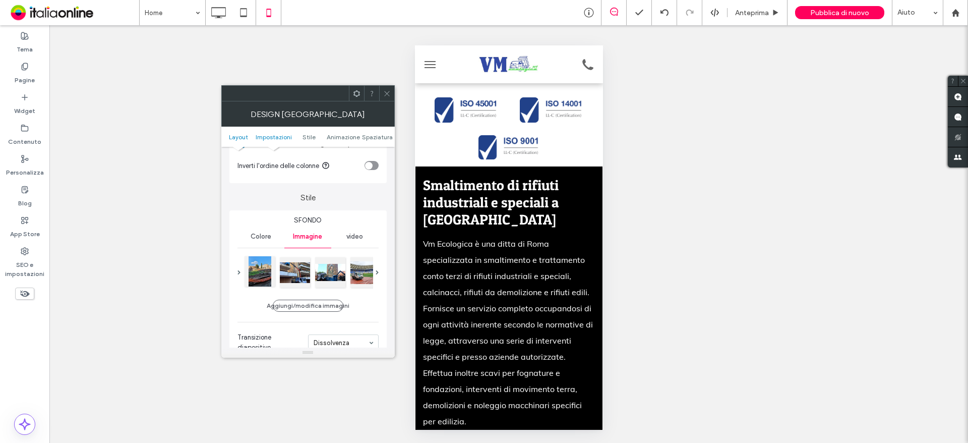
click at [264, 276] on div at bounding box center [260, 271] width 30 height 30
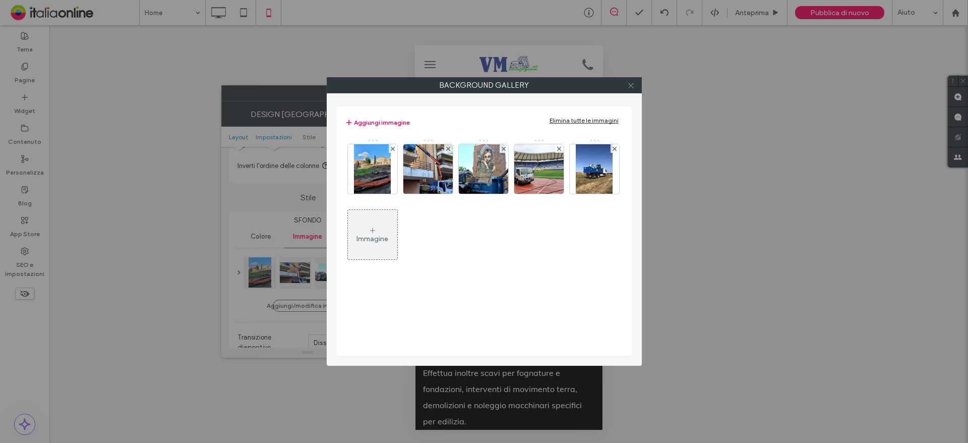
click at [630, 85] on use at bounding box center [630, 85] width 5 height 5
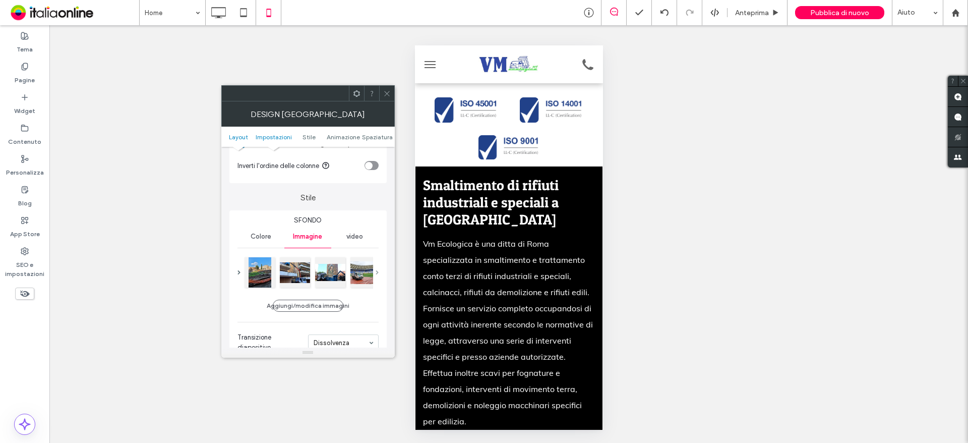
click at [376, 270] on span at bounding box center [377, 272] width 3 height 5
click at [237, 273] on span at bounding box center [238, 272] width 3 height 5
click at [377, 270] on span at bounding box center [377, 272] width 3 height 5
click at [352, 280] on div at bounding box center [353, 271] width 30 height 30
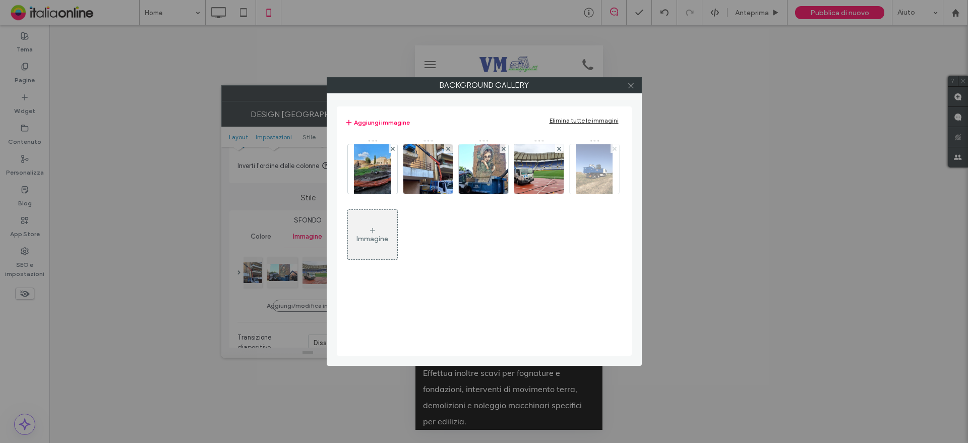
click at [615, 148] on use at bounding box center [615, 148] width 4 height 4
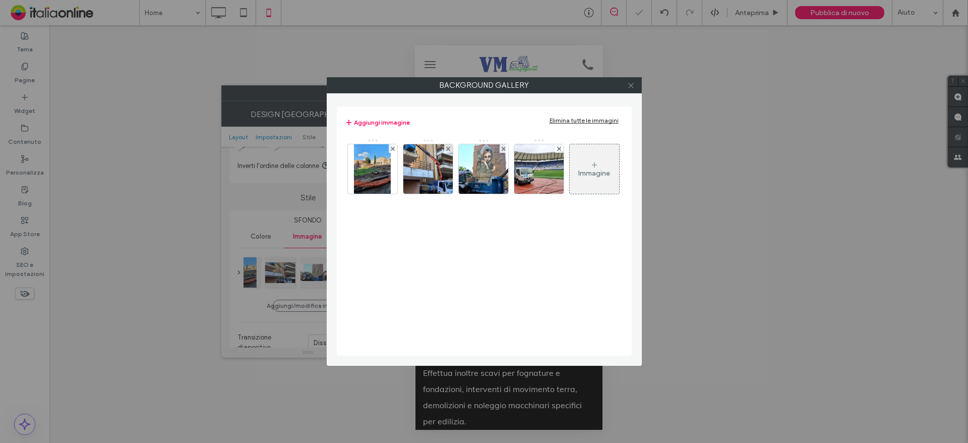
click at [633, 84] on icon at bounding box center [631, 86] width 8 height 8
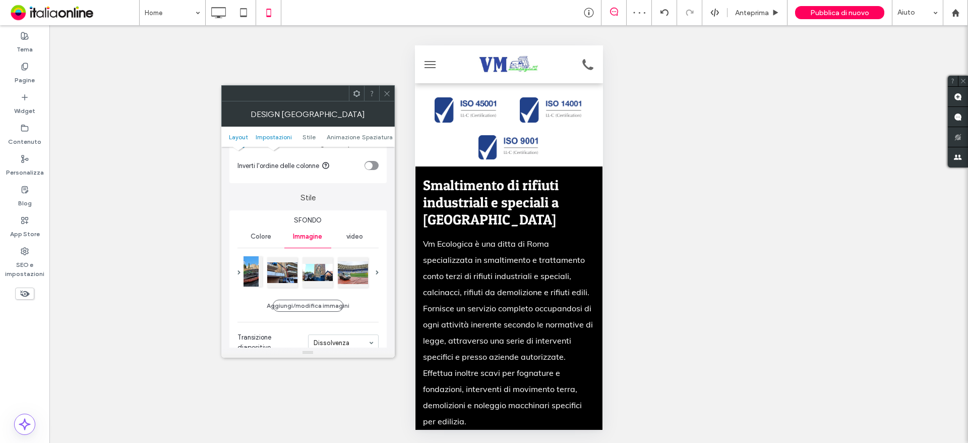
click at [253, 280] on div at bounding box center [247, 271] width 30 height 30
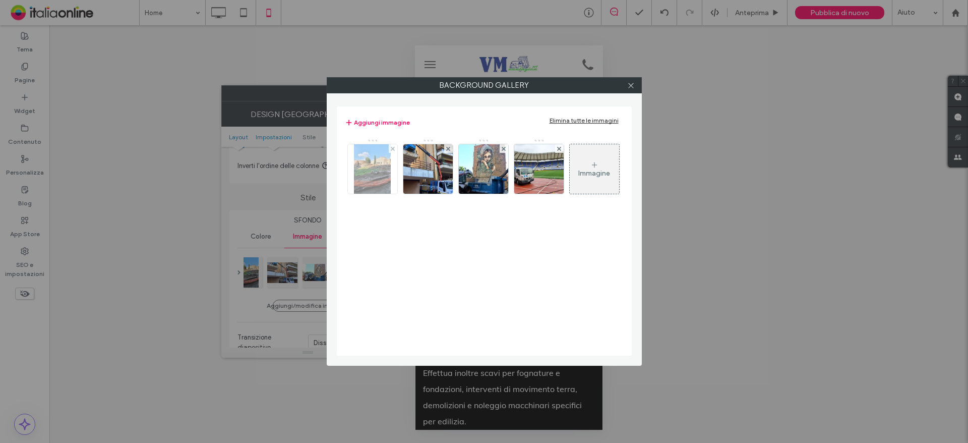
click at [388, 144] on div at bounding box center [372, 169] width 50 height 50
click at [391, 147] on icon at bounding box center [393, 149] width 4 height 4
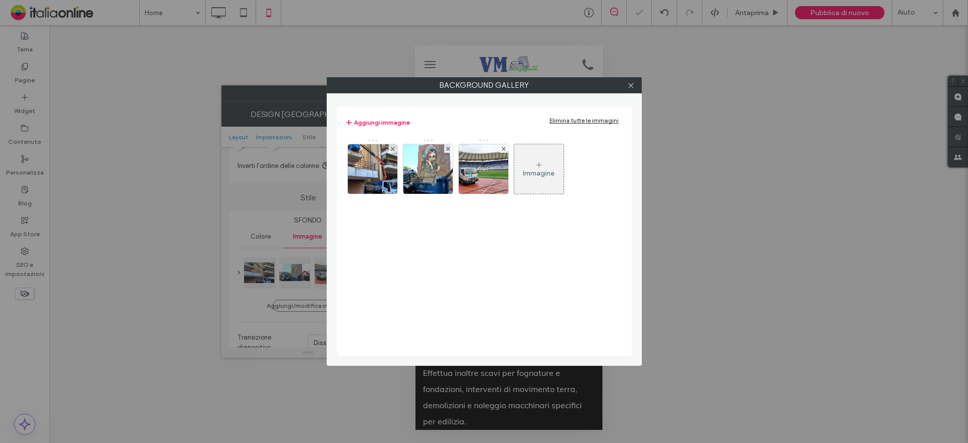
click at [636, 86] on div at bounding box center [631, 85] width 15 height 15
click at [638, 83] on div at bounding box center [631, 85] width 15 height 15
click at [632, 86] on icon at bounding box center [631, 86] width 8 height 8
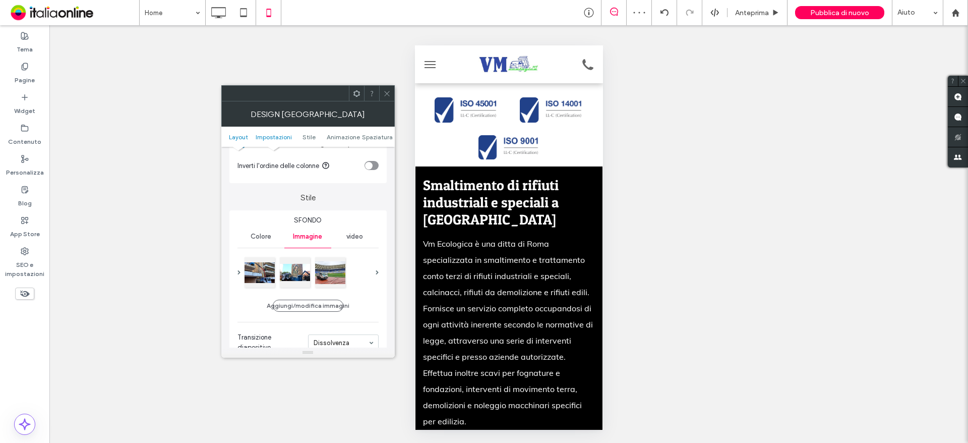
click at [390, 91] on icon at bounding box center [387, 94] width 8 height 8
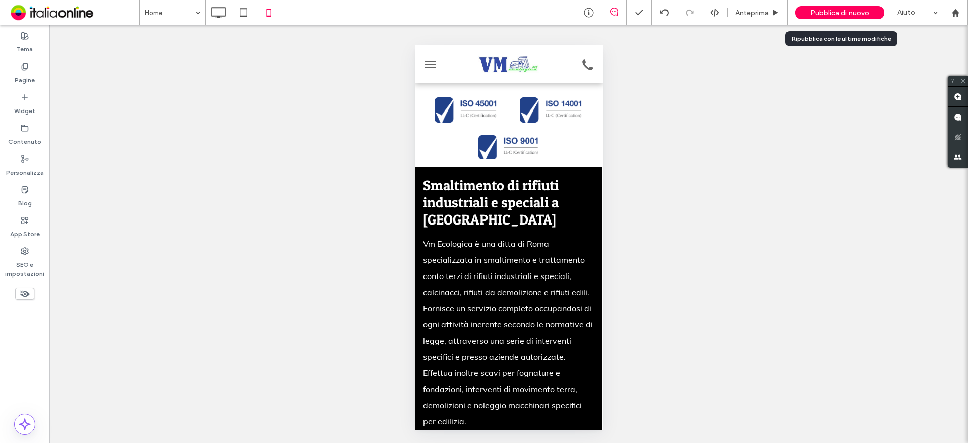
click at [834, 15] on span "Pubblica di nuovo" at bounding box center [839, 13] width 59 height 9
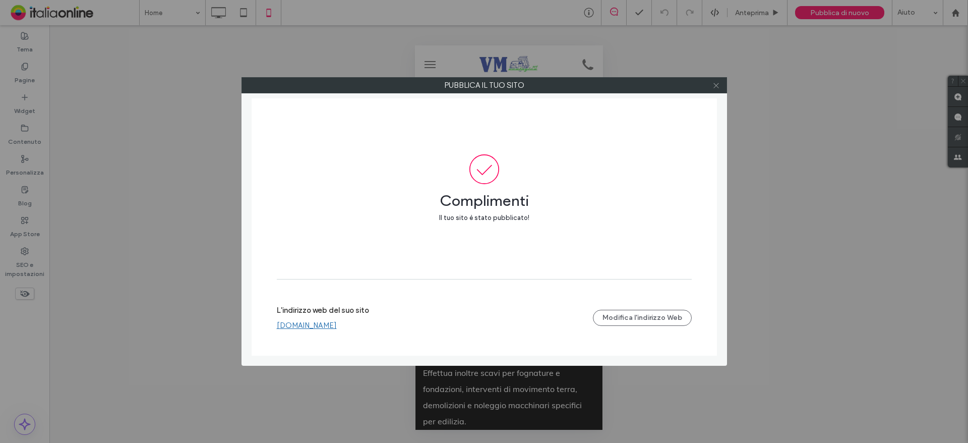
click at [716, 86] on icon at bounding box center [716, 86] width 8 height 8
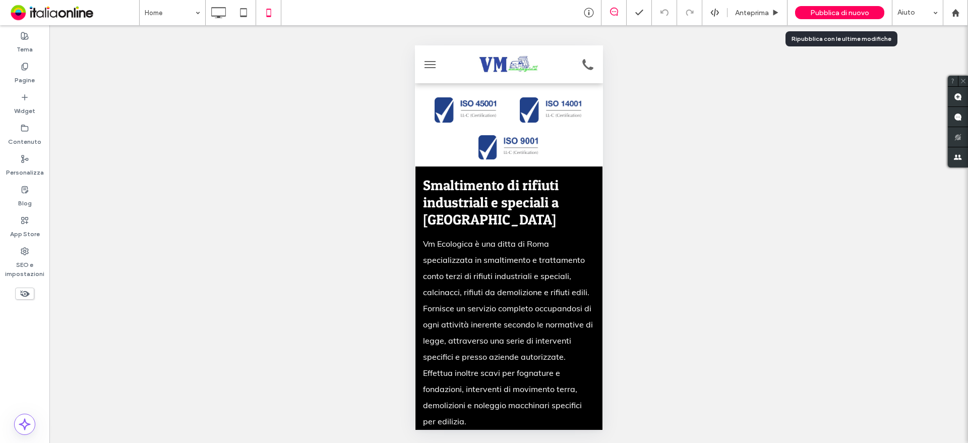
click at [816, 11] on span "Pubblica di nuovo" at bounding box center [839, 13] width 59 height 9
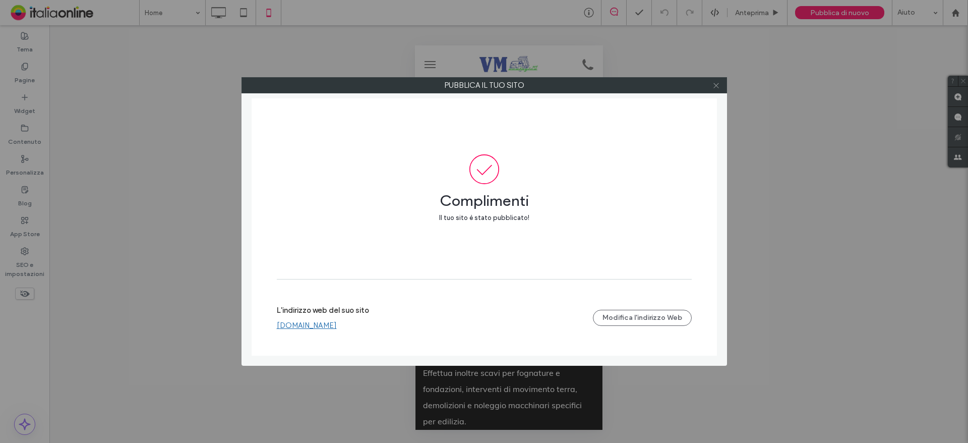
click at [717, 89] on span at bounding box center [716, 85] width 8 height 15
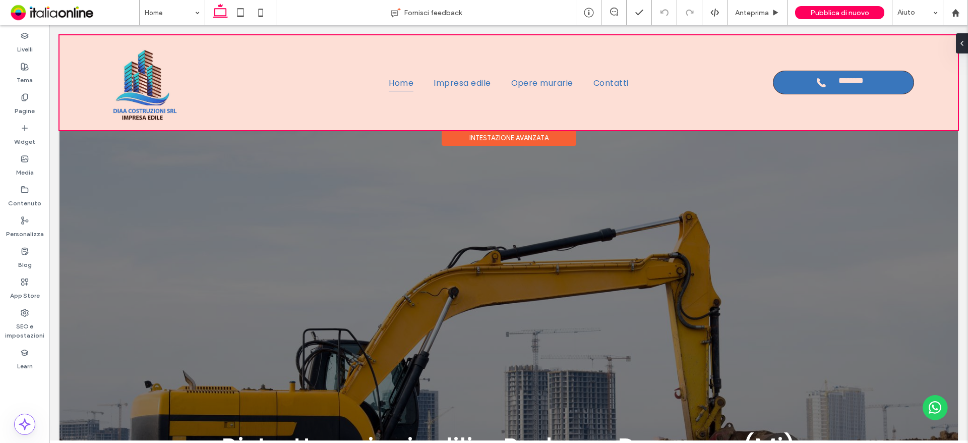
scroll to position [303, 0]
